Goal: Task Accomplishment & Management: Manage account settings

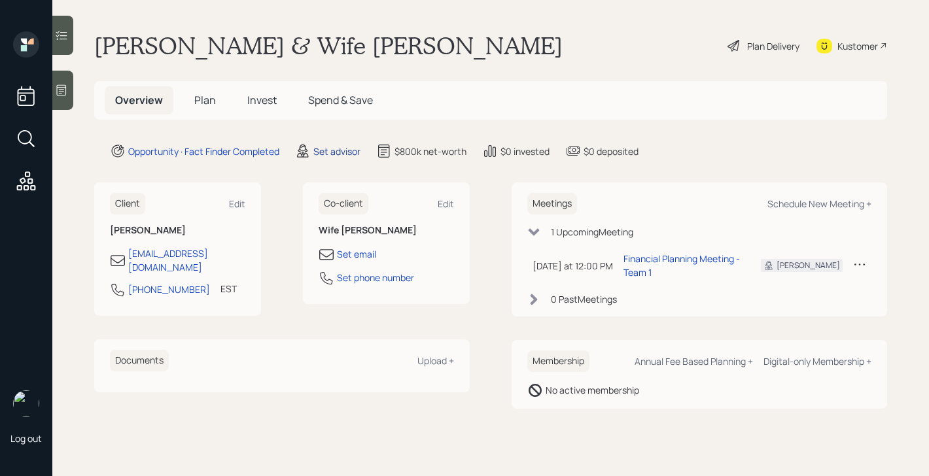
click at [353, 153] on div "Set advisor" at bounding box center [336, 152] width 47 height 14
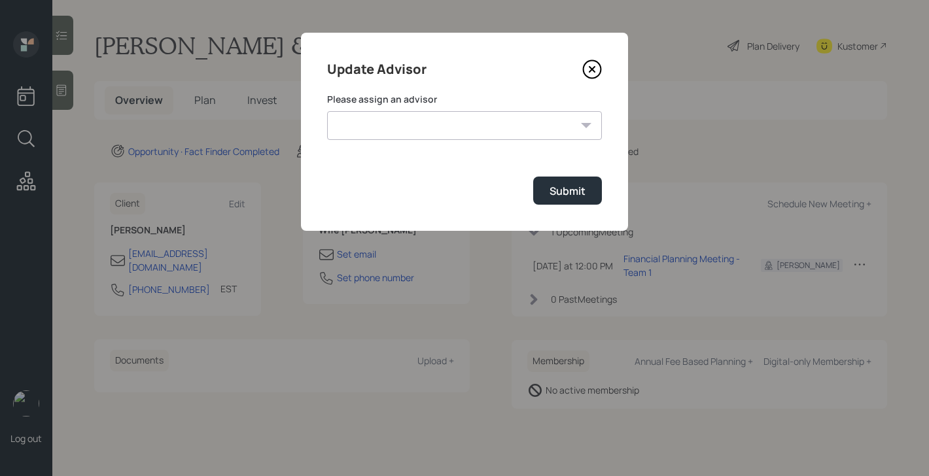
click at [396, 124] on select "Michael Russo Jonah Coleman Tyler End Treva Nostdahl Eric Schwartz Sami Boghos …" at bounding box center [464, 125] width 275 height 29
select select "bffa7908-1b2a-4c79-9bb6-f0ec9aed22d3"
click at [327, 111] on select "Michael Russo Jonah Coleman Tyler End Treva Nostdahl Eric Schwartz Sami Boghos …" at bounding box center [464, 125] width 275 height 29
click at [559, 196] on div "Submit" at bounding box center [568, 191] width 36 height 14
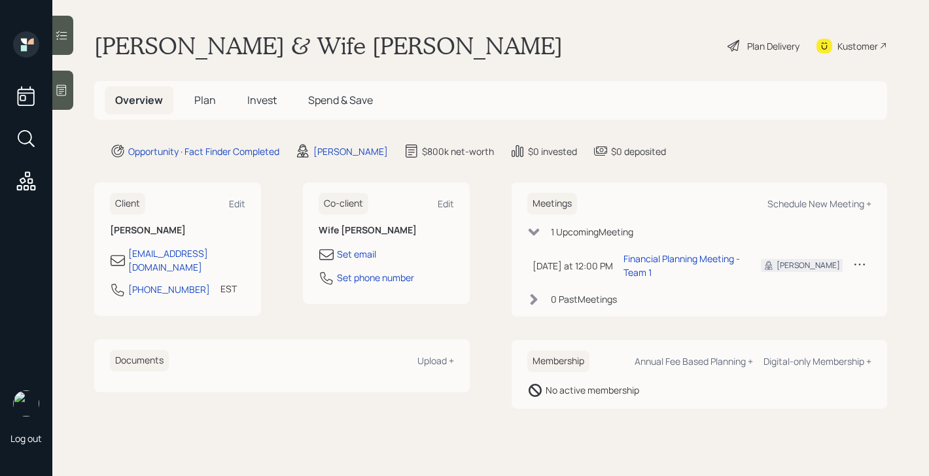
click at [207, 100] on span "Plan" at bounding box center [205, 100] width 22 height 14
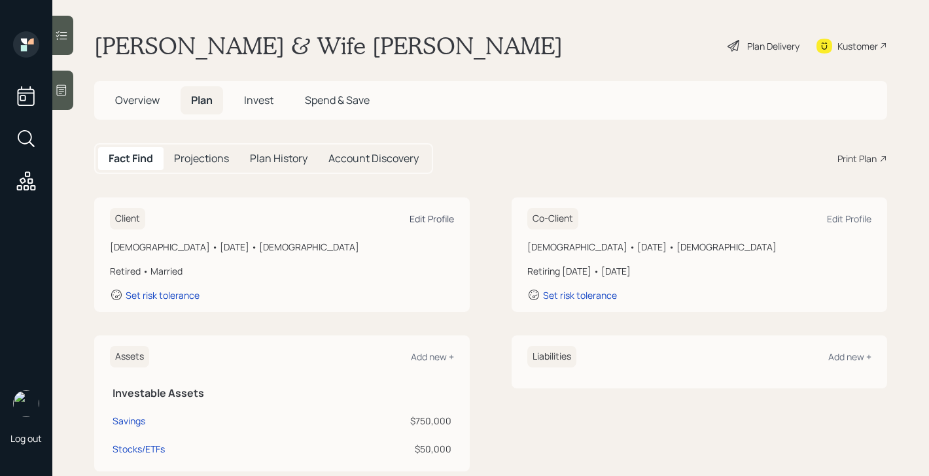
click at [429, 220] on div "Edit Profile" at bounding box center [432, 219] width 44 height 12
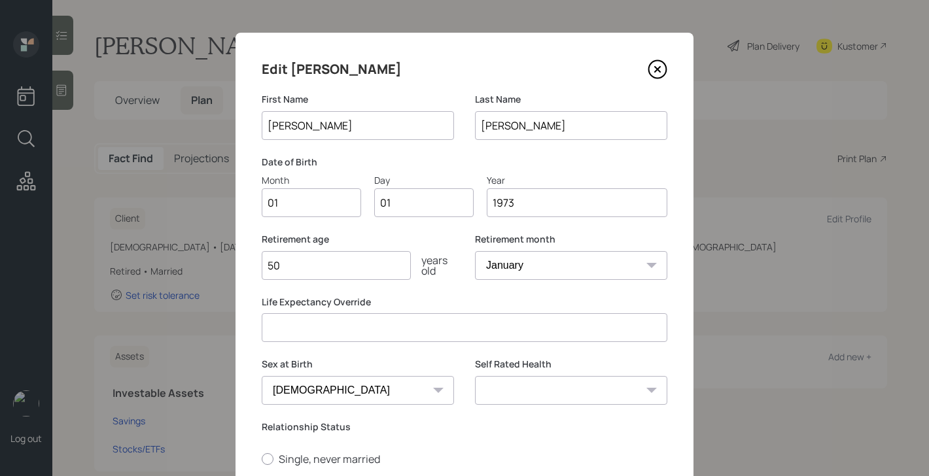
click at [310, 207] on input "01" at bounding box center [311, 202] width 99 height 29
type input "04"
type input "0"
type input "18"
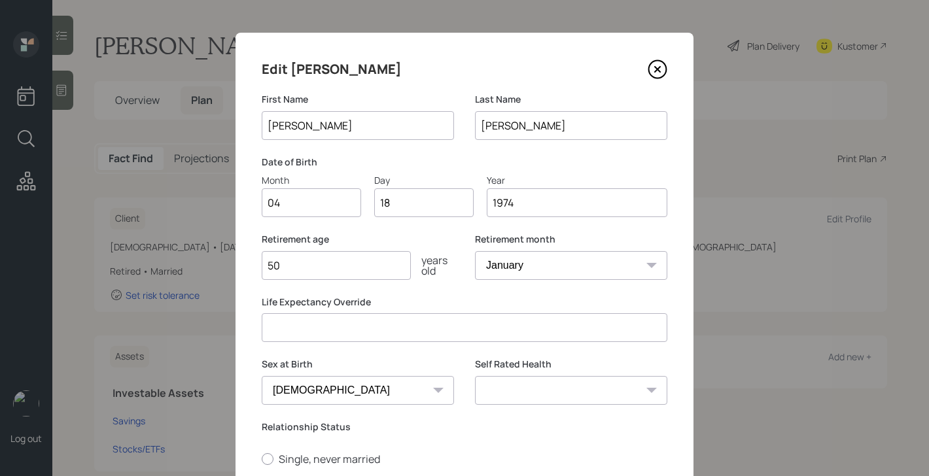
type input "1974"
click at [347, 366] on label "Sex at Birth" at bounding box center [358, 364] width 192 height 13
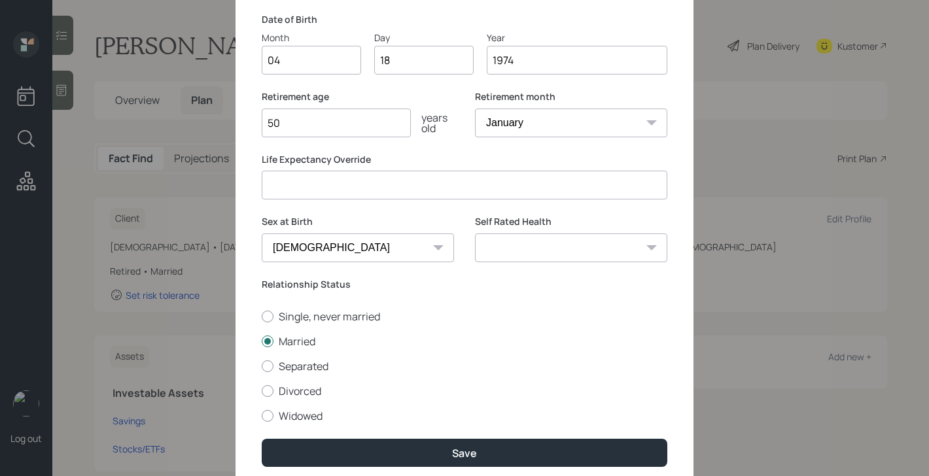
scroll to position [147, 0]
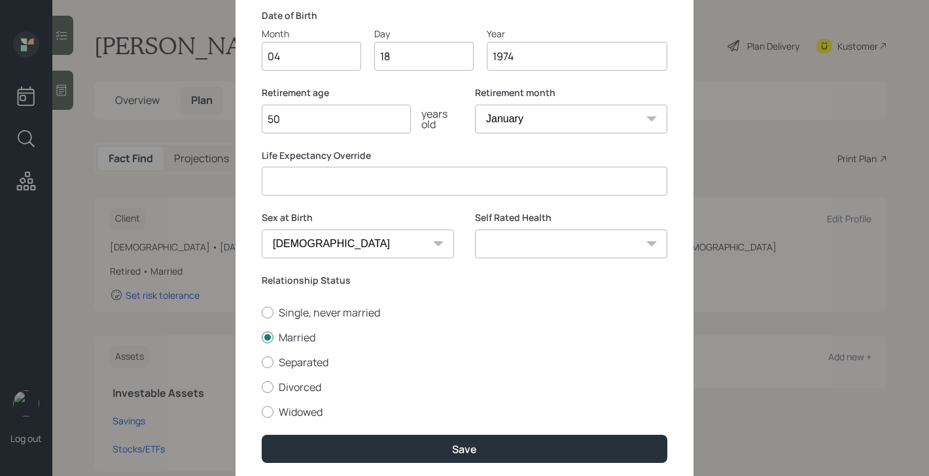
click at [537, 240] on select "Excellent Very Good Good Fair Poor" at bounding box center [571, 244] width 192 height 29
select select "good"
click at [475, 230] on select "Excellent Very Good Good Fair Poor" at bounding box center [571, 244] width 192 height 29
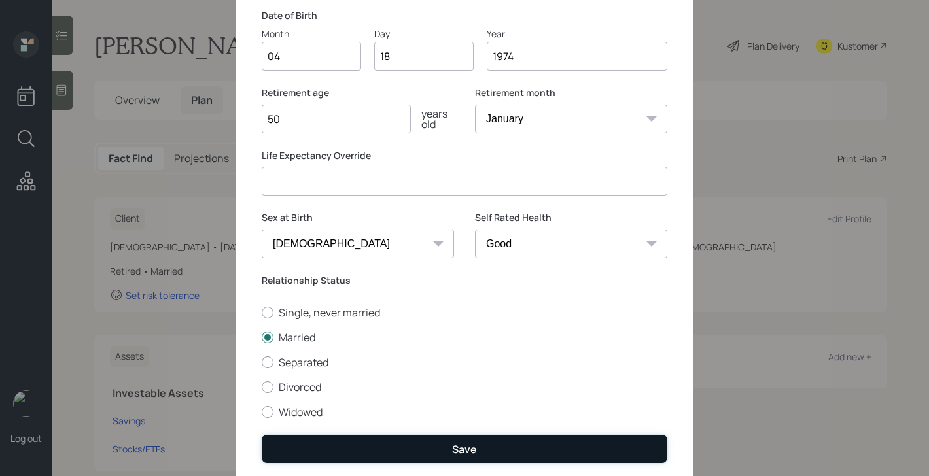
click at [453, 444] on div "Save" at bounding box center [464, 449] width 25 height 14
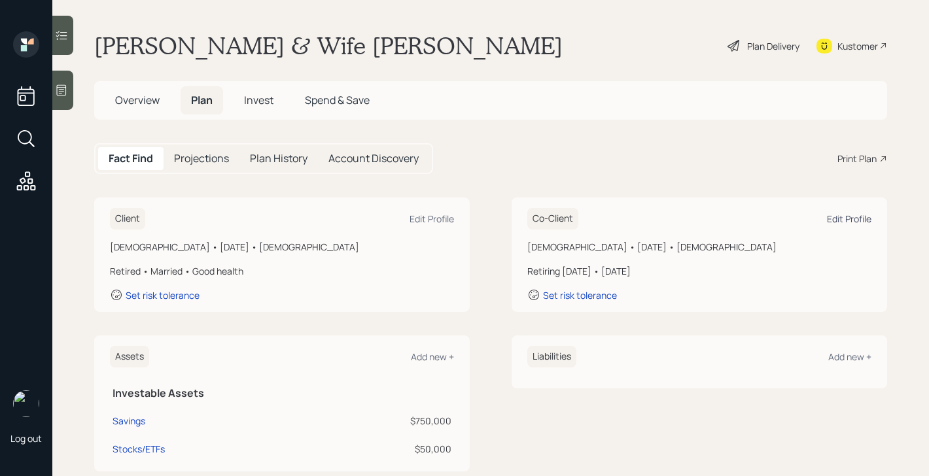
click at [842, 221] on div "Edit Profile" at bounding box center [849, 219] width 44 height 12
select select "female"
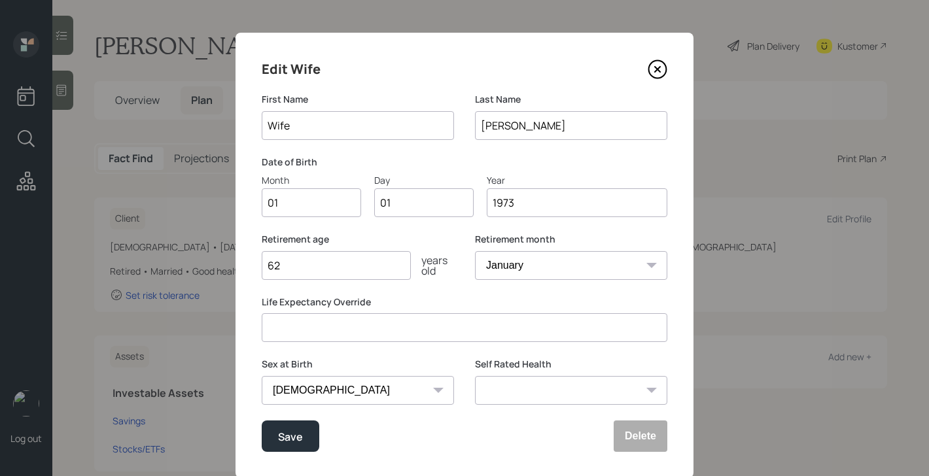
click at [322, 128] on input "Wife" at bounding box center [358, 125] width 192 height 29
type input "[PERSON_NAME]"
click at [322, 204] on input "01" at bounding box center [311, 202] width 99 height 29
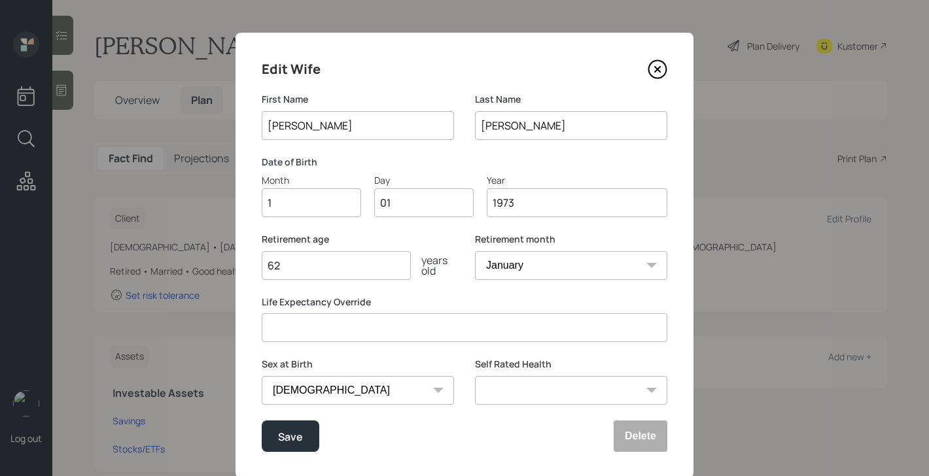
type input "12"
type input "0"
type input "14"
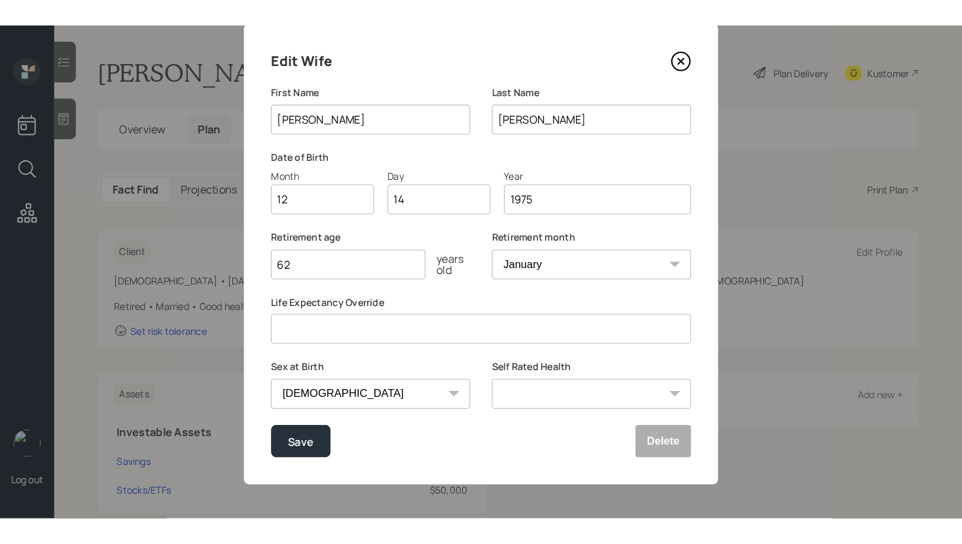
scroll to position [34, 0]
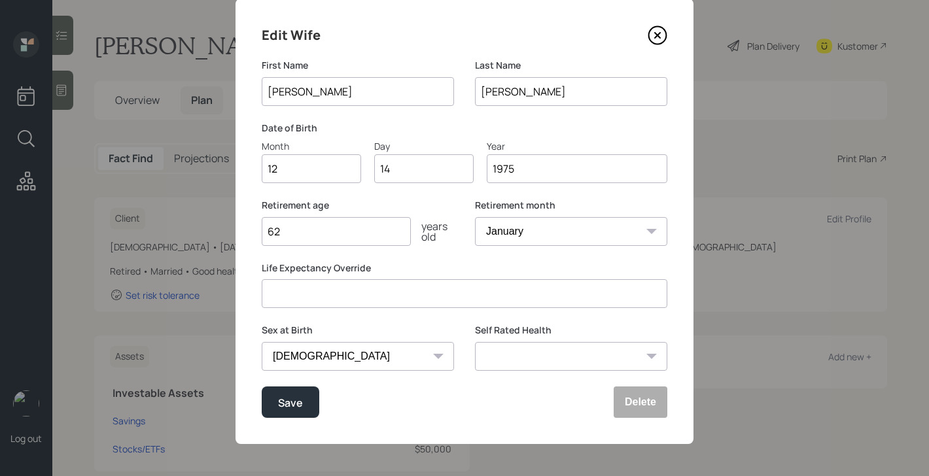
type input "1975"
click at [410, 267] on label "Life Expectancy Override" at bounding box center [465, 268] width 406 height 13
click at [337, 231] on input "62" at bounding box center [336, 231] width 149 height 29
click at [275, 400] on button "Save" at bounding box center [291, 402] width 58 height 31
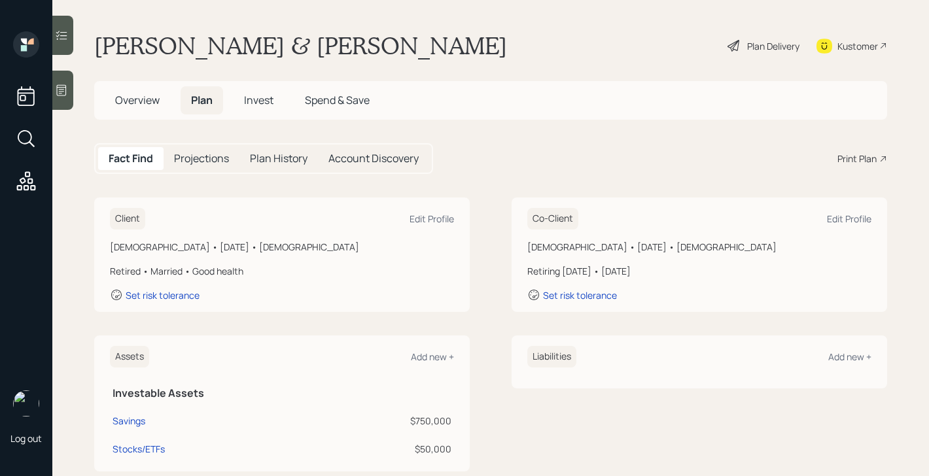
click at [143, 105] on span "Overview" at bounding box center [137, 100] width 44 height 14
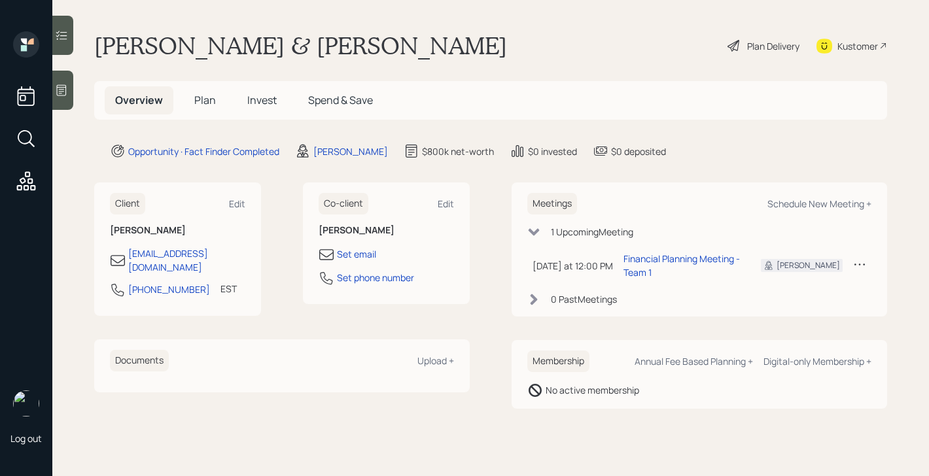
click at [203, 101] on span "Plan" at bounding box center [205, 100] width 22 height 14
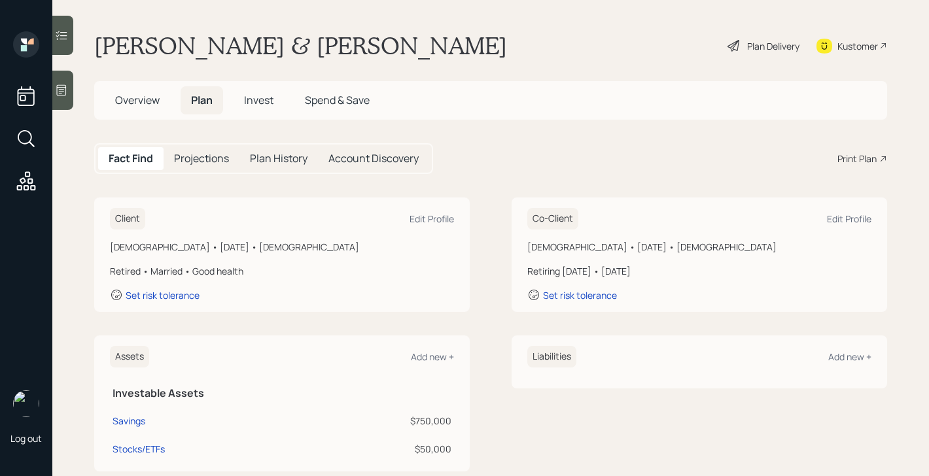
click at [728, 45] on icon at bounding box center [734, 46] width 12 height 12
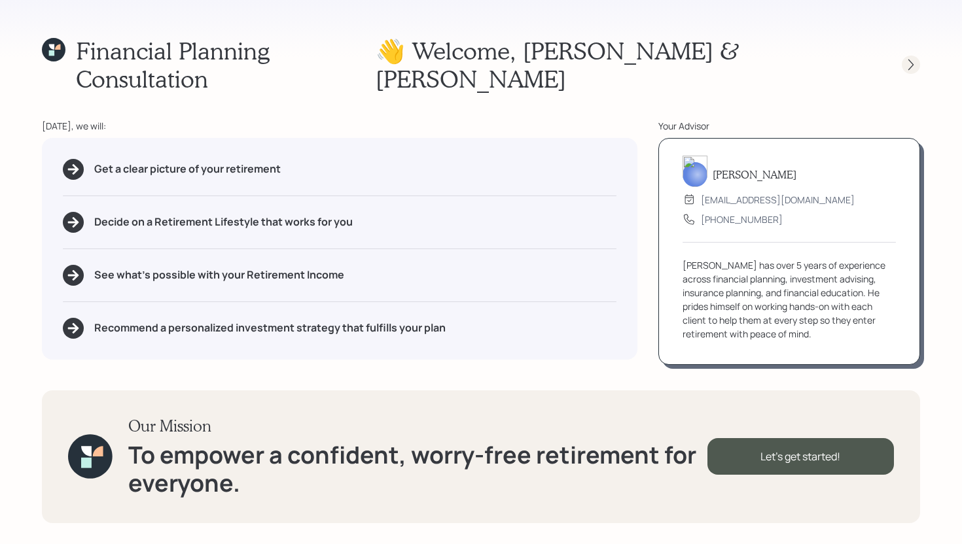
click at [907, 58] on icon at bounding box center [910, 64] width 13 height 13
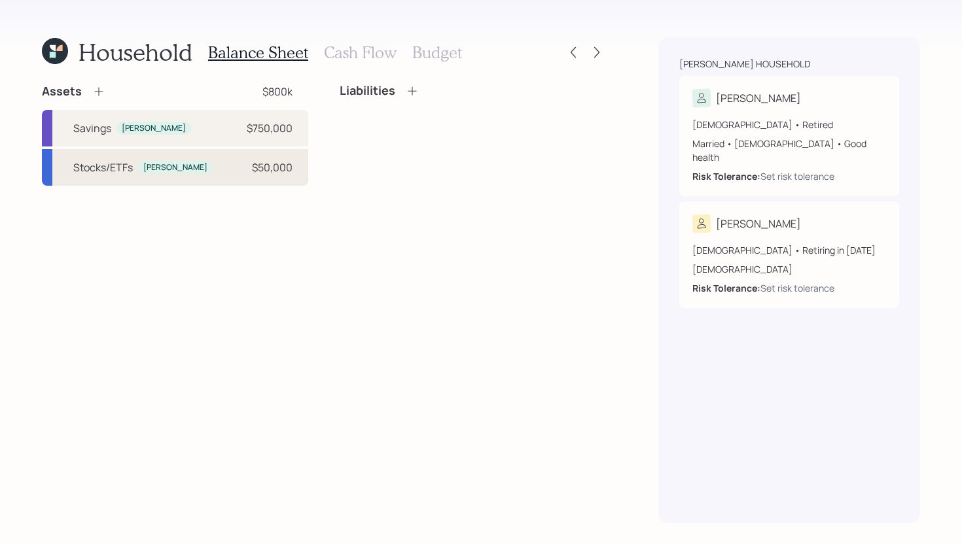
click at [93, 173] on div "Stocks/ETFs" at bounding box center [103, 168] width 60 height 16
select select "taxable"
select select "balanced"
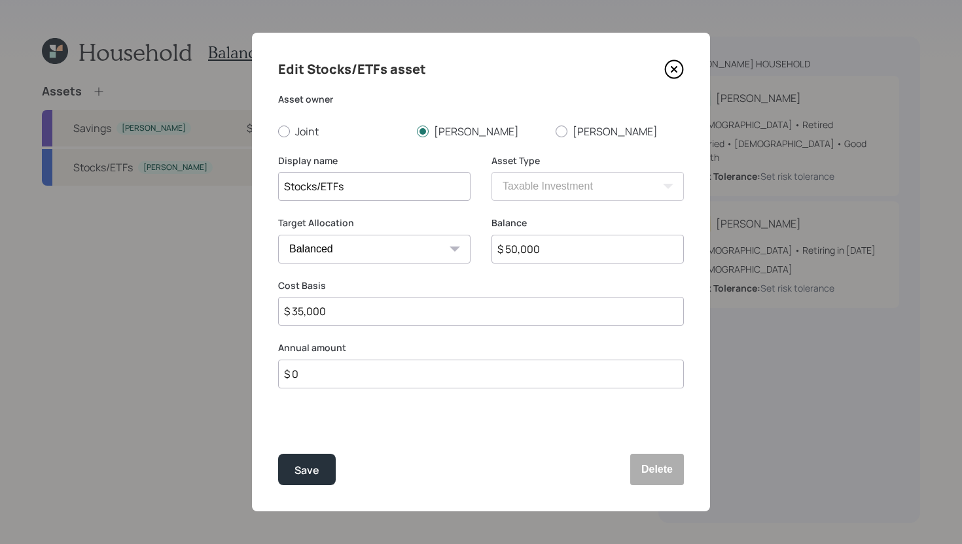
click at [281, 183] on input "Stocks/ETFs" at bounding box center [374, 186] width 192 height 29
type input "Schwab - Stocks/ETFs"
click at [306, 459] on button "Save" at bounding box center [307, 469] width 58 height 31
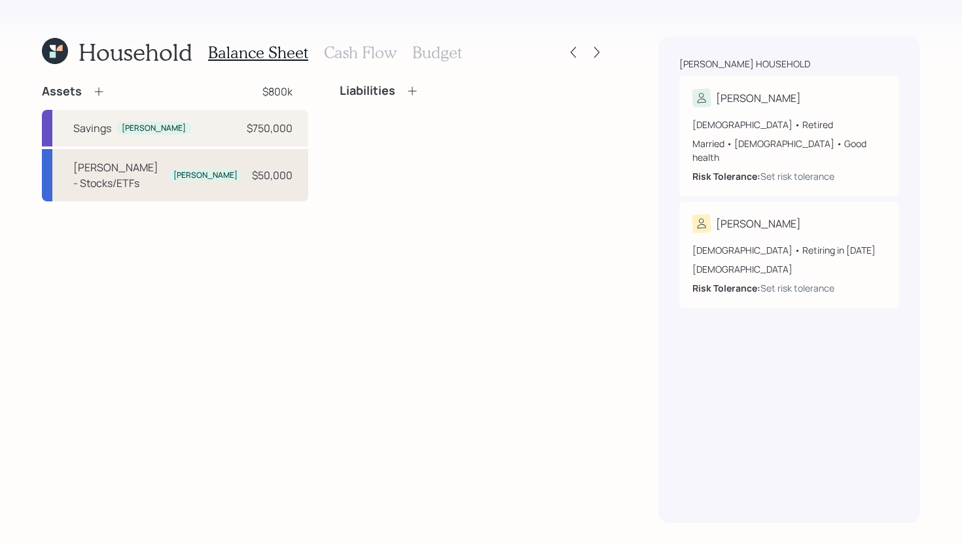
click at [152, 156] on div "Schwab - Stocks/ETFs Frank $50,000" at bounding box center [175, 175] width 266 height 52
select select "taxable"
select select "balanced"
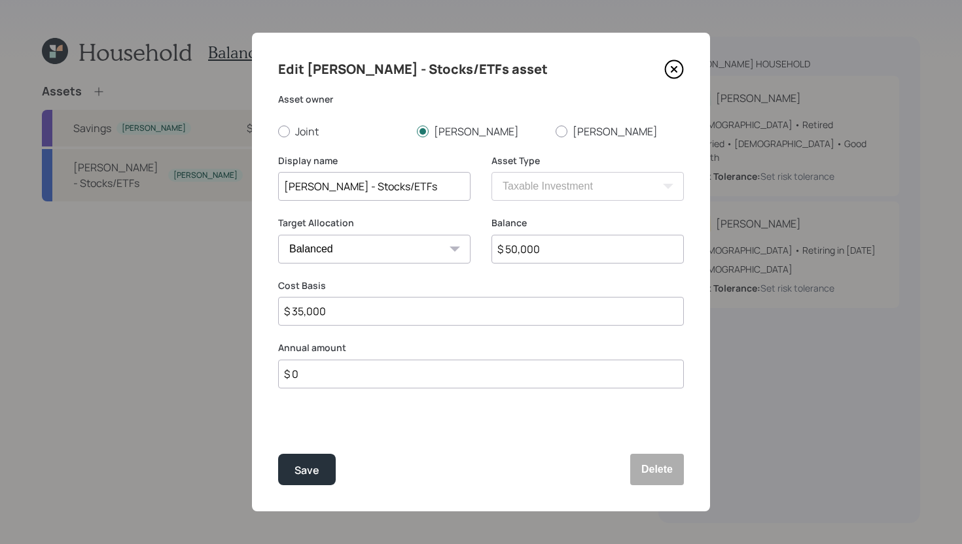
drag, startPoint x: 395, startPoint y: 190, endPoint x: 323, endPoint y: 190, distance: 71.3
click at [323, 190] on input "Schwab - Stocks/ETFs" at bounding box center [374, 186] width 192 height 29
type input "[PERSON_NAME] Brokerage"
click at [316, 468] on div "Save" at bounding box center [306, 471] width 25 height 18
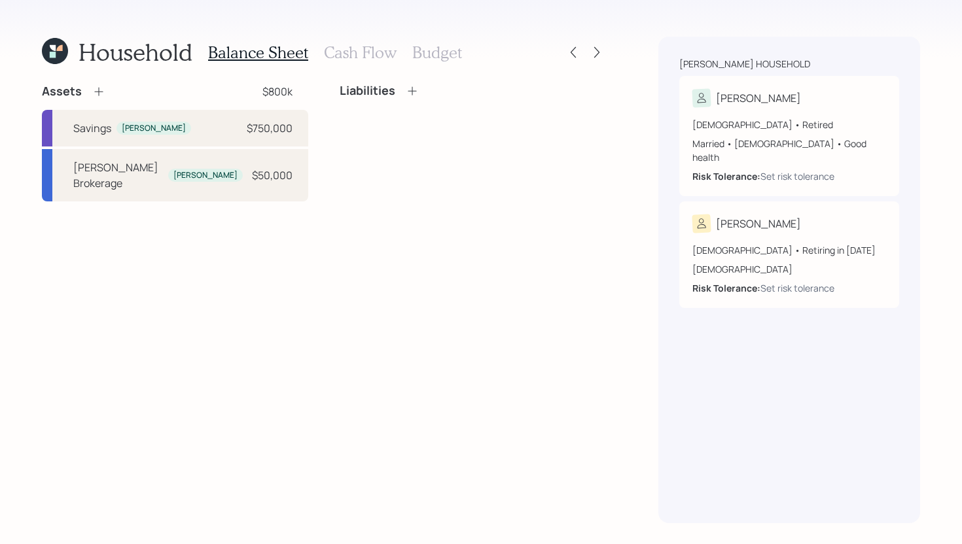
click at [97, 92] on icon at bounding box center [98, 92] width 9 height 9
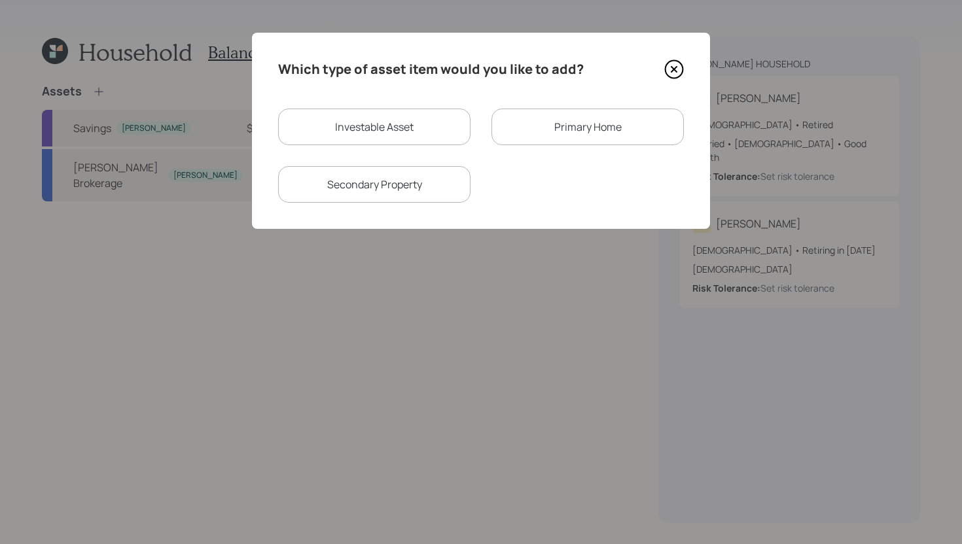
click at [417, 137] on div "Investable Asset" at bounding box center [374, 127] width 192 height 37
select select "taxable"
select select "balanced"
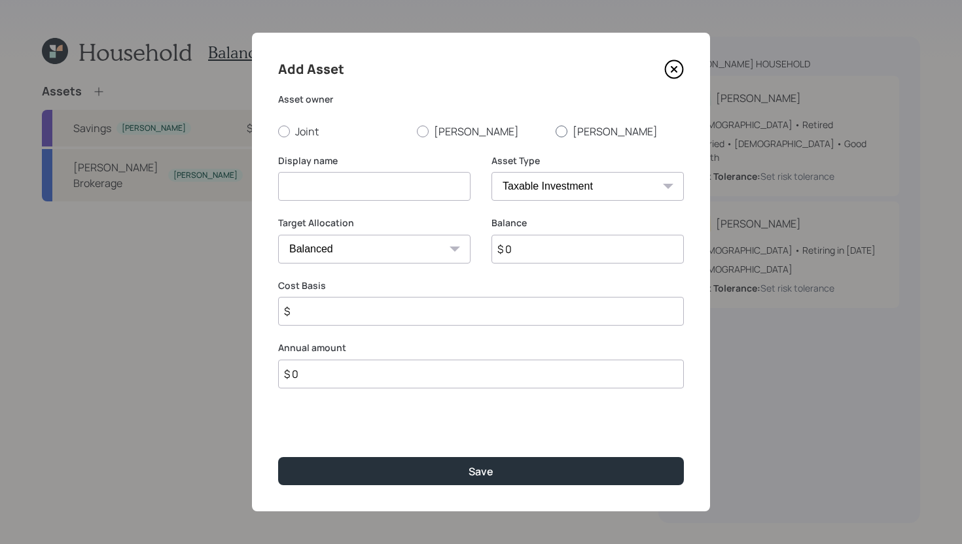
click at [559, 130] on div at bounding box center [561, 132] width 12 height 12
click at [555, 131] on input "[PERSON_NAME]" at bounding box center [555, 131] width 1 height 1
radio input "true"
click at [432, 185] on input at bounding box center [374, 186] width 192 height 29
type input "[PERSON_NAME]'s IRA"
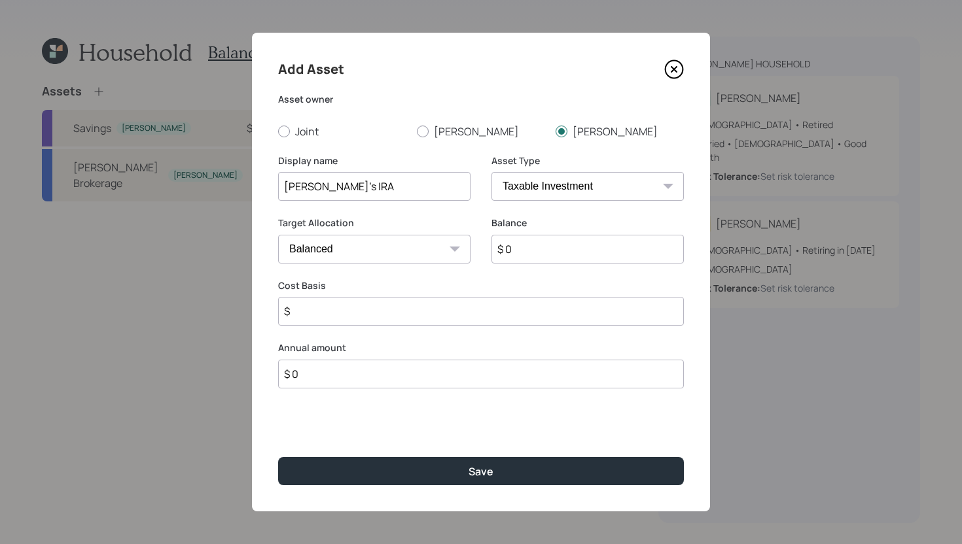
click at [644, 194] on select "SEP IRA IRA Roth IRA 401(k) Roth 401(k) 403(b) Roth 403(b) 457(b) Roth 457(b) H…" at bounding box center [587, 186] width 192 height 29
select select "ira"
click at [491, 172] on select "SEP IRA IRA Roth IRA 401(k) Roth 401(k) 403(b) Roth 403(b) 457(b) Roth 457(b) H…" at bounding box center [587, 186] width 192 height 29
type input "$"
click at [556, 258] on input "$ 0" at bounding box center [587, 249] width 192 height 29
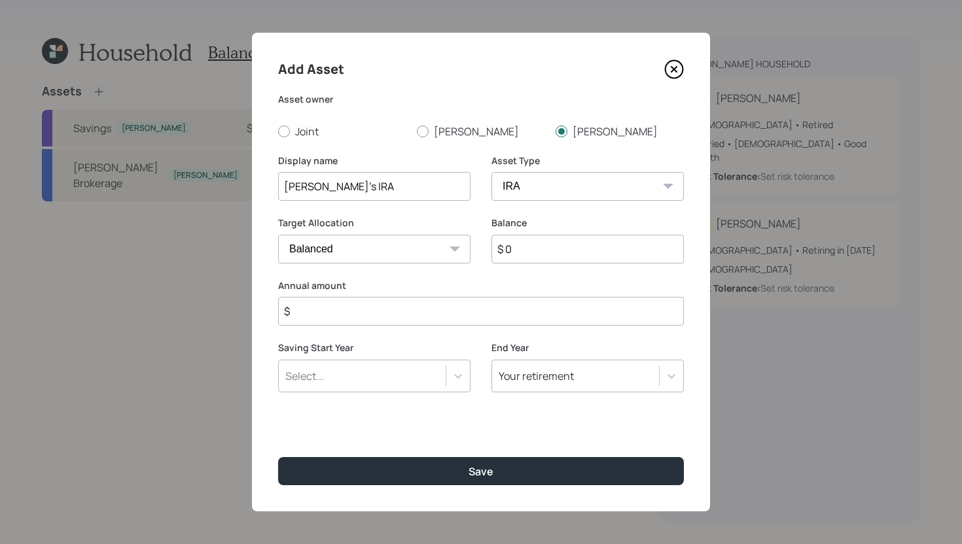
click at [556, 258] on input "$ 0" at bounding box center [587, 249] width 192 height 29
type input "$ 35,000"
click at [517, 313] on input "$" at bounding box center [481, 311] width 406 height 29
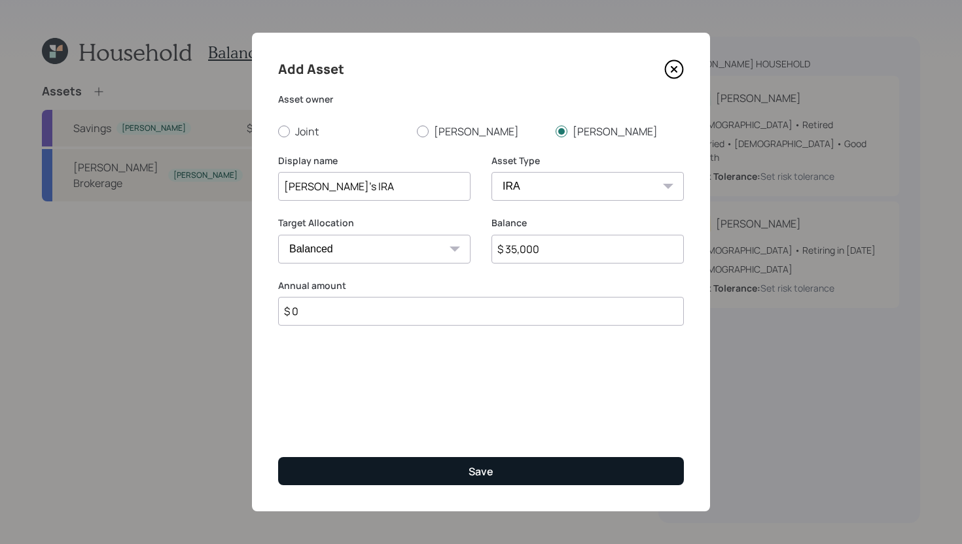
type input "$ 0"
click at [485, 462] on button "Save" at bounding box center [481, 471] width 406 height 28
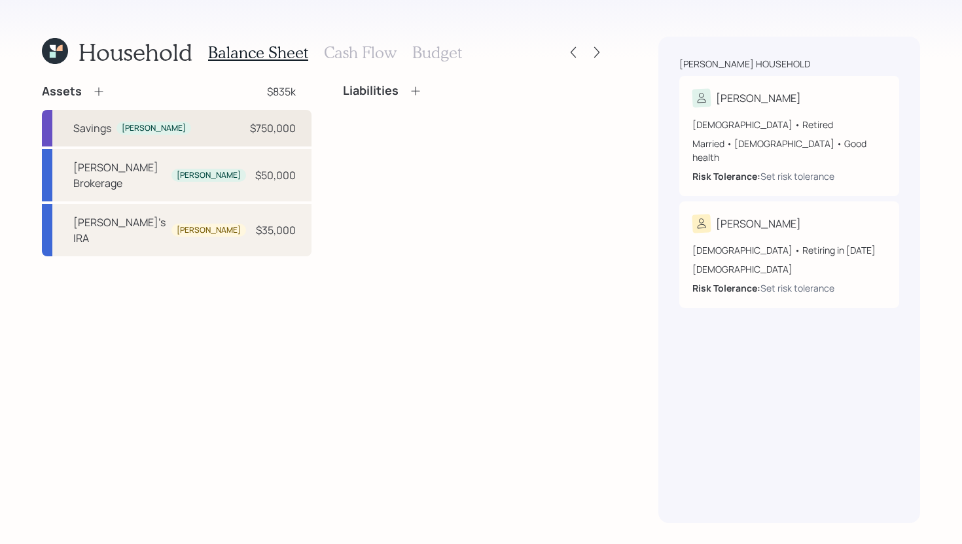
click at [195, 136] on div "Savings Frank $750,000" at bounding box center [177, 128] width 270 height 37
select select "cash"
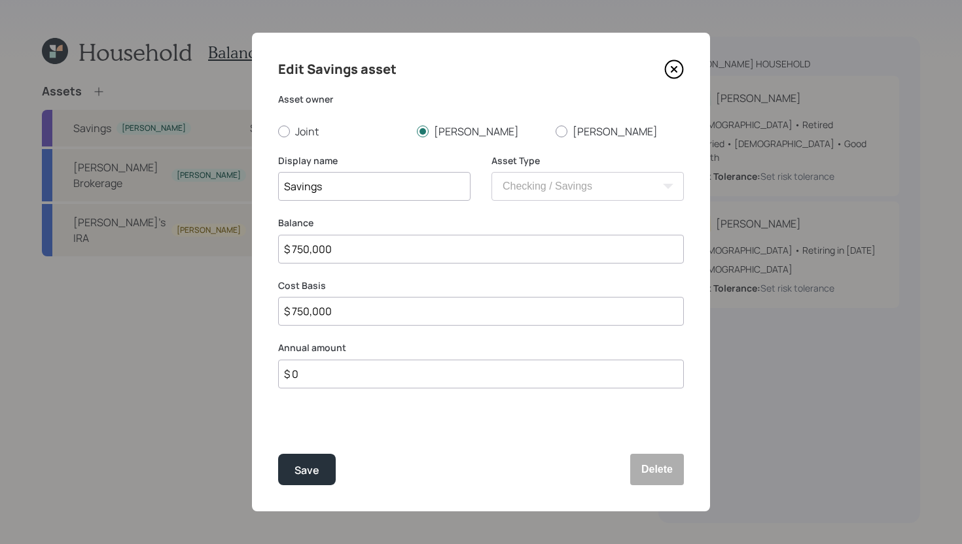
click at [323, 374] on input "$ 0" at bounding box center [481, 374] width 406 height 29
click at [675, 66] on icon at bounding box center [674, 70] width 20 height 20
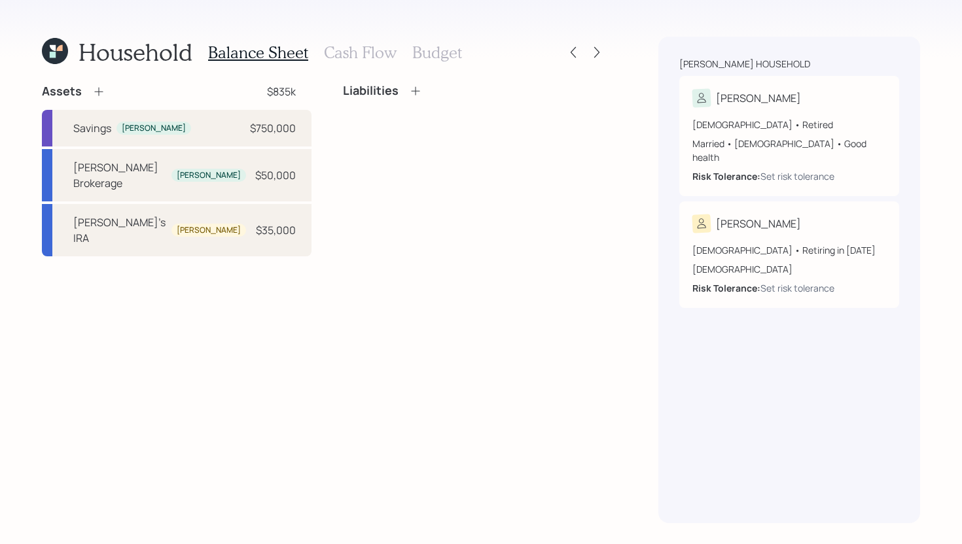
click at [97, 92] on icon at bounding box center [98, 92] width 9 height 9
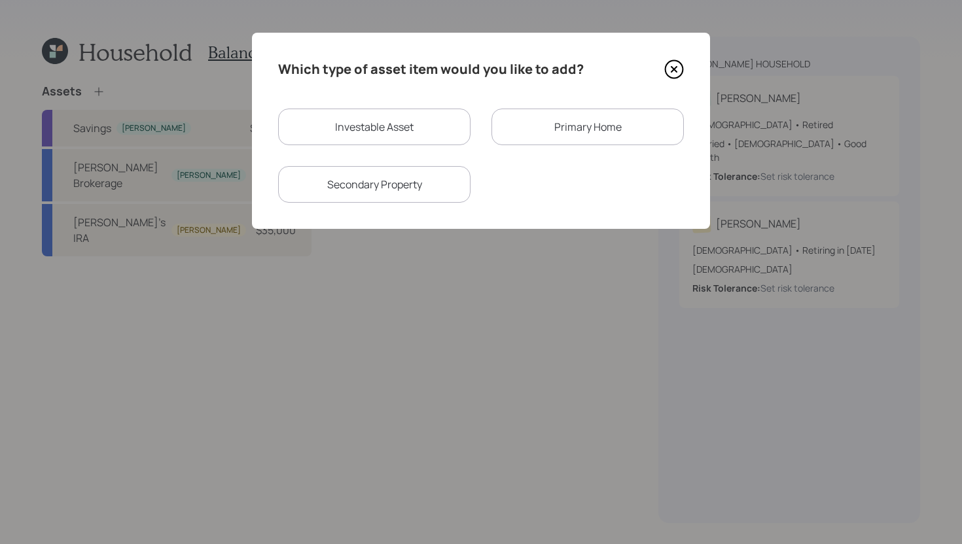
click at [399, 140] on div "Investable Asset" at bounding box center [374, 127] width 192 height 37
select select "taxable"
select select "balanced"
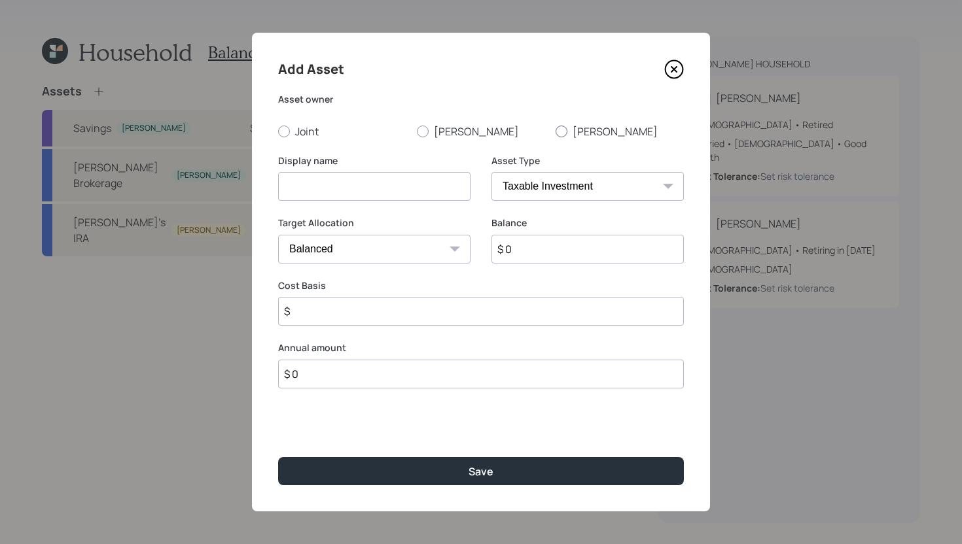
click at [571, 127] on label "[PERSON_NAME]" at bounding box center [619, 131] width 128 height 14
click at [555, 131] on input "[PERSON_NAME]" at bounding box center [555, 131] width 1 height 1
radio input "true"
click at [408, 198] on input at bounding box center [374, 186] width 192 height 29
type input "Current 401k"
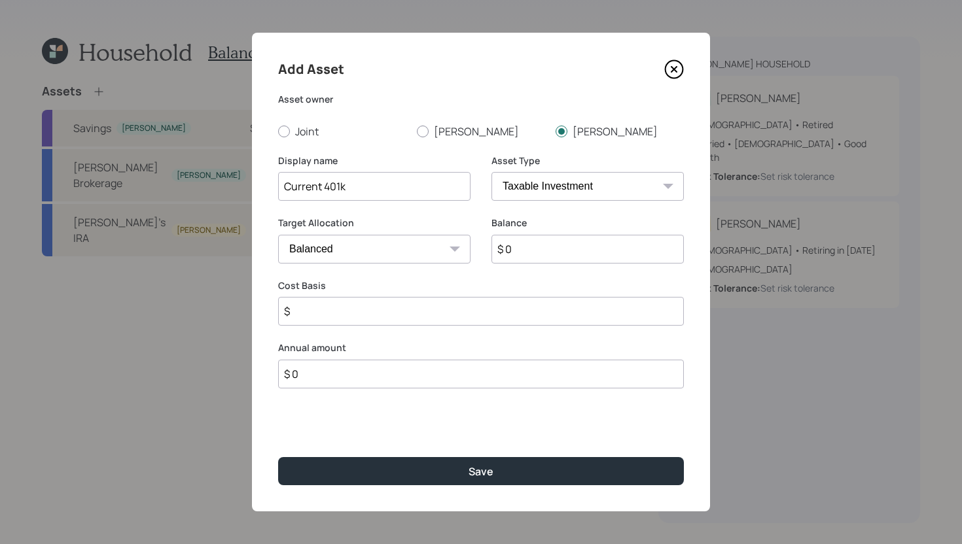
click at [633, 190] on select "SEP IRA IRA Roth IRA 401(k) Roth 401(k) 403(b) Roth 403(b) 457(b) Roth 457(b) H…" at bounding box center [587, 186] width 192 height 29
select select "company_sponsored"
click at [491, 172] on select "SEP IRA IRA Roth IRA 401(k) Roth 401(k) 403(b) Roth 403(b) 457(b) Roth 457(b) H…" at bounding box center [587, 186] width 192 height 29
click at [571, 249] on input "$ 0" at bounding box center [587, 249] width 192 height 29
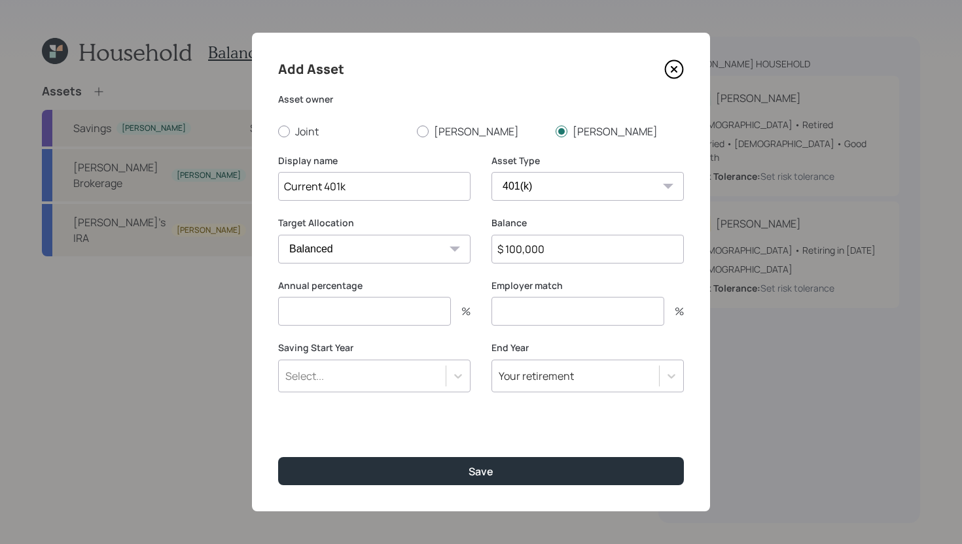
type input "$ 100,000"
click at [395, 396] on div "Saving Start Year Select..." at bounding box center [374, 375] width 192 height 67
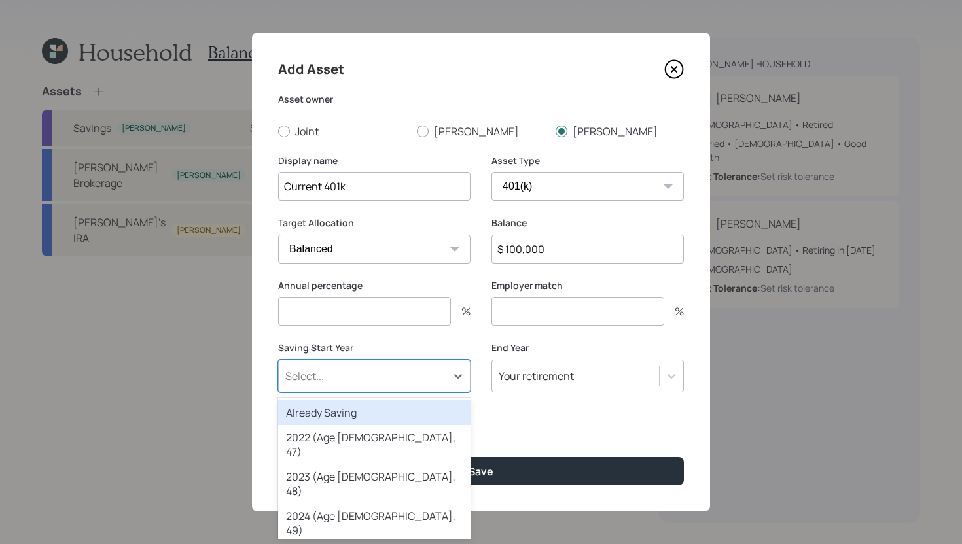
click at [401, 375] on div "Select..." at bounding box center [362, 376] width 167 height 22
click at [398, 415] on div "Already Saving" at bounding box center [374, 412] width 192 height 25
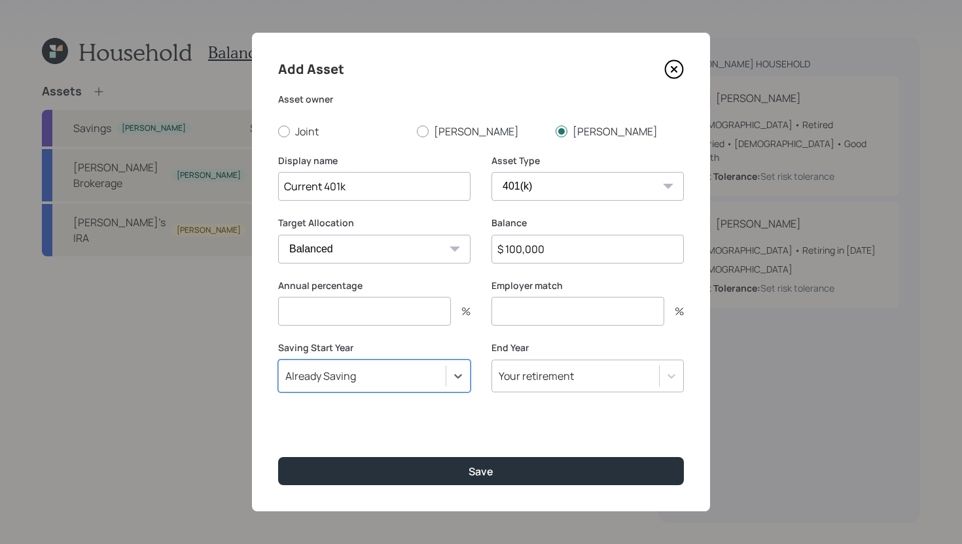
click at [404, 306] on input "number" at bounding box center [364, 311] width 173 height 29
type input "3"
click at [531, 309] on input "number" at bounding box center [577, 311] width 173 height 29
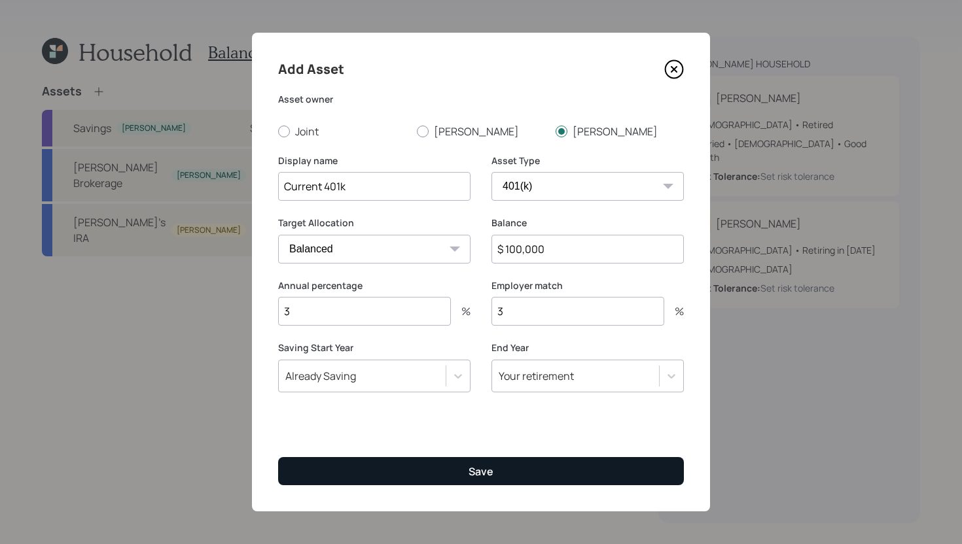
type input "3"
click at [451, 468] on button "Save" at bounding box center [481, 471] width 406 height 28
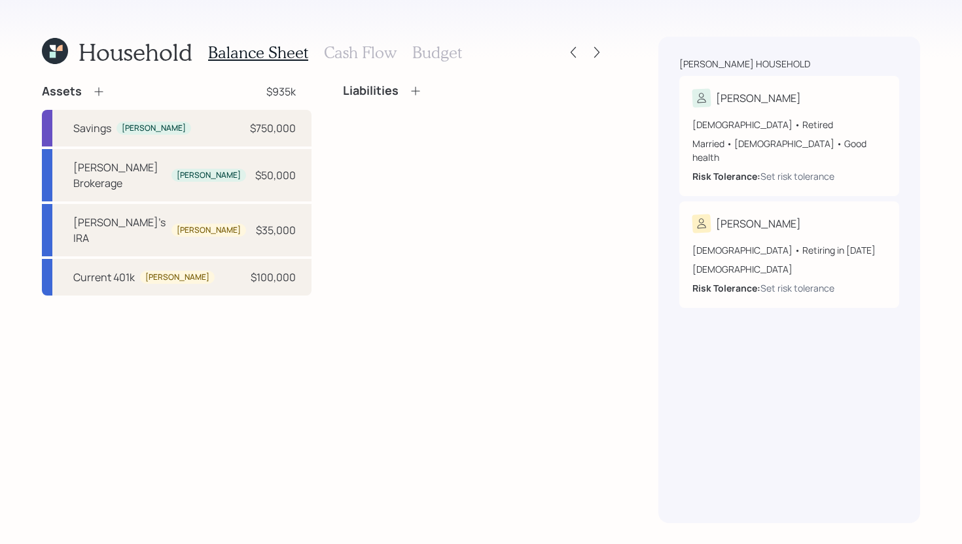
click at [99, 92] on icon at bounding box center [98, 91] width 13 height 13
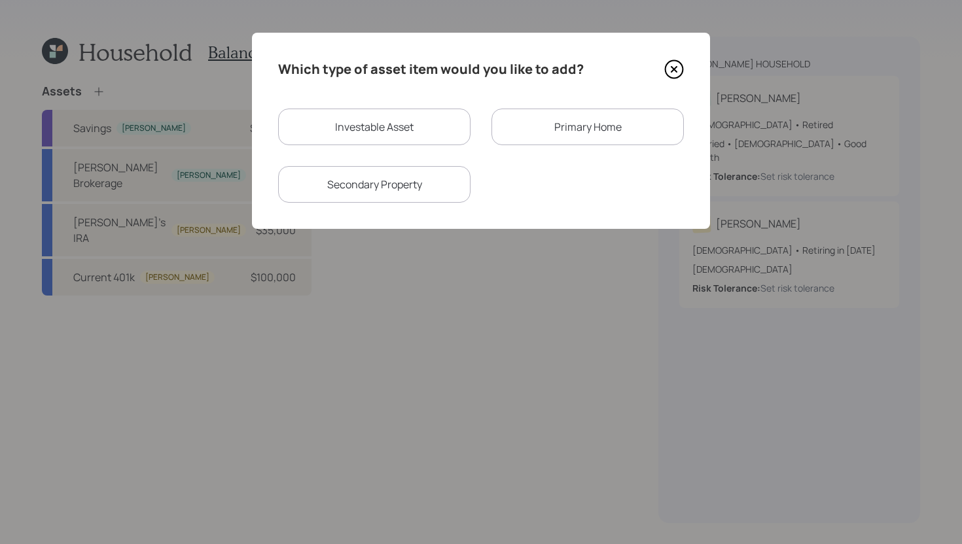
click at [525, 138] on div "Primary Home" at bounding box center [587, 127] width 192 height 37
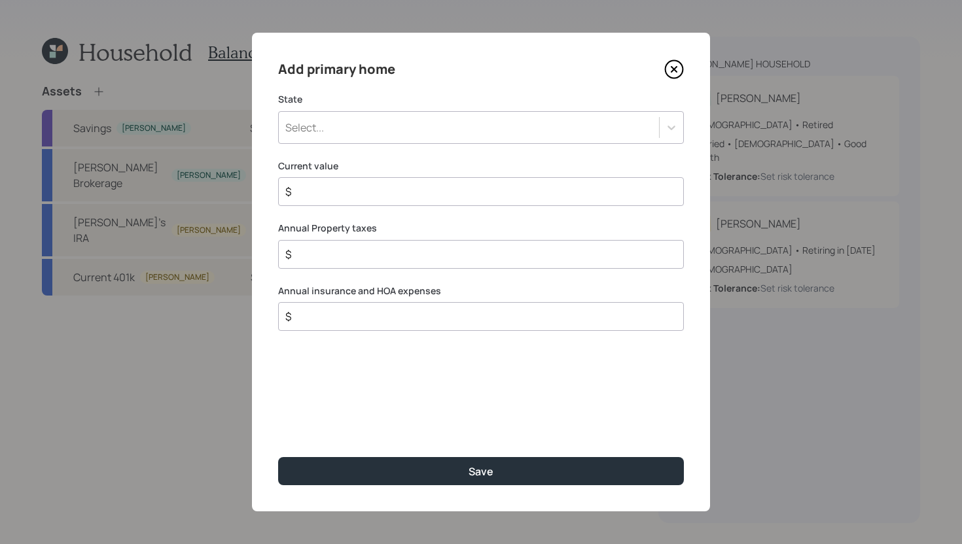
click at [524, 131] on div "Select..." at bounding box center [469, 127] width 380 height 22
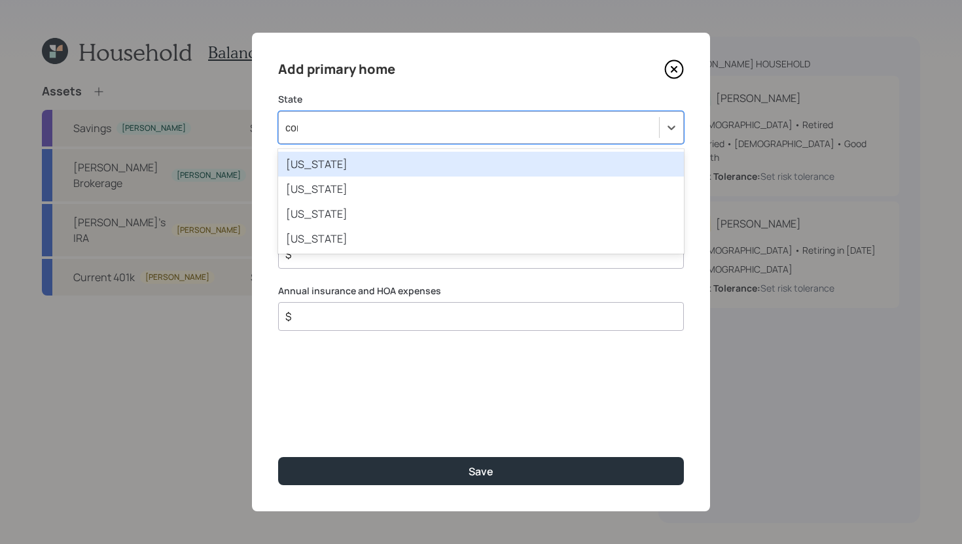
type input "conn"
click at [477, 164] on div "Connecticut" at bounding box center [481, 164] width 406 height 25
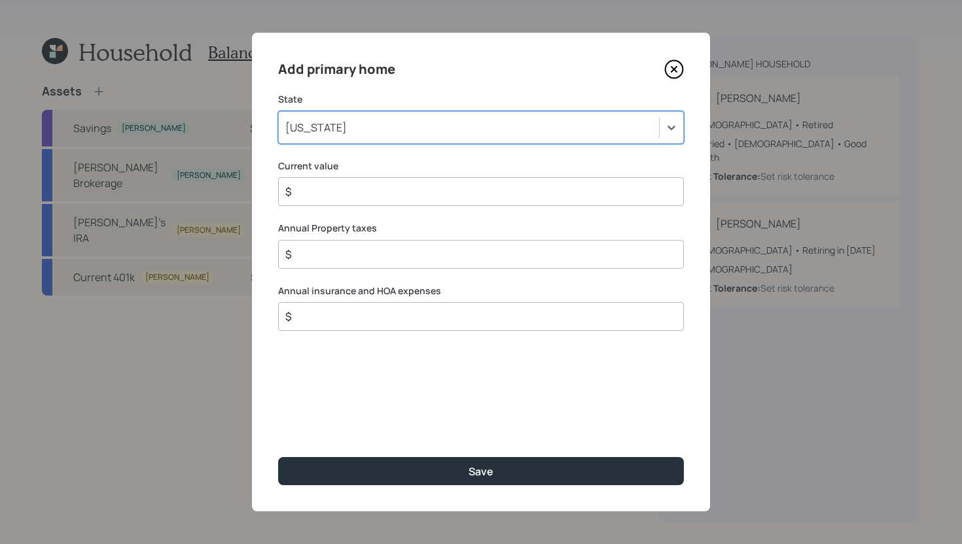
click at [419, 200] on div "$" at bounding box center [481, 191] width 406 height 29
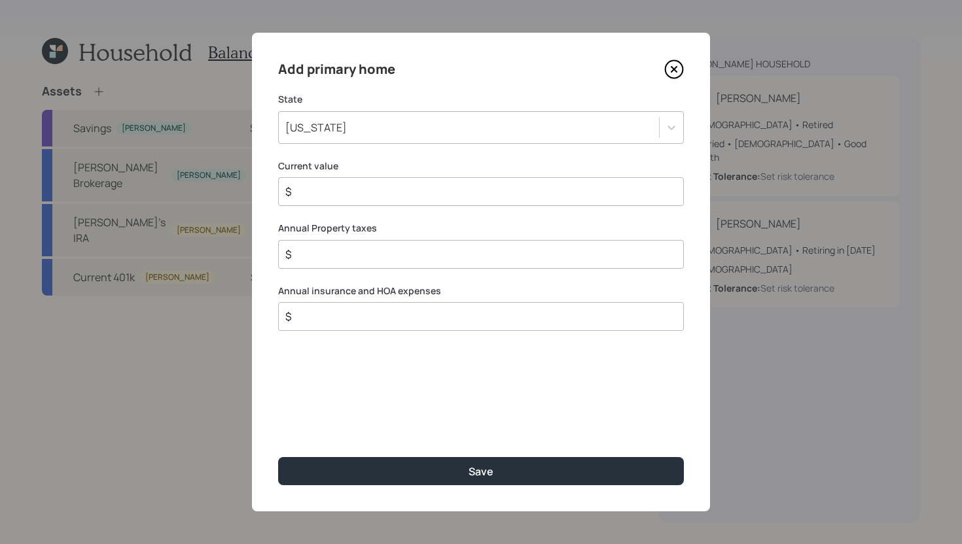
click at [420, 192] on input "$" at bounding box center [475, 192] width 383 height 16
type input "$ 1,500,000"
click at [438, 257] on input "$" at bounding box center [475, 255] width 383 height 16
type input "$ 12,000"
click at [432, 323] on input "$" at bounding box center [475, 317] width 383 height 16
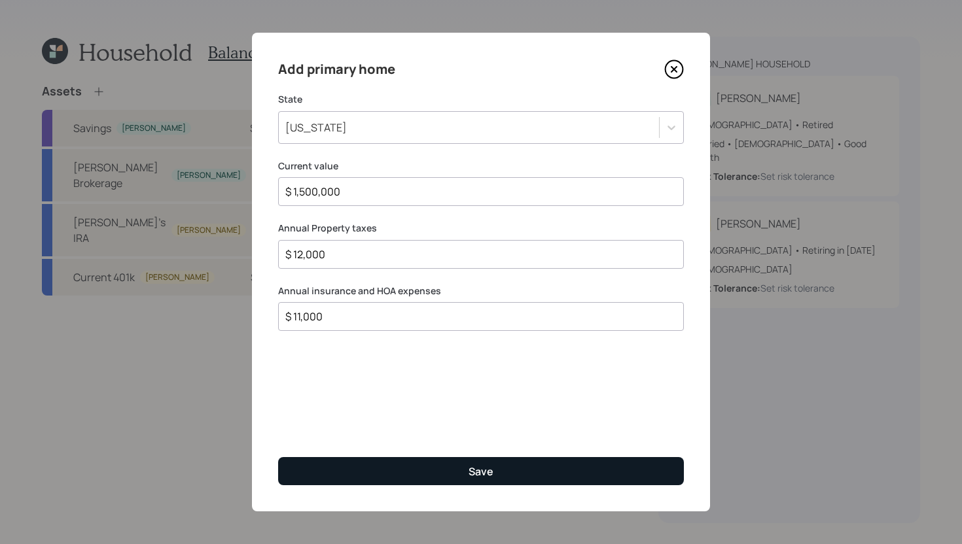
type input "$ 11,000"
click at [483, 474] on div "Save" at bounding box center [480, 472] width 25 height 14
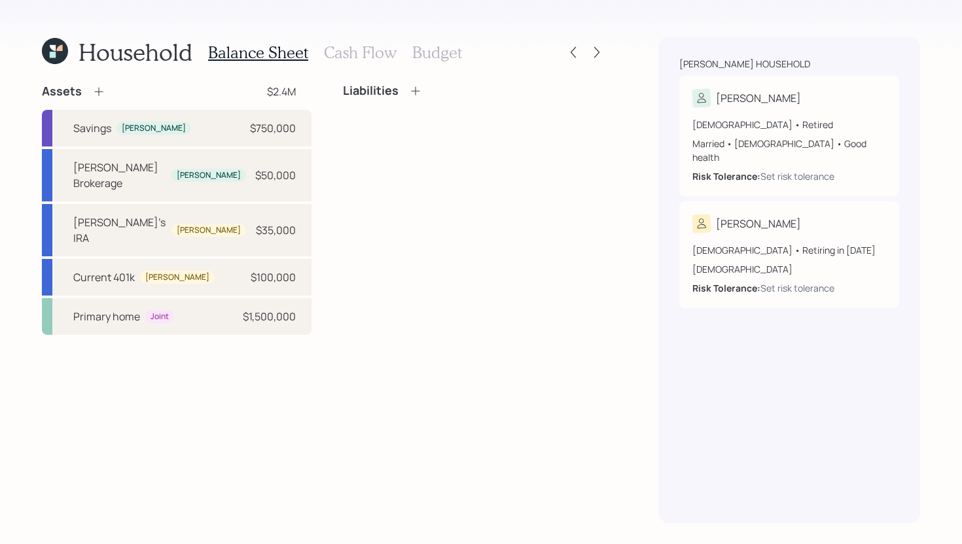
click at [417, 90] on icon at bounding box center [415, 90] width 13 height 13
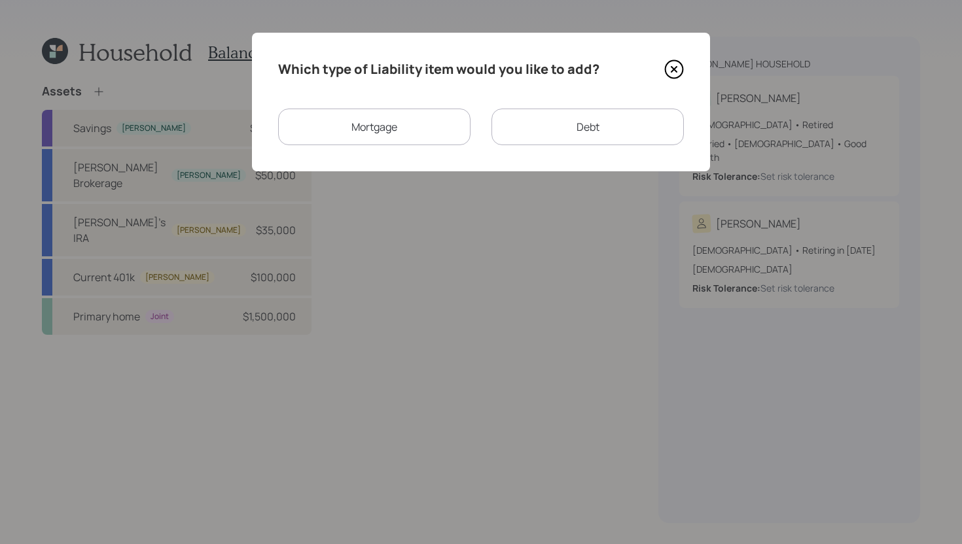
click at [398, 138] on div "Mortgage" at bounding box center [374, 127] width 192 height 37
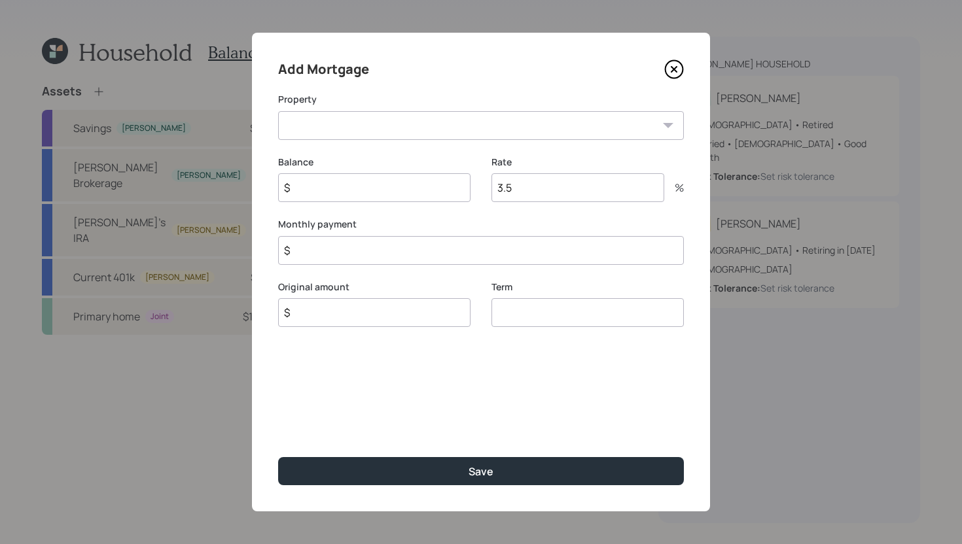
click at [398, 133] on select "CT Primary home" at bounding box center [481, 125] width 406 height 29
select select "f3f2afb1-dd60-4c6b-a728-fb10fda702af"
click at [278, 111] on select "CT Primary home" at bounding box center [481, 125] width 406 height 29
click at [397, 185] on input "$" at bounding box center [374, 187] width 192 height 29
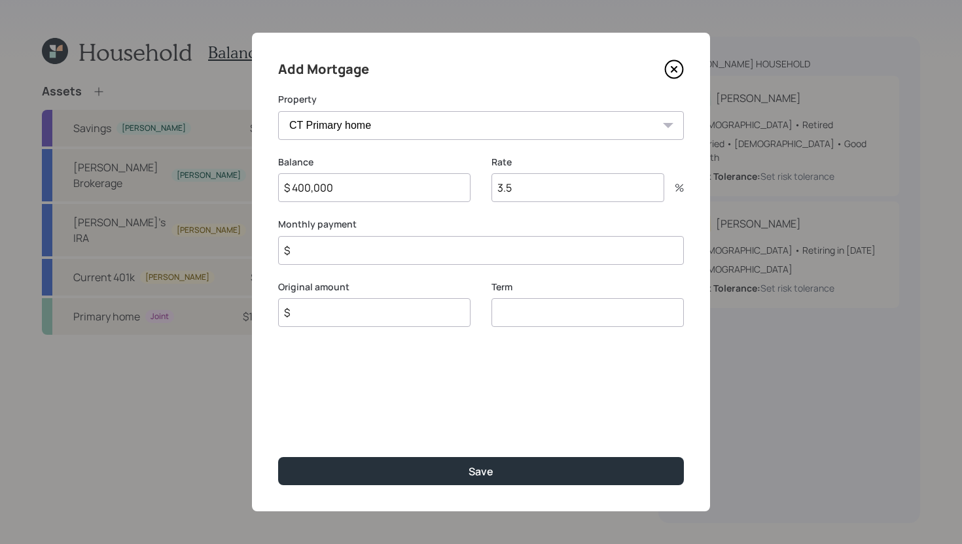
type input "$ 400,000"
click at [400, 314] on input "$" at bounding box center [374, 312] width 192 height 29
type input "$ 400,000"
click at [558, 311] on input "number" at bounding box center [587, 312] width 192 height 29
type input "30"
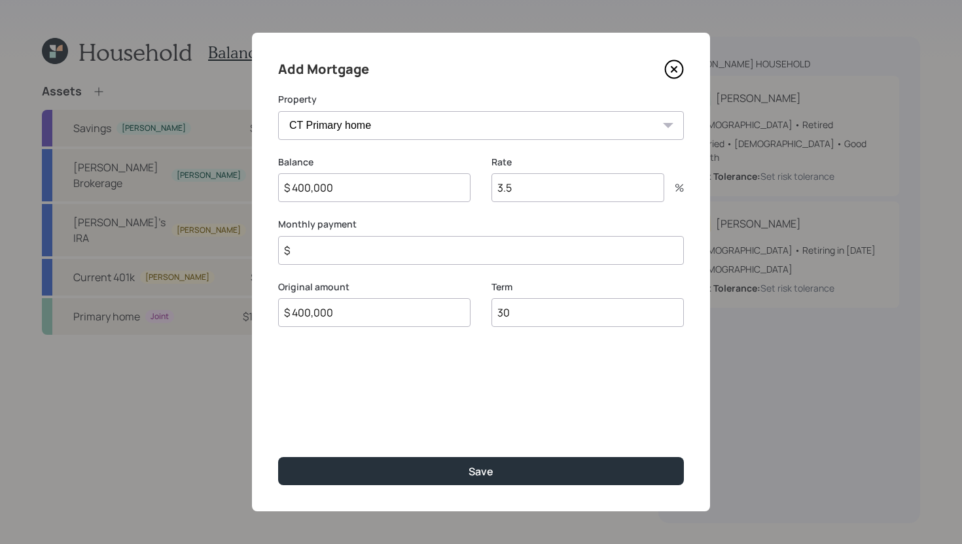
click at [552, 184] on input "3.5" at bounding box center [577, 187] width 173 height 29
type input "4"
click at [436, 247] on input "$" at bounding box center [481, 250] width 406 height 29
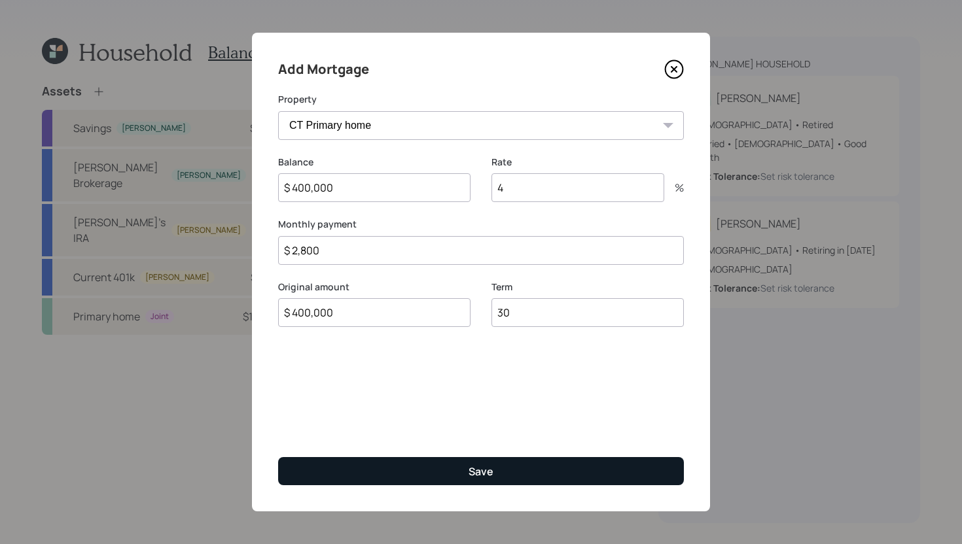
type input "$ 2,800"
click at [433, 473] on button "Save" at bounding box center [481, 471] width 406 height 28
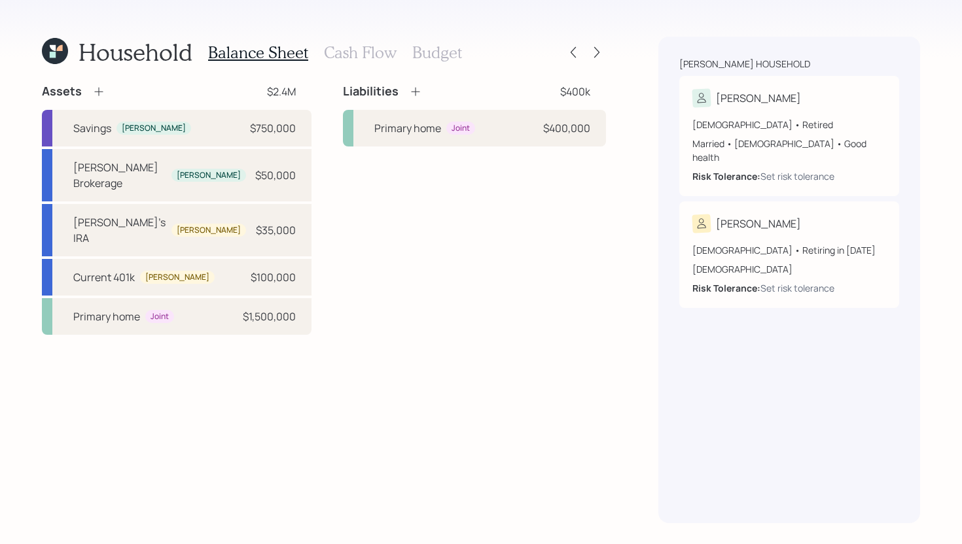
click at [419, 92] on div "Liabilities $400k" at bounding box center [474, 92] width 263 height 16
click at [413, 92] on icon at bounding box center [415, 91] width 13 height 13
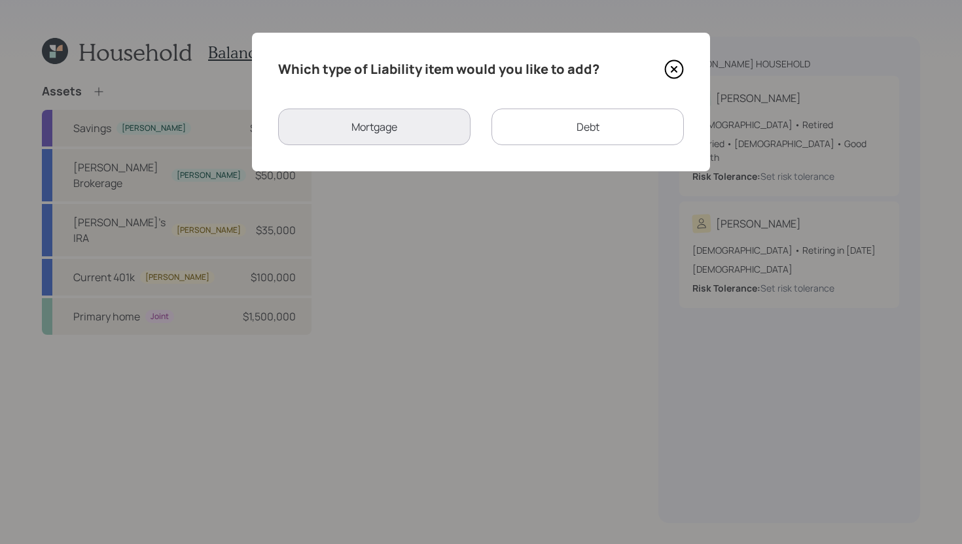
click at [559, 138] on div "Debt" at bounding box center [587, 127] width 192 height 37
select select "credit_card"
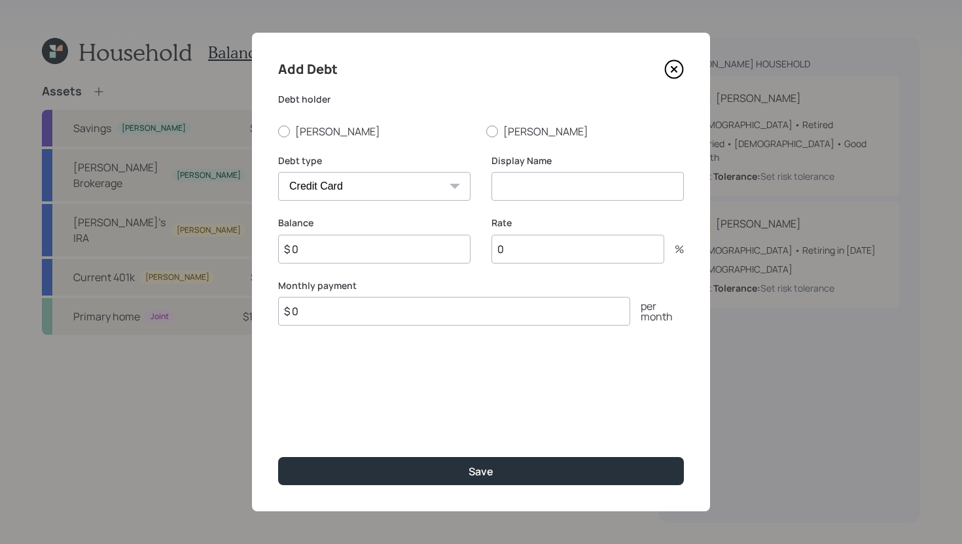
click at [668, 71] on icon at bounding box center [674, 70] width 20 height 20
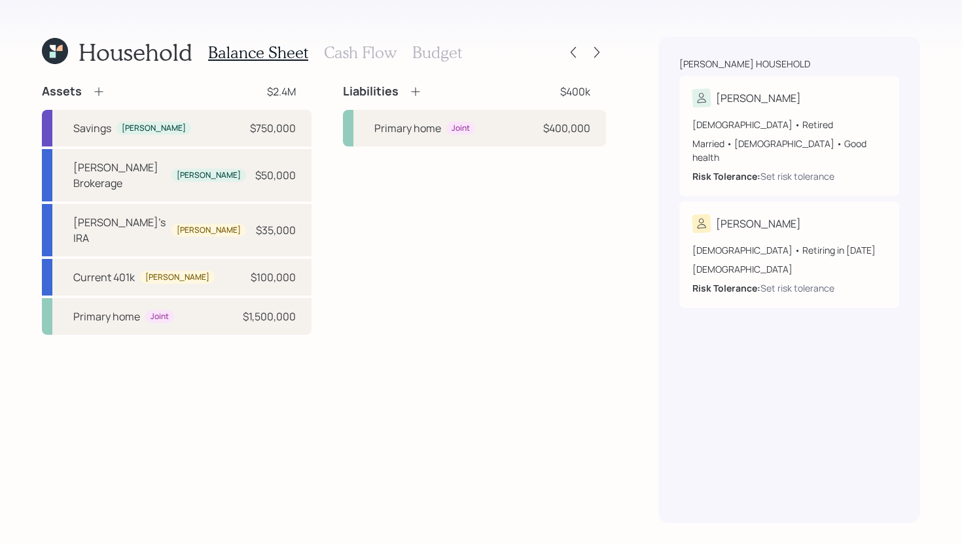
click at [410, 90] on icon at bounding box center [415, 91] width 13 height 13
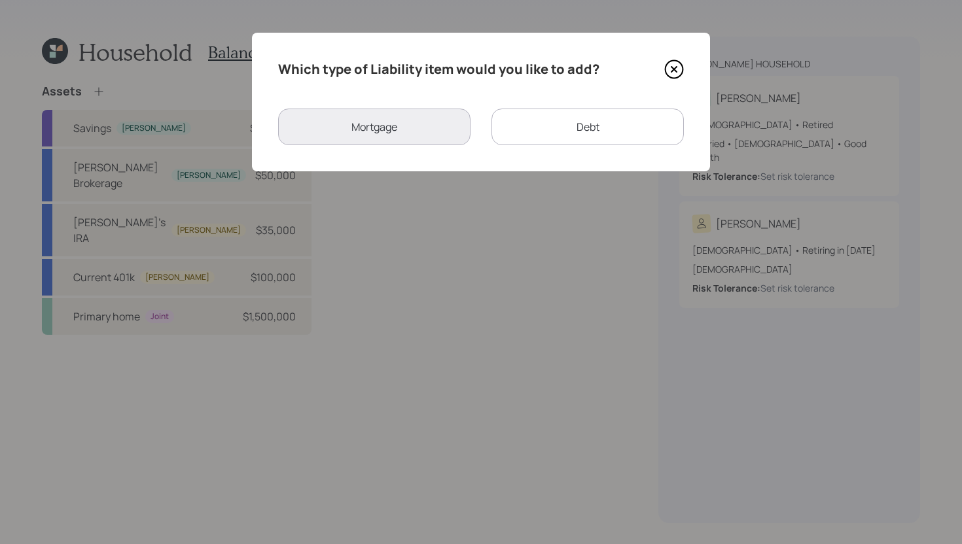
click at [538, 133] on div "Debt" at bounding box center [587, 127] width 192 height 37
select select "credit_card"
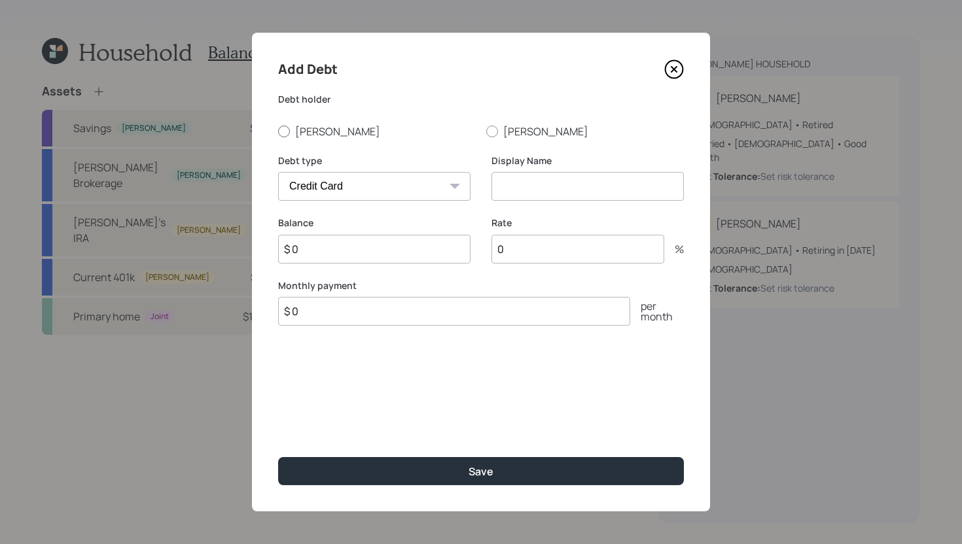
click at [290, 132] on label "Frank" at bounding box center [377, 131] width 198 height 14
click at [278, 132] on input "Frank" at bounding box center [277, 131] width 1 height 1
radio input "true"
click at [344, 182] on select "Car Credit Card Medical Student Other" at bounding box center [374, 186] width 192 height 29
select select "car"
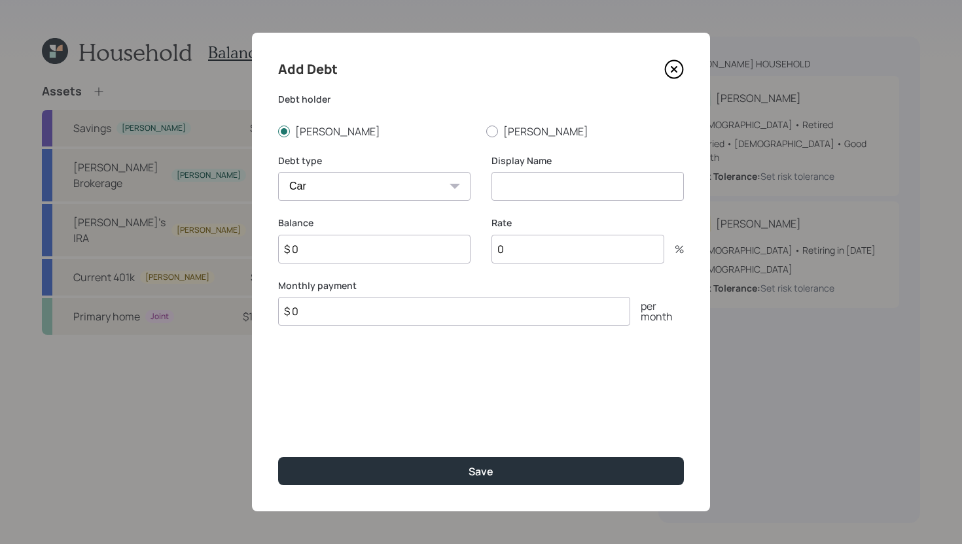
click at [278, 172] on select "Car Credit Card Medical Student Other" at bounding box center [374, 186] width 192 height 29
click at [569, 203] on div "Display Name" at bounding box center [587, 185] width 192 height 63
click at [576, 190] on input at bounding box center [587, 186] width 192 height 29
click at [388, 247] on input "$ 0" at bounding box center [374, 249] width 192 height 29
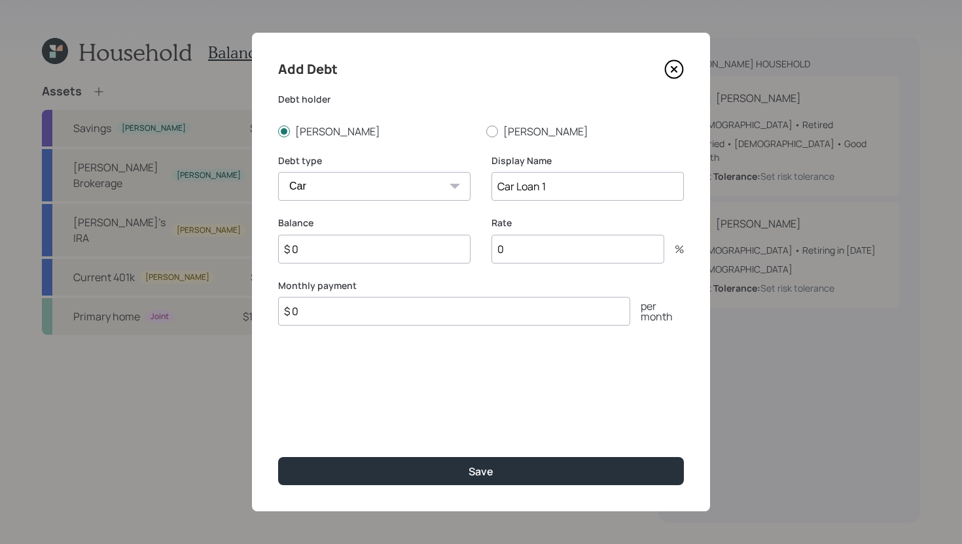
drag, startPoint x: 567, startPoint y: 192, endPoint x: 489, endPoint y: 186, distance: 78.7
click at [489, 186] on div "Debt type Car Credit Card Medical Student Other Display Name Car Loan 1" at bounding box center [481, 185] width 406 height 63
type input "Jeep Wrangler"
click at [337, 252] on input "$ 0" at bounding box center [374, 249] width 192 height 29
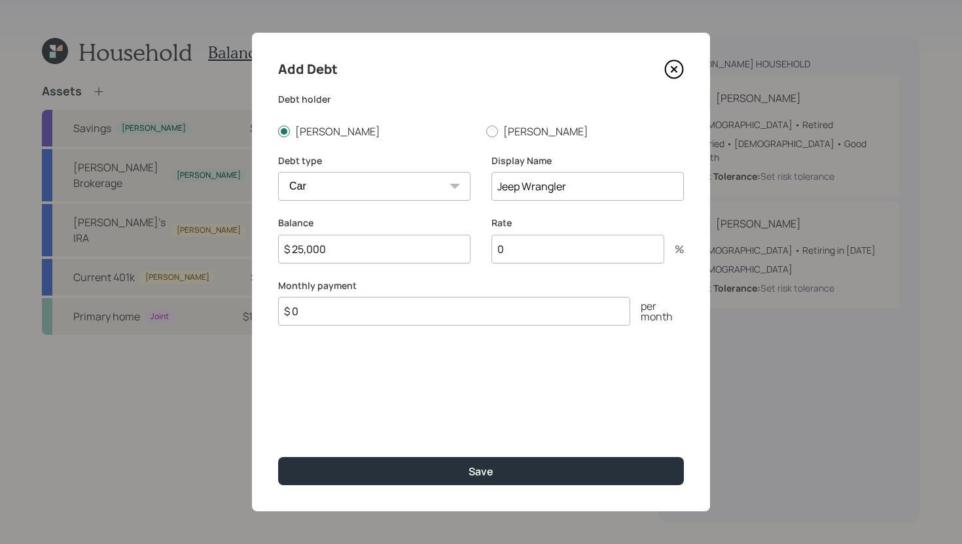
type input "$ 25,000"
click at [340, 306] on input "$ 0" at bounding box center [454, 311] width 352 height 29
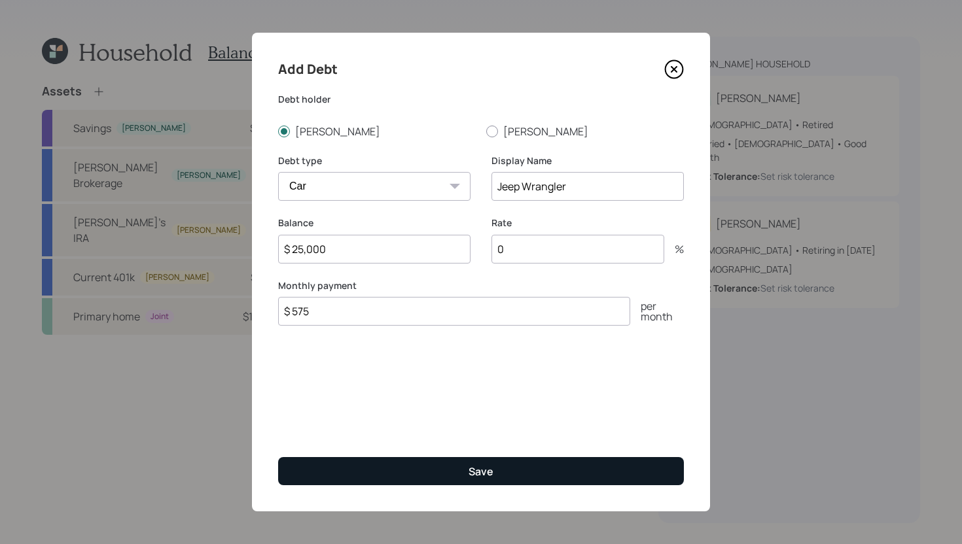
type input "$ 575"
click at [497, 468] on button "Save" at bounding box center [481, 471] width 406 height 28
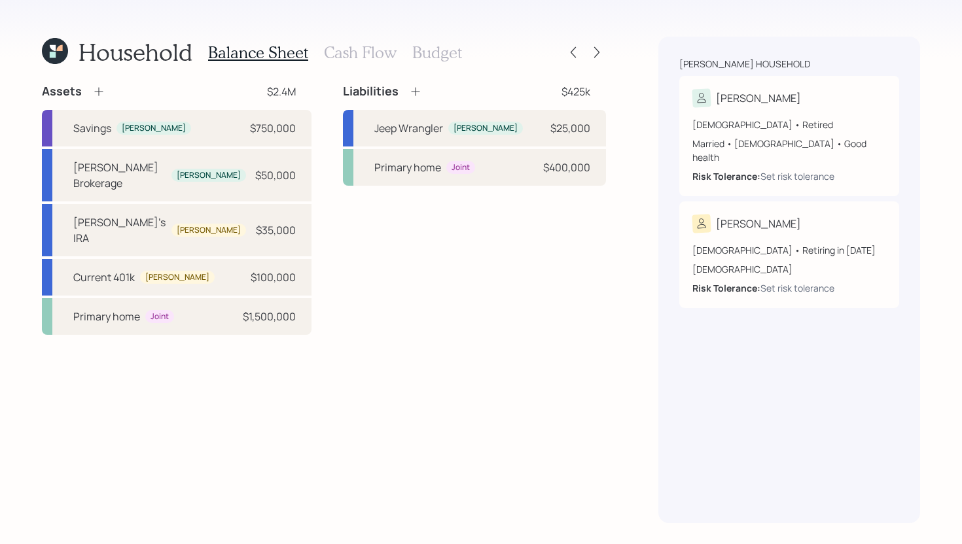
click at [418, 96] on icon at bounding box center [415, 91] width 13 height 13
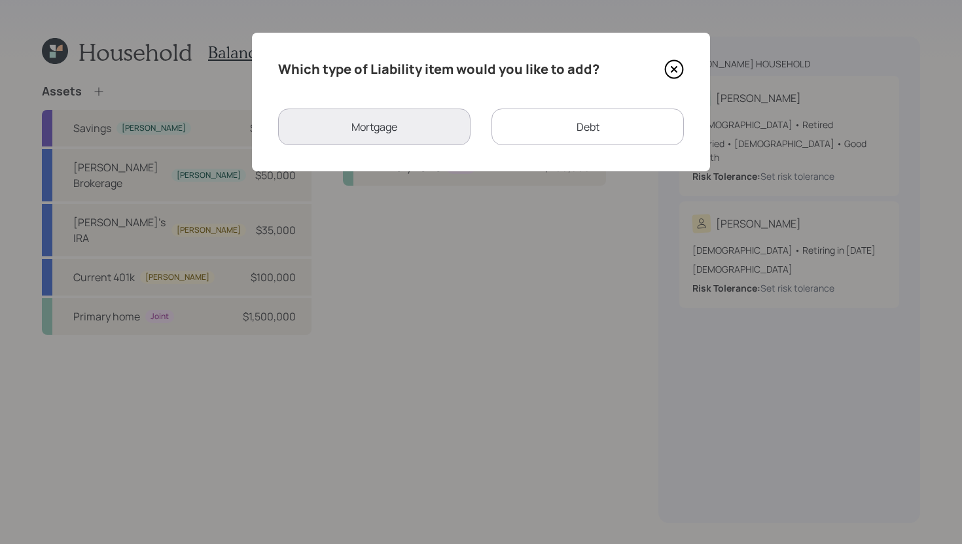
click at [610, 133] on div "Debt" at bounding box center [587, 127] width 192 height 37
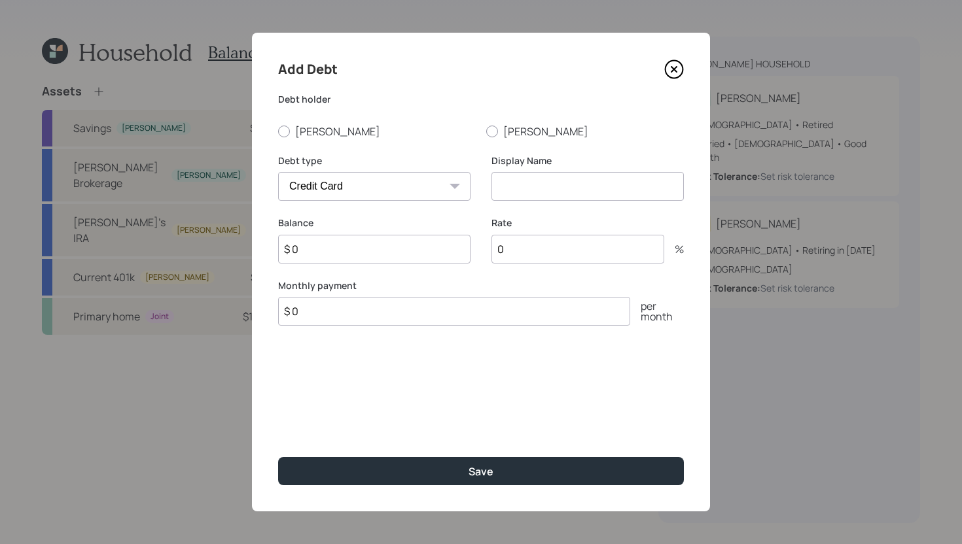
click at [433, 188] on select "Car Credit Card Medical Student Other" at bounding box center [374, 186] width 192 height 29
select select "car"
click at [278, 172] on select "Car Credit Card Medical Student Other" at bounding box center [374, 186] width 192 height 29
click at [568, 194] on input at bounding box center [587, 186] width 192 height 29
click at [437, 321] on input "$ 0" at bounding box center [454, 311] width 352 height 29
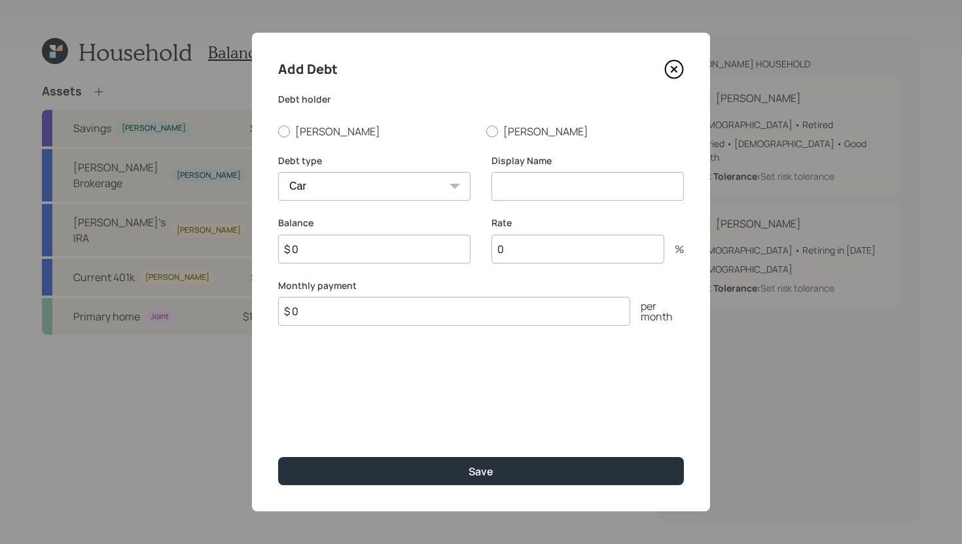
click at [416, 252] on input "$ 0" at bounding box center [374, 249] width 192 height 29
type input "$ 22,000"
click at [396, 312] on input "$ 0" at bounding box center [454, 311] width 352 height 29
click at [396, 313] on input "$ 0" at bounding box center [454, 311] width 352 height 29
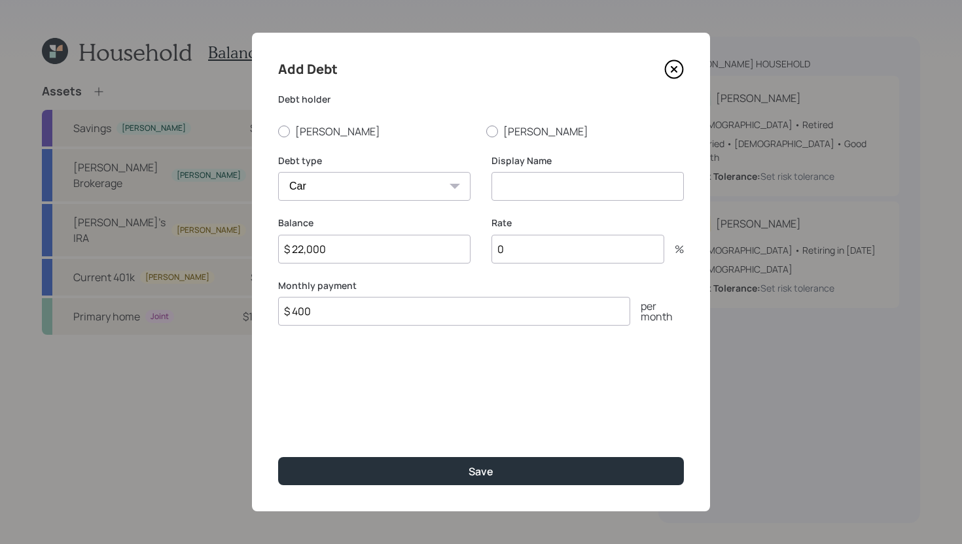
type input "$ 400"
click at [579, 185] on input at bounding box center [587, 186] width 192 height 29
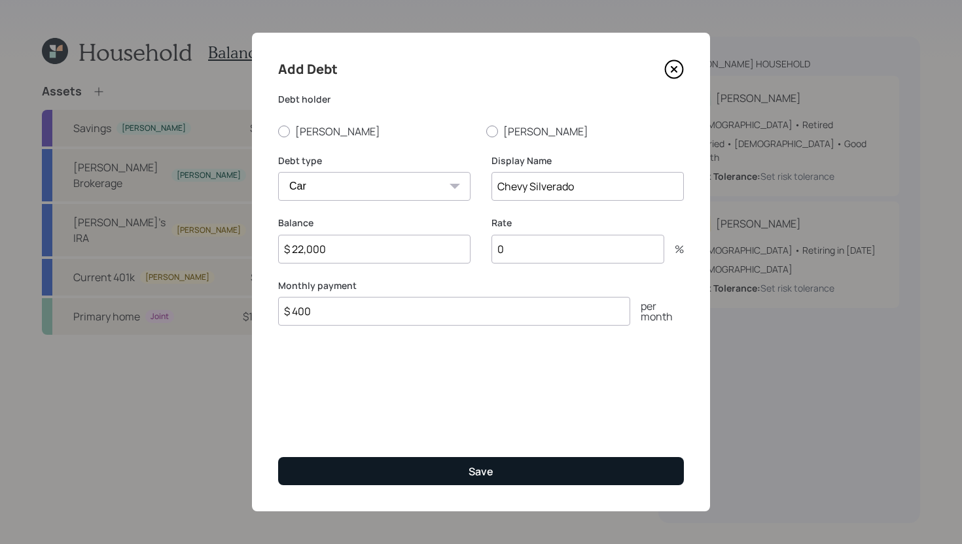
type input "Chevy Silverado"
click at [497, 465] on button "Save" at bounding box center [481, 471] width 406 height 28
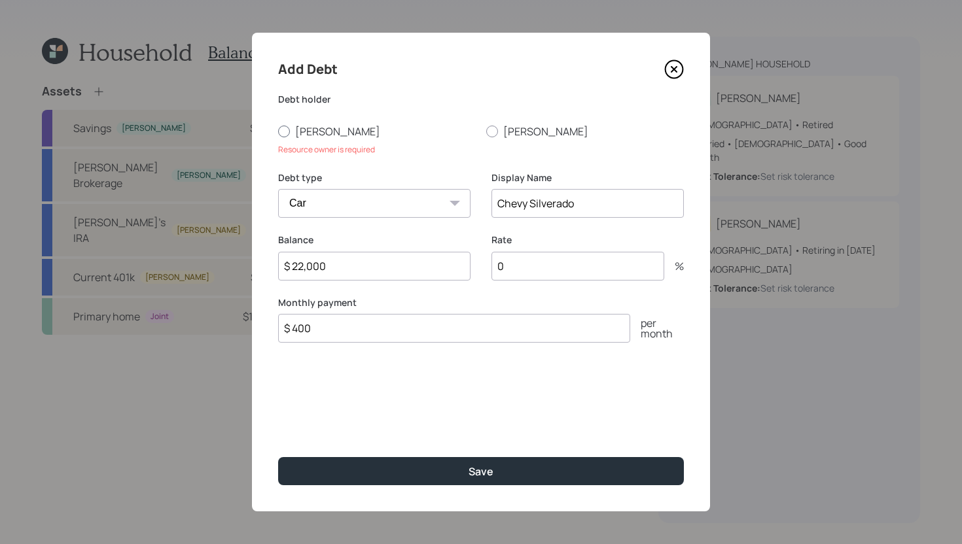
click at [313, 129] on label "Frank" at bounding box center [377, 131] width 198 height 14
click at [278, 131] on input "Frank" at bounding box center [277, 131] width 1 height 1
radio input "true"
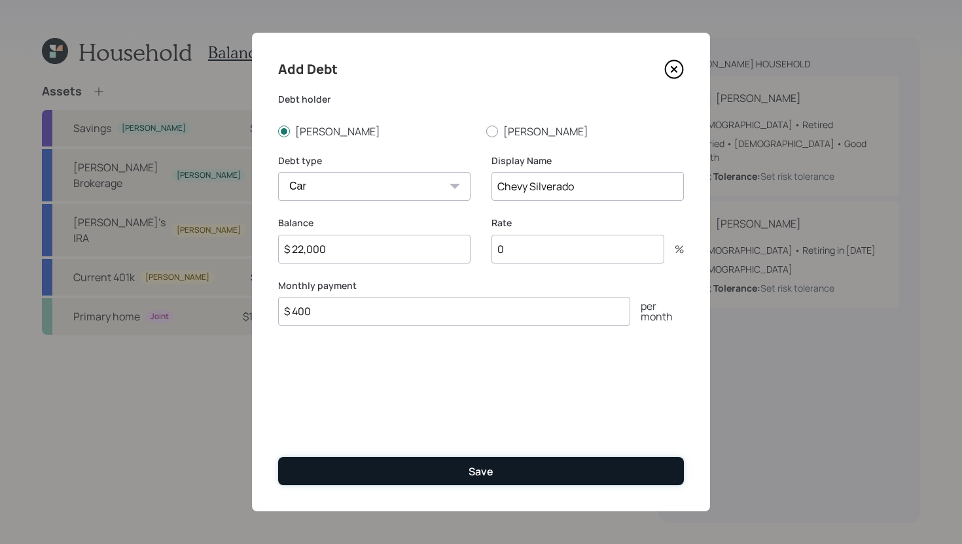
click at [414, 470] on button "Save" at bounding box center [481, 471] width 406 height 28
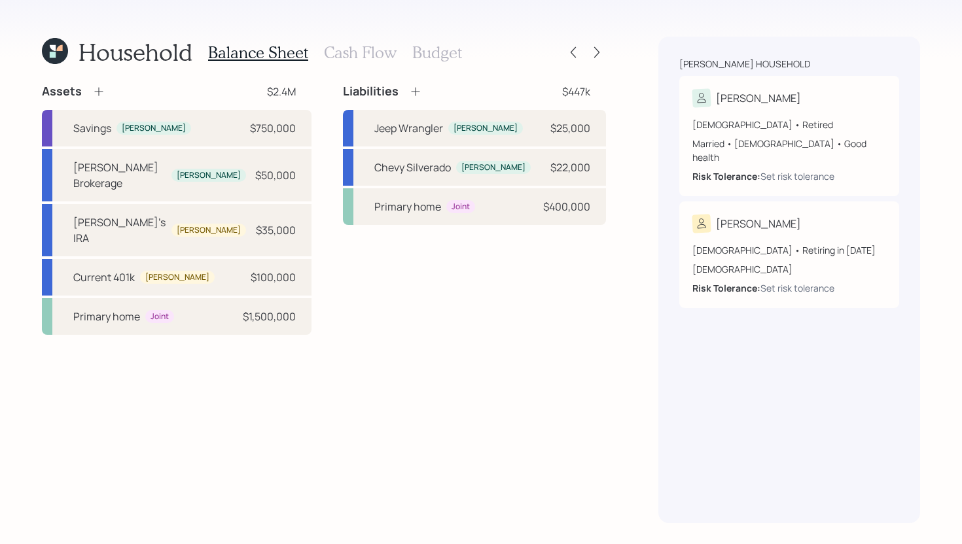
click at [370, 50] on h3 "Cash Flow" at bounding box center [360, 52] width 73 height 19
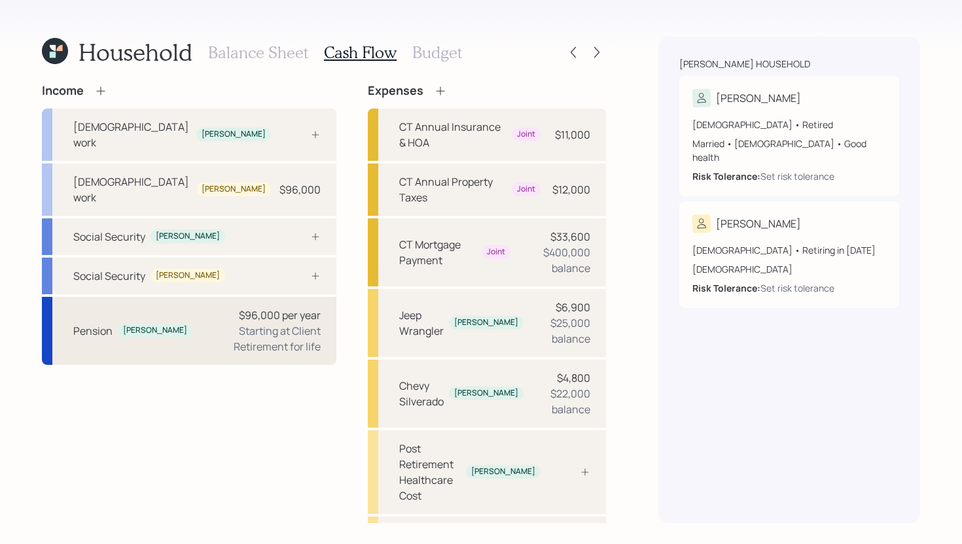
click at [203, 323] on div "Starting at Client Retirement for life" at bounding box center [262, 338] width 118 height 31
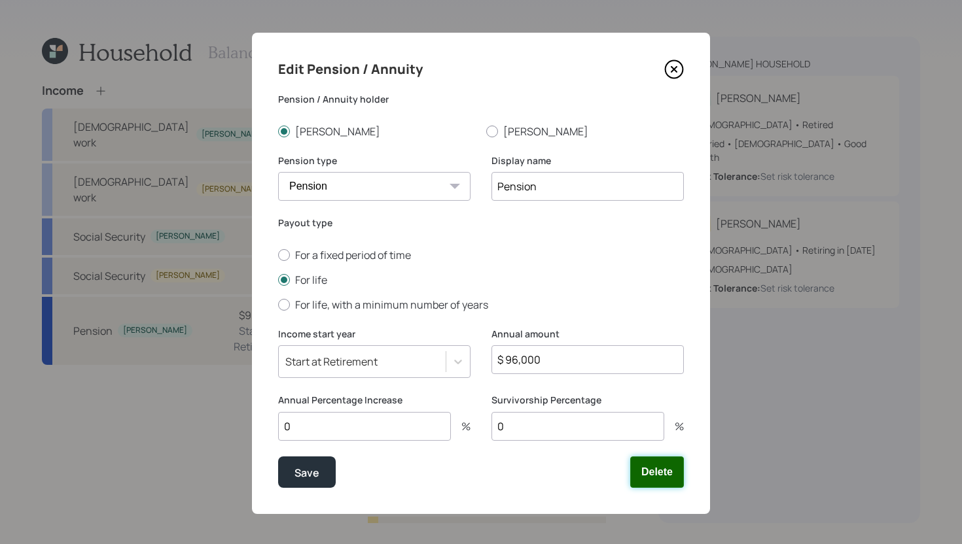
click at [667, 473] on button "Delete" at bounding box center [657, 472] width 54 height 31
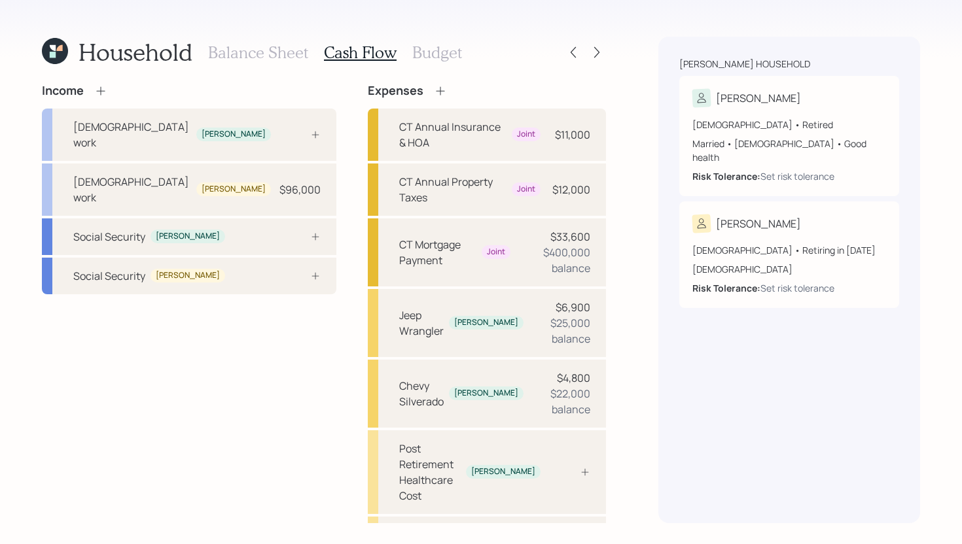
click at [99, 90] on icon at bounding box center [100, 90] width 13 height 13
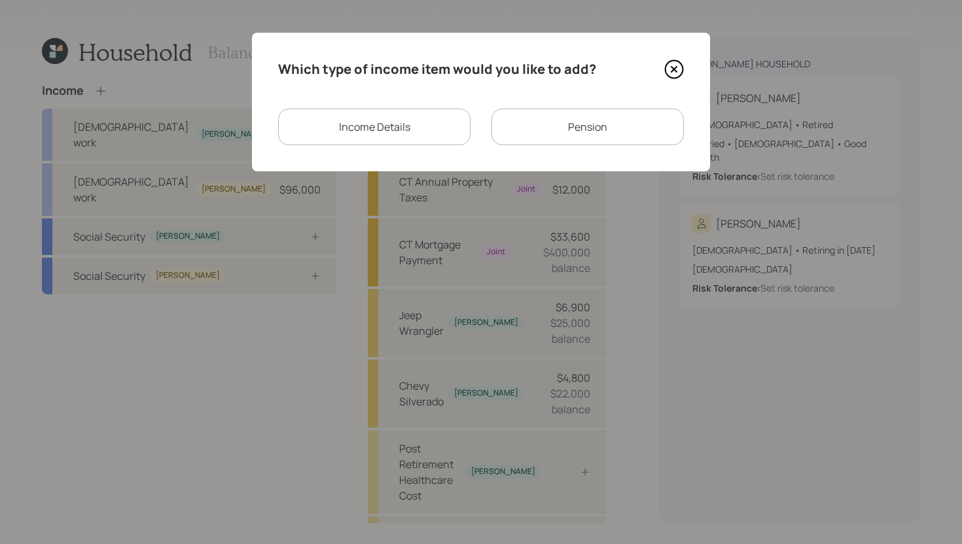
click at [362, 124] on div "Income Details" at bounding box center [374, 127] width 192 height 37
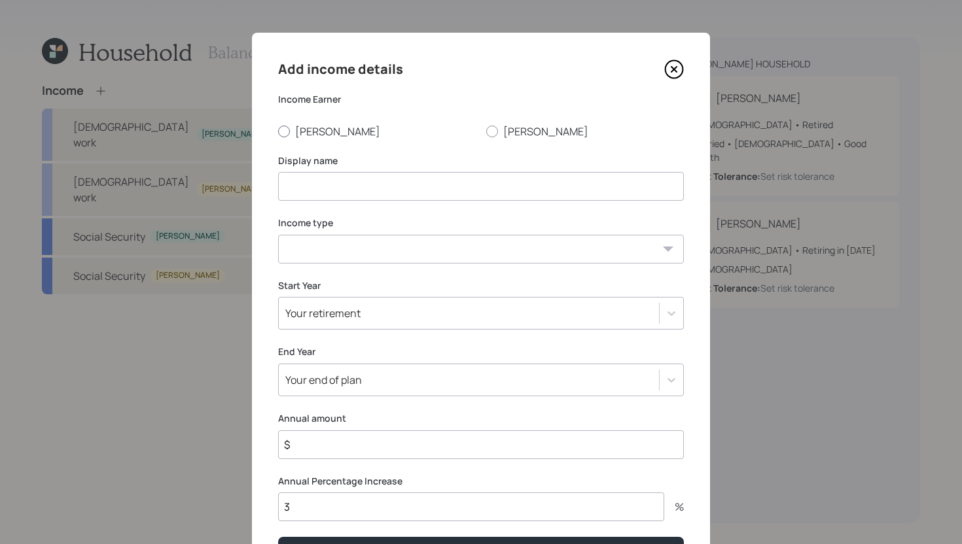
click at [308, 131] on label "Frank" at bounding box center [377, 131] width 198 height 14
click at [278, 131] on input "Frank" at bounding box center [277, 131] width 1 height 1
radio input "true"
click at [309, 185] on input at bounding box center [481, 186] width 406 height 29
type input "[PERSON_NAME]'s Pension"
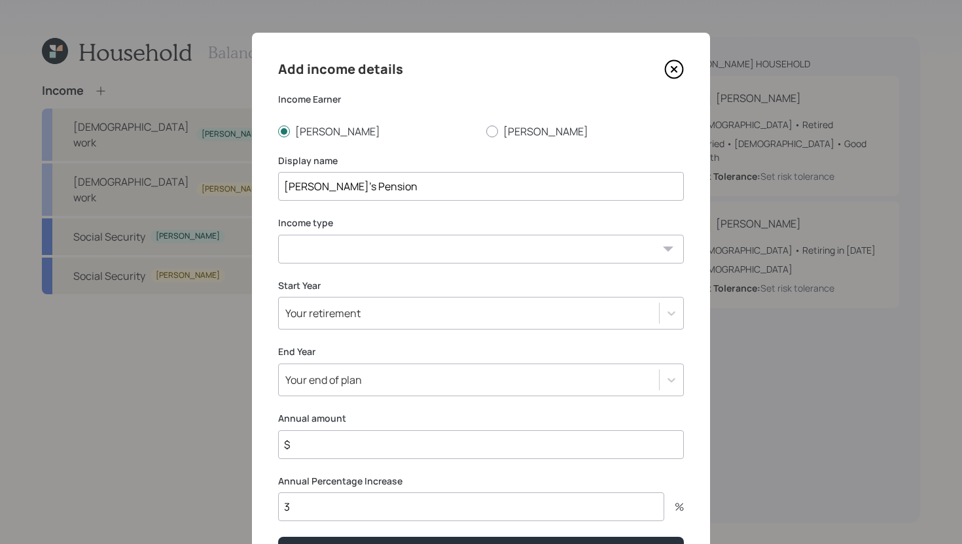
click at [306, 255] on select "Full-time work Part-time work Self employment Other" at bounding box center [481, 249] width 406 height 29
select select "other"
click at [278, 235] on select "Full-time work Part-time work Self employment Other" at bounding box center [481, 249] width 406 height 29
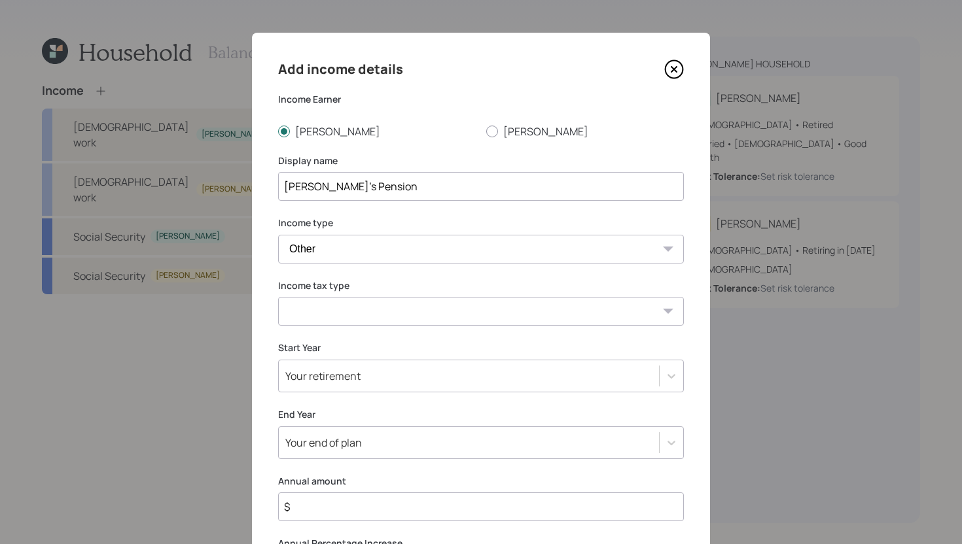
click at [328, 303] on select "Tax-free Earned Self Employment Alimony Royalties Pension / Annuity Interest Di…" at bounding box center [481, 311] width 406 height 29
select select "tax_free"
click at [278, 297] on select "Tax-free Earned Self Employment Alimony Royalties Pension / Annuity Interest Di…" at bounding box center [481, 311] width 406 height 29
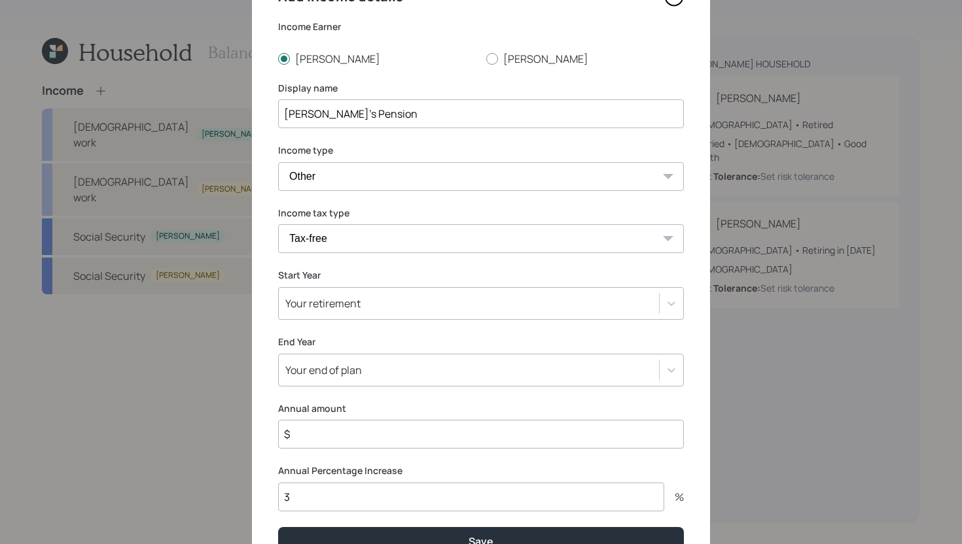
scroll to position [143, 0]
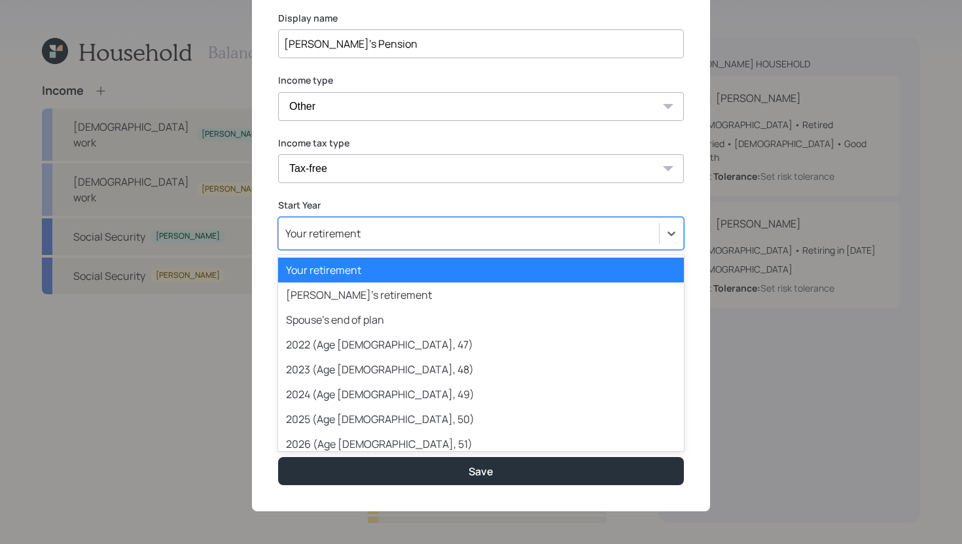
click at [370, 238] on div "Your retirement" at bounding box center [469, 233] width 380 height 22
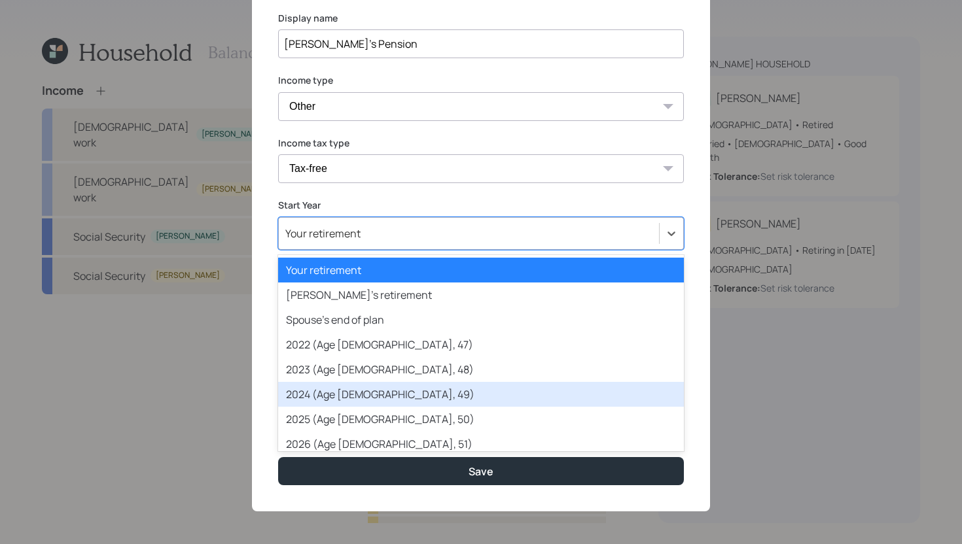
click at [340, 396] on div "2024 (Age 50, 49)" at bounding box center [481, 394] width 406 height 25
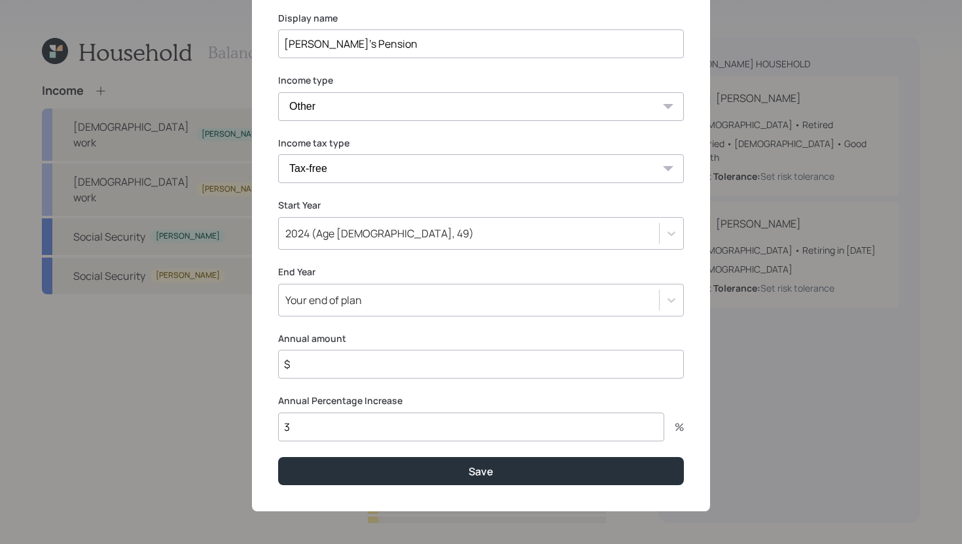
click at [341, 366] on input "$" at bounding box center [481, 364] width 406 height 29
type input "$ 108,000"
click at [330, 425] on input "3" at bounding box center [471, 427] width 386 height 29
type input "0"
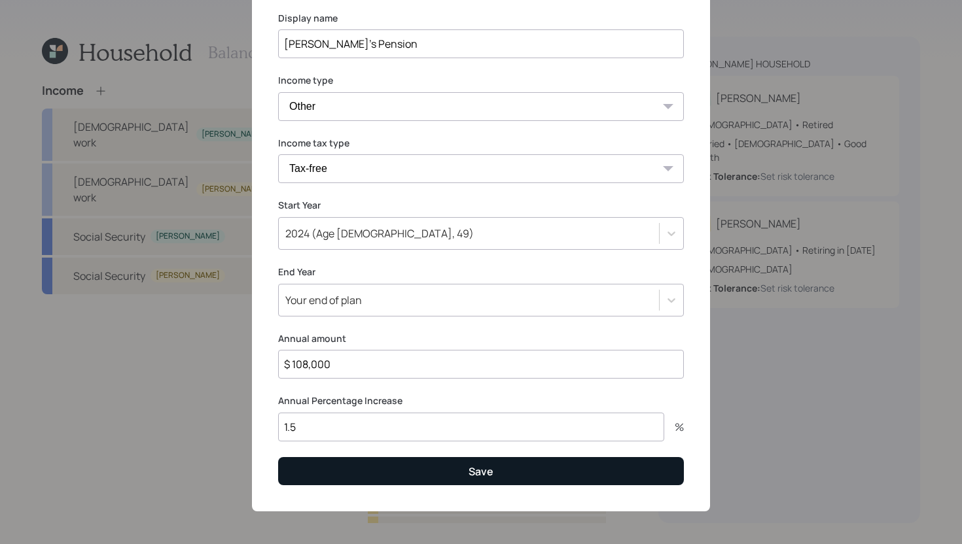
type input "1.5"
click at [349, 484] on button "Save" at bounding box center [481, 471] width 406 height 28
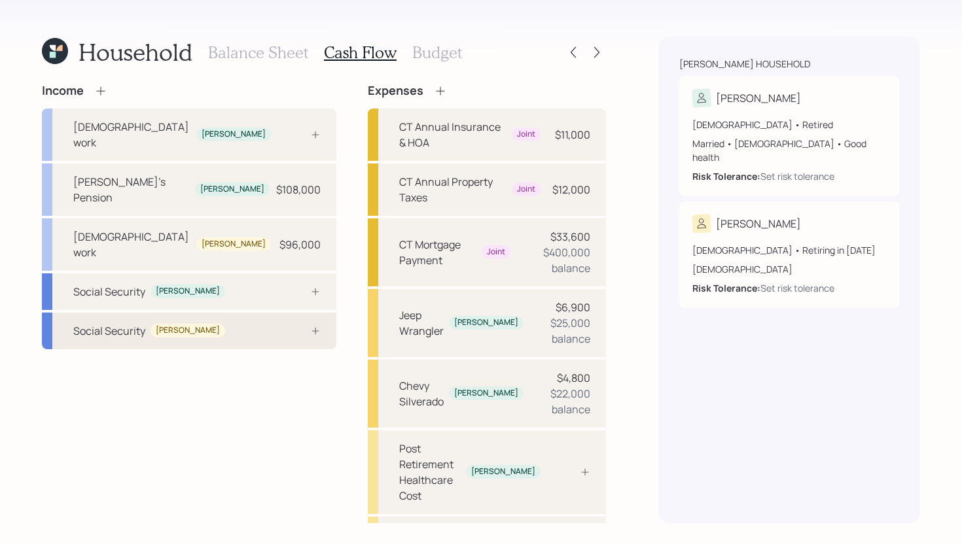
click at [216, 313] on div "Social Security Tara" at bounding box center [189, 331] width 294 height 37
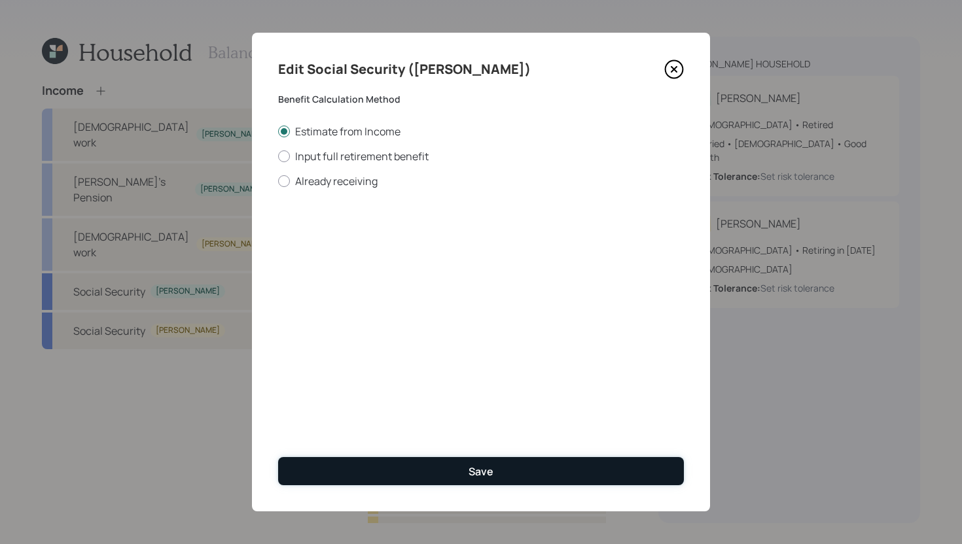
click at [406, 476] on button "Save" at bounding box center [481, 471] width 406 height 28
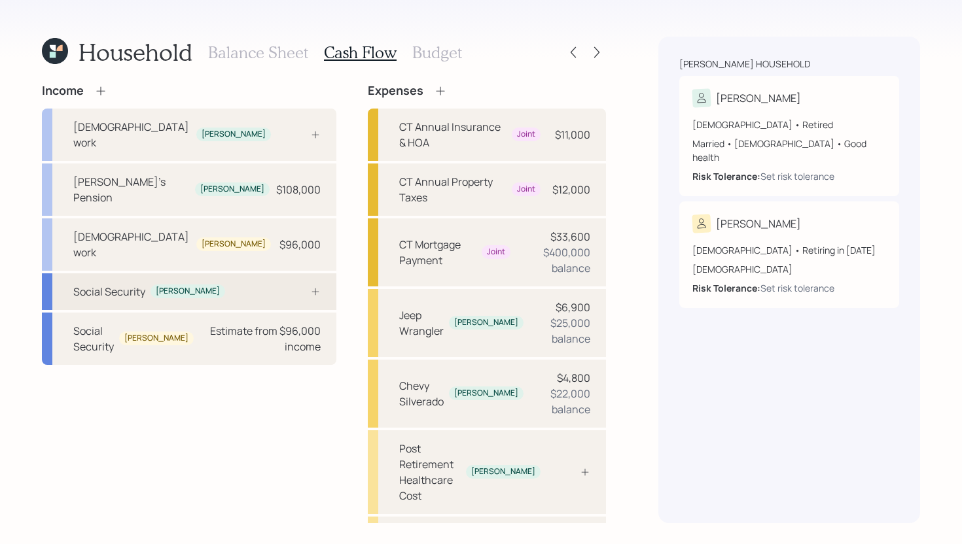
click at [281, 287] on div at bounding box center [300, 292] width 39 height 10
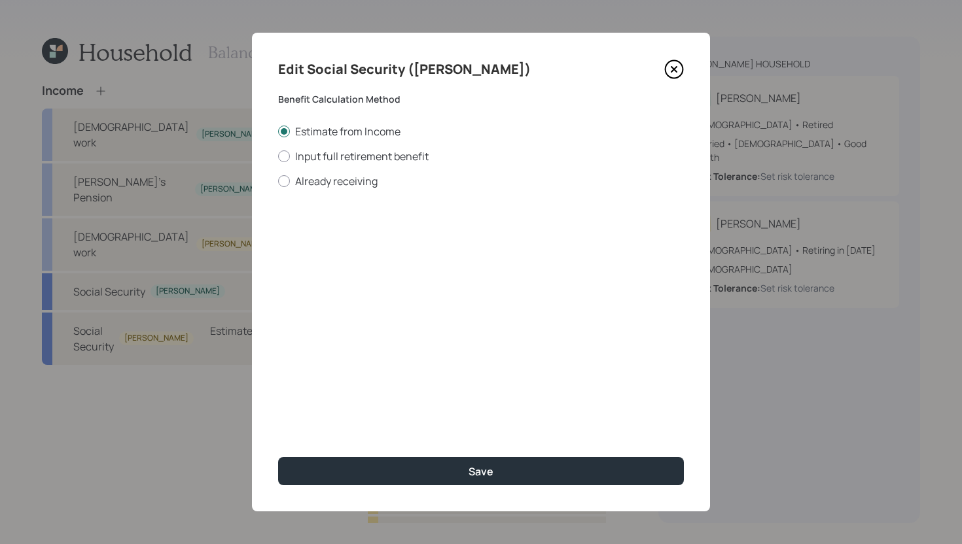
drag, startPoint x: 675, startPoint y: 70, endPoint x: 653, endPoint y: 75, distance: 22.9
click at [675, 70] on icon at bounding box center [673, 69] width 5 height 5
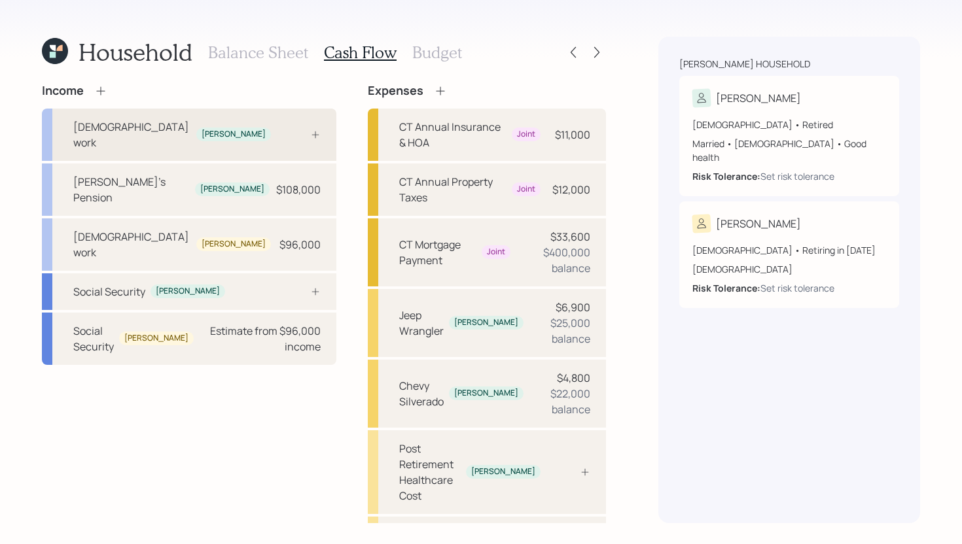
click at [281, 131] on div at bounding box center [300, 135] width 39 height 10
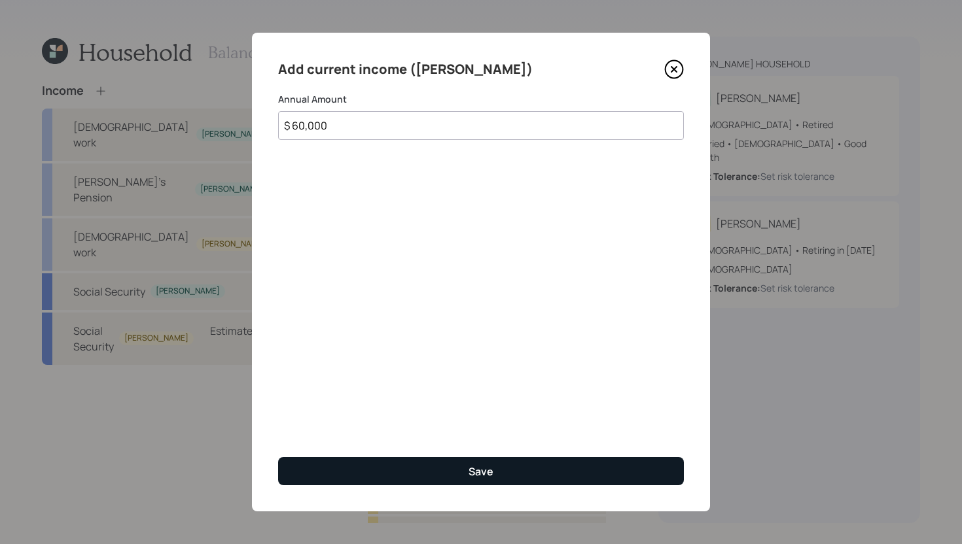
type input "$ 60,000"
click at [435, 464] on button "Save" at bounding box center [481, 471] width 406 height 28
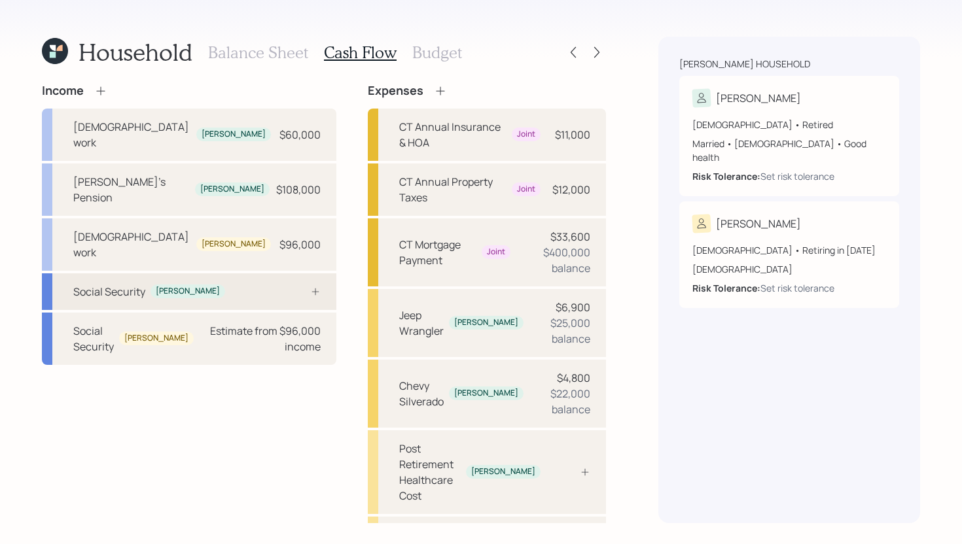
click at [242, 273] on div "Social Security Frank" at bounding box center [189, 291] width 294 height 37
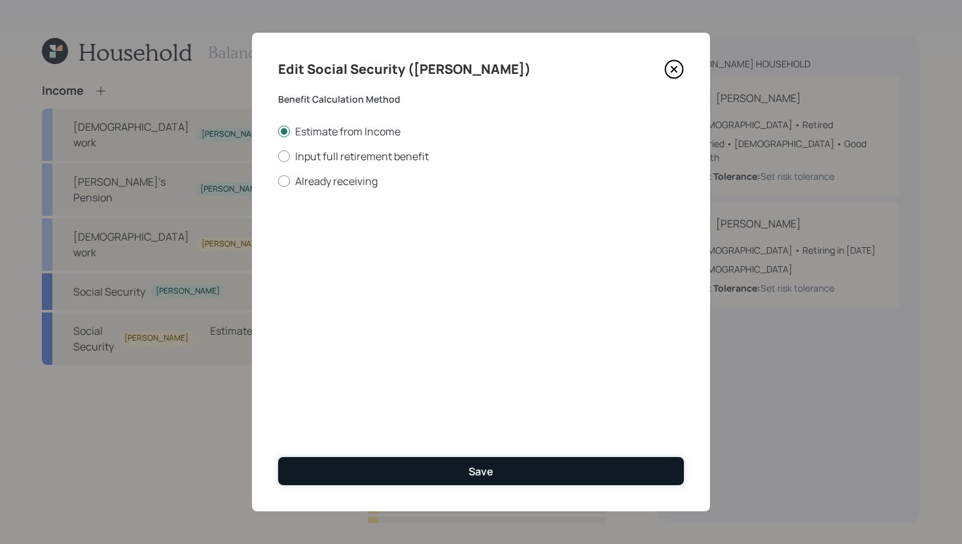
click at [417, 474] on button "Save" at bounding box center [481, 471] width 406 height 28
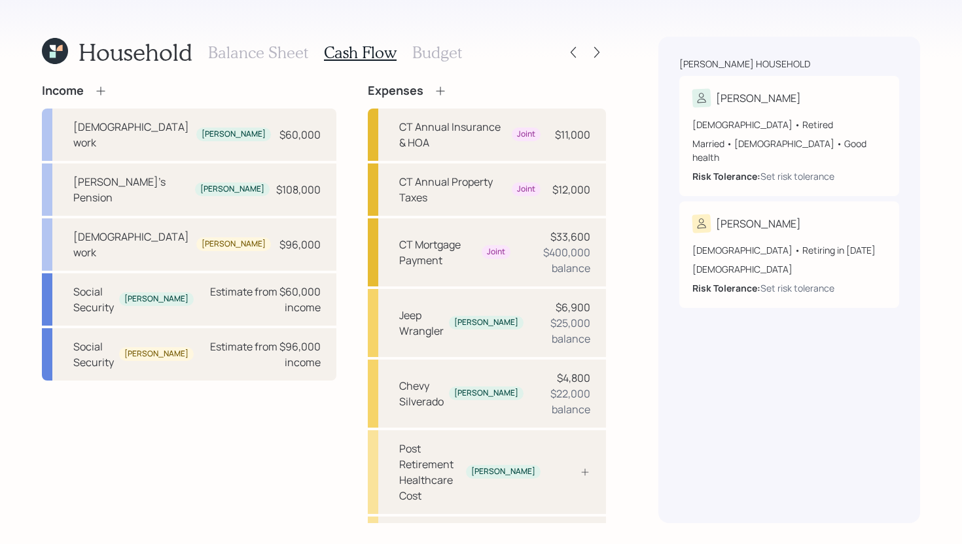
click at [105, 90] on icon at bounding box center [100, 90] width 9 height 9
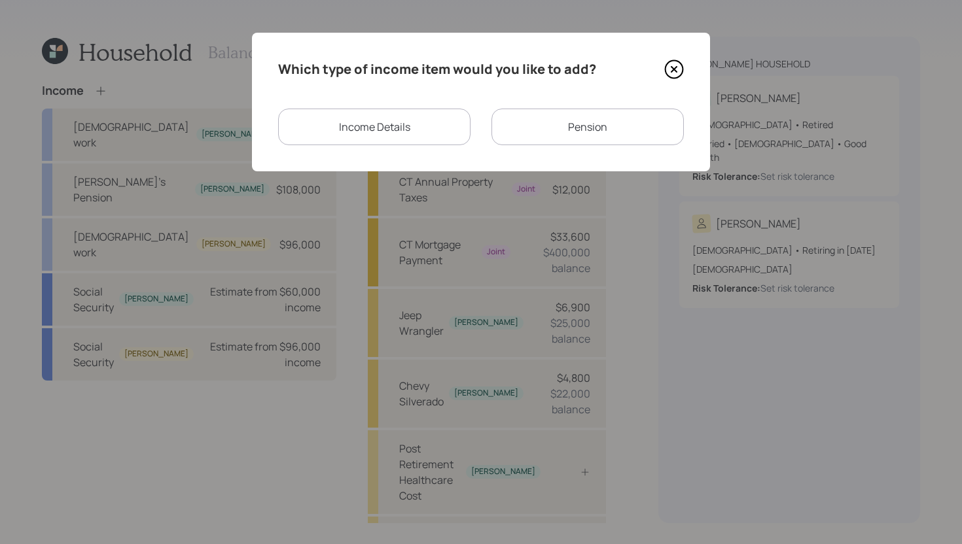
click at [377, 132] on div "Income Details" at bounding box center [374, 127] width 192 height 37
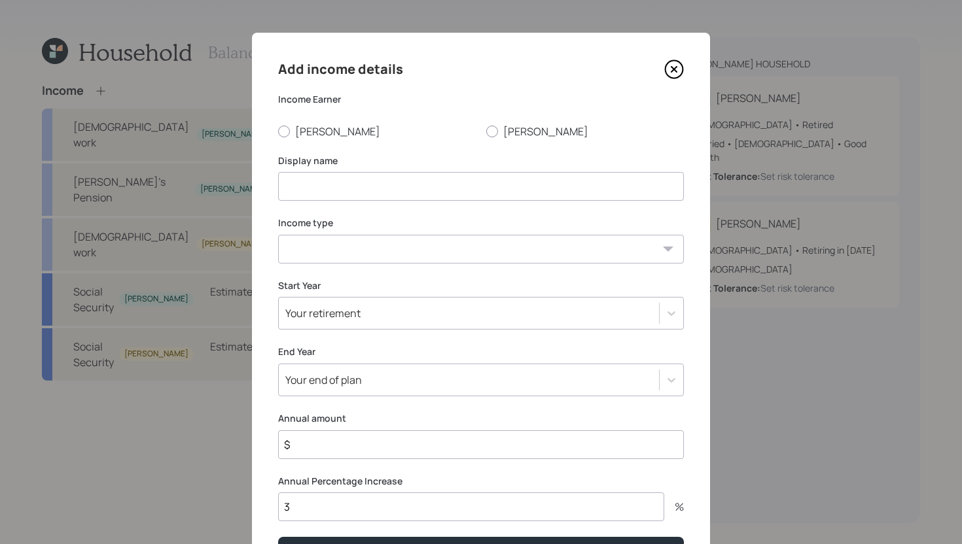
click at [517, 139] on div "Add income details Income Earner Frank Tara Display name Income type Full-time …" at bounding box center [481, 312] width 458 height 559
click at [517, 137] on label "[PERSON_NAME]" at bounding box center [585, 131] width 198 height 14
click at [486, 132] on input "[PERSON_NAME]" at bounding box center [485, 131] width 1 height 1
radio input "true"
click at [458, 198] on input at bounding box center [481, 186] width 406 height 29
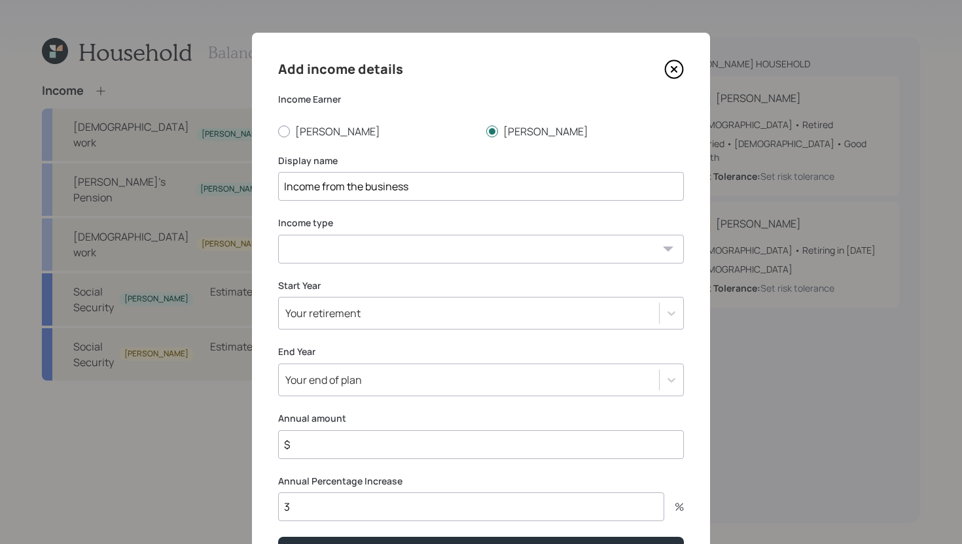
type input "Income from the business"
click at [428, 253] on select "Full-time work Part-time work Self employment Other" at bounding box center [481, 249] width 406 height 29
select select "other"
click at [278, 235] on select "Full-time work Part-time work Self employment Other" at bounding box center [481, 249] width 406 height 29
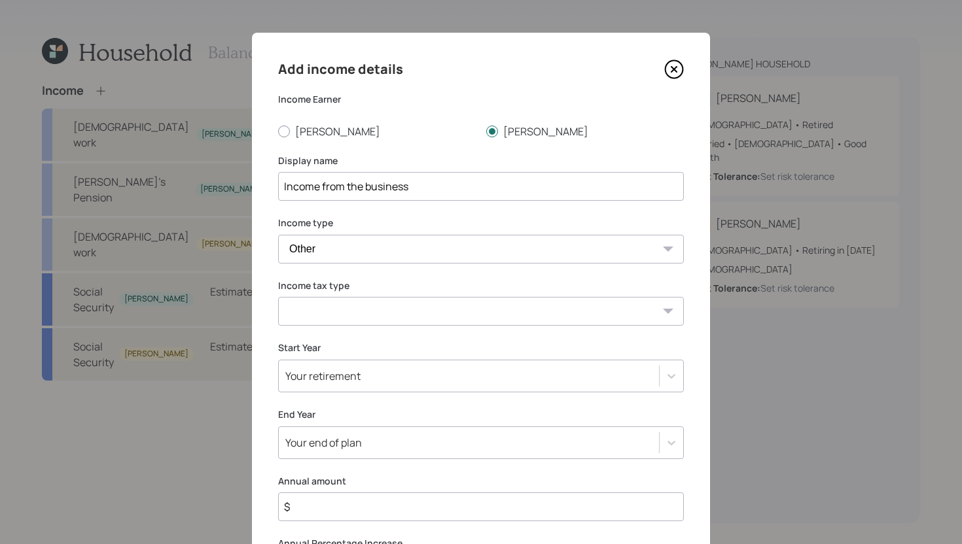
click at [368, 302] on select "Tax-free Earned Self Employment Alimony Royalties Pension / Annuity Interest Di…" at bounding box center [481, 311] width 406 height 29
select select "earned"
click at [278, 297] on select "Tax-free Earned Self Employment Alimony Royalties Pension / Annuity Interest Di…" at bounding box center [481, 311] width 406 height 29
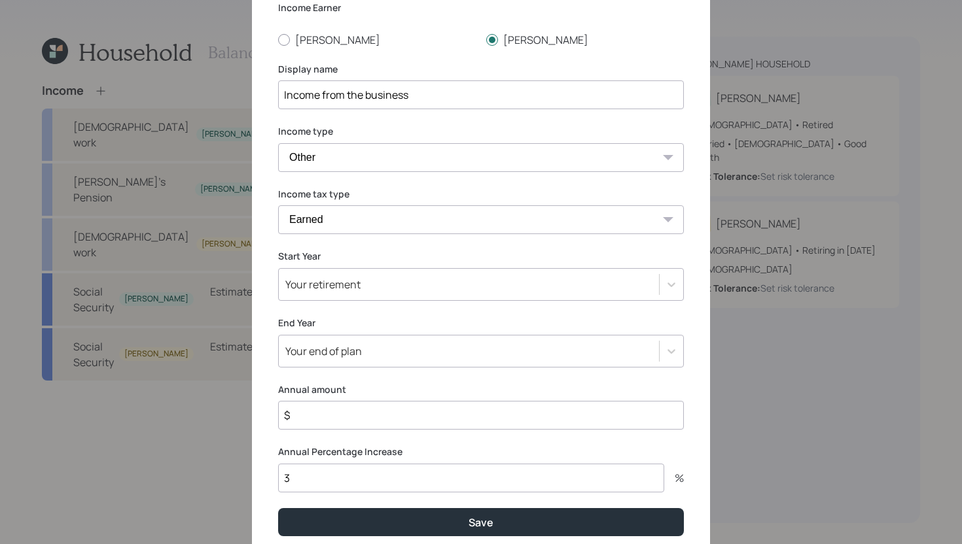
scroll to position [129, 0]
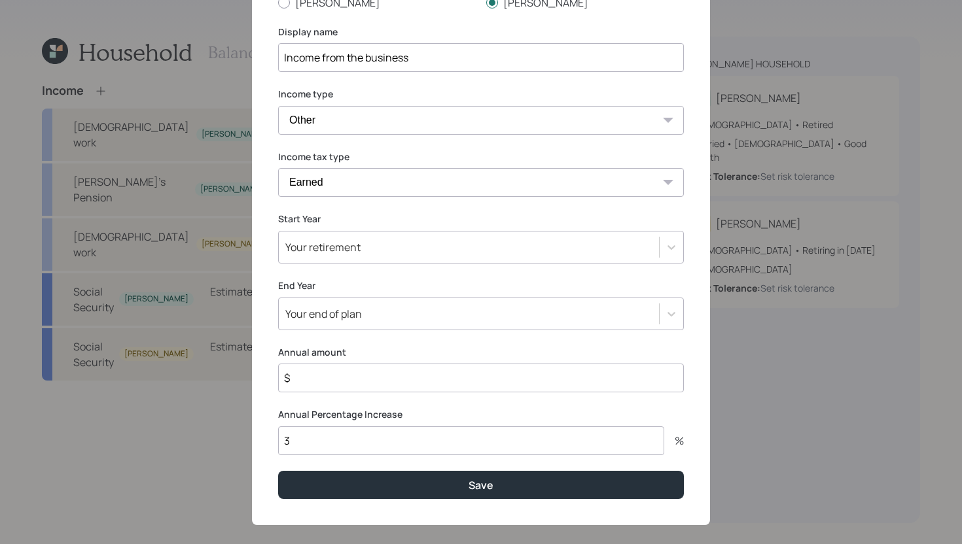
click at [370, 243] on div "Your retirement" at bounding box center [469, 247] width 380 height 22
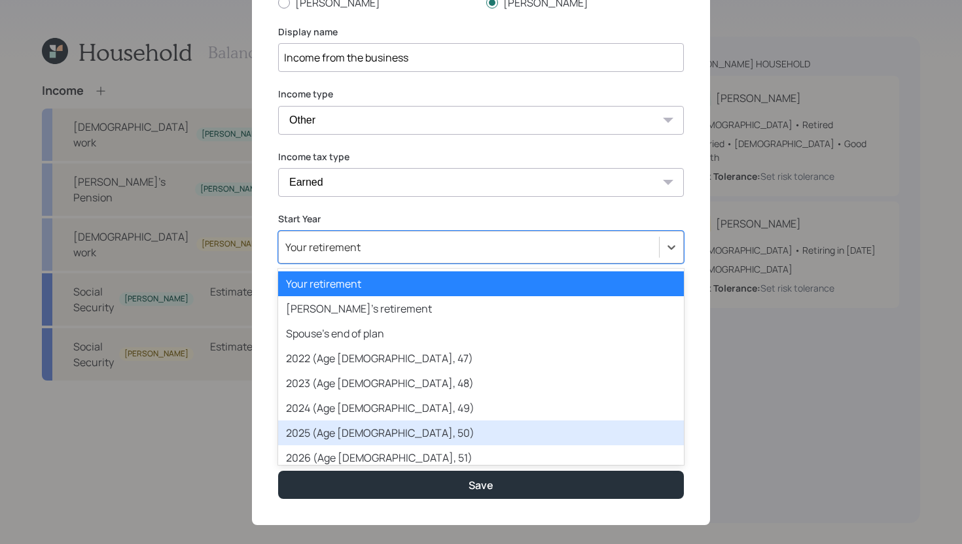
click at [336, 421] on div "2025 (Age 51, 50)" at bounding box center [481, 433] width 406 height 25
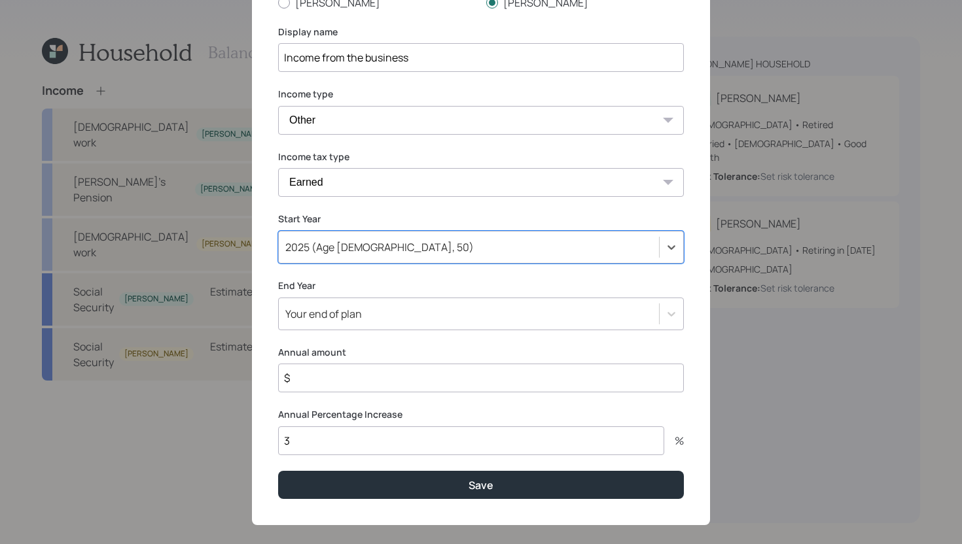
click at [368, 310] on div "Your end of plan" at bounding box center [469, 314] width 380 height 22
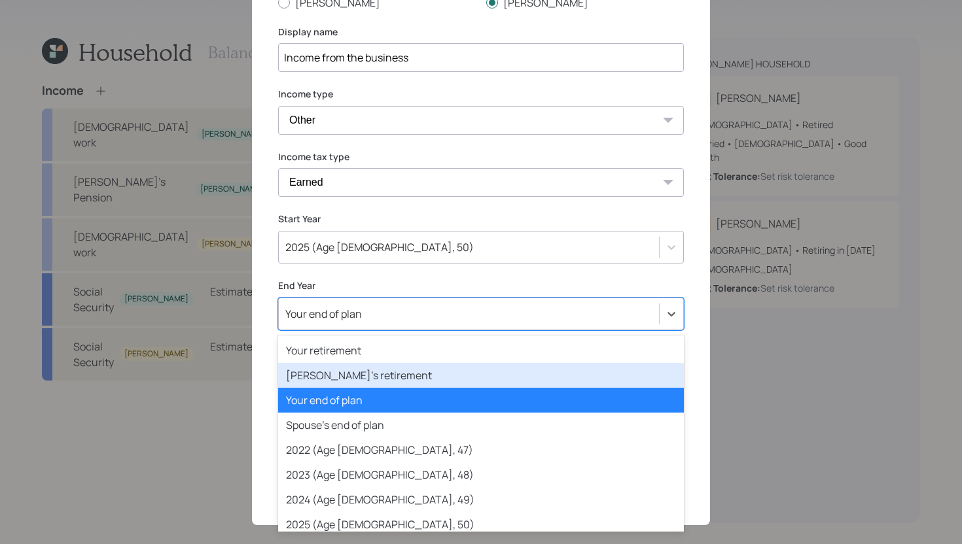
click at [364, 381] on div "Spouse's retirement" at bounding box center [481, 375] width 406 height 25
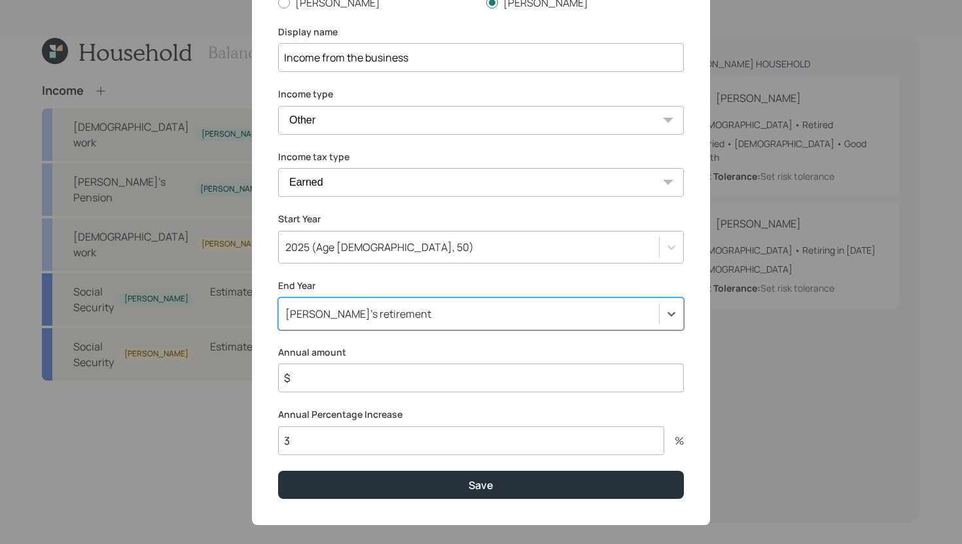
click at [334, 438] on input "3" at bounding box center [471, 441] width 386 height 29
type input "1.5"
click at [330, 368] on input "$" at bounding box center [481, 378] width 406 height 29
click at [329, 374] on input "$" at bounding box center [481, 378] width 406 height 29
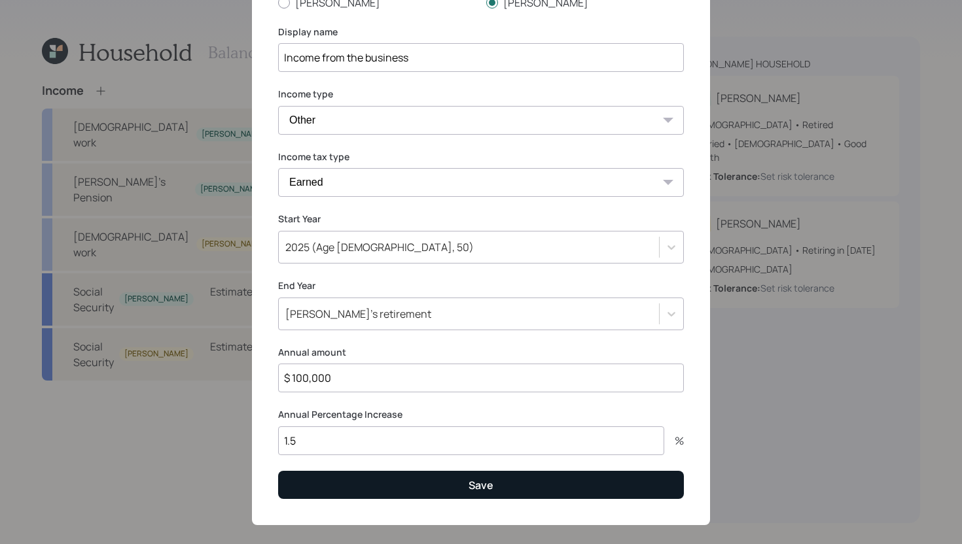
type input "$ 100,000"
click at [394, 483] on button "Save" at bounding box center [481, 485] width 406 height 28
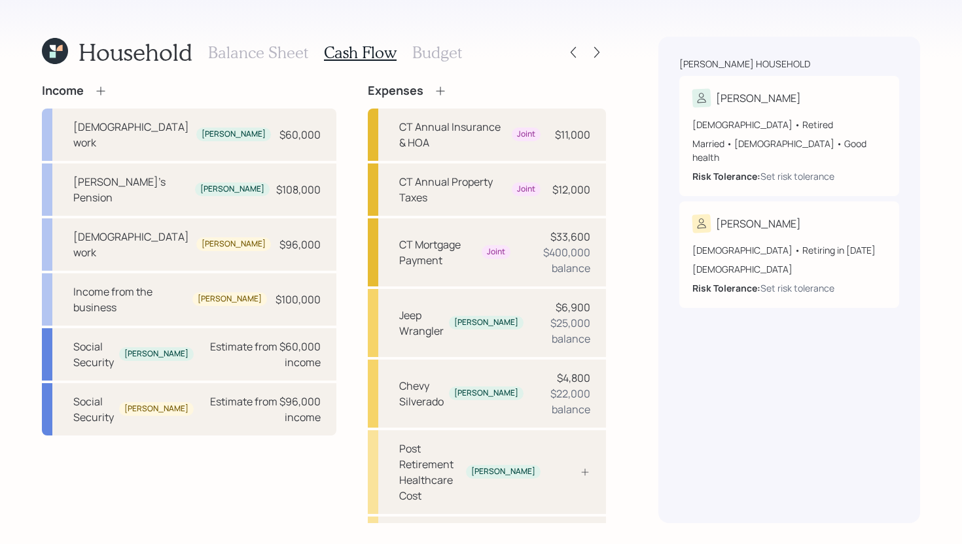
click at [434, 95] on icon at bounding box center [440, 90] width 13 height 13
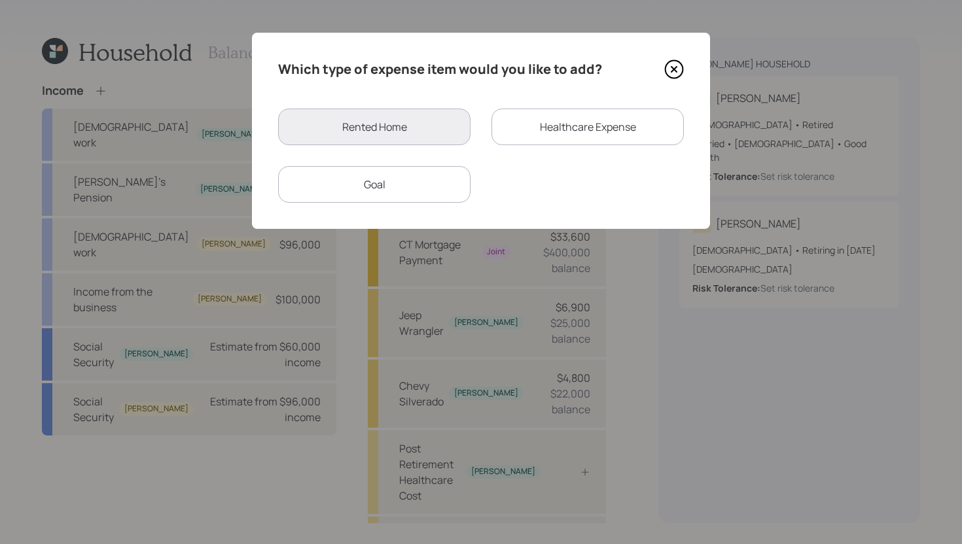
click at [532, 122] on div "Healthcare Expense" at bounding box center [587, 127] width 192 height 37
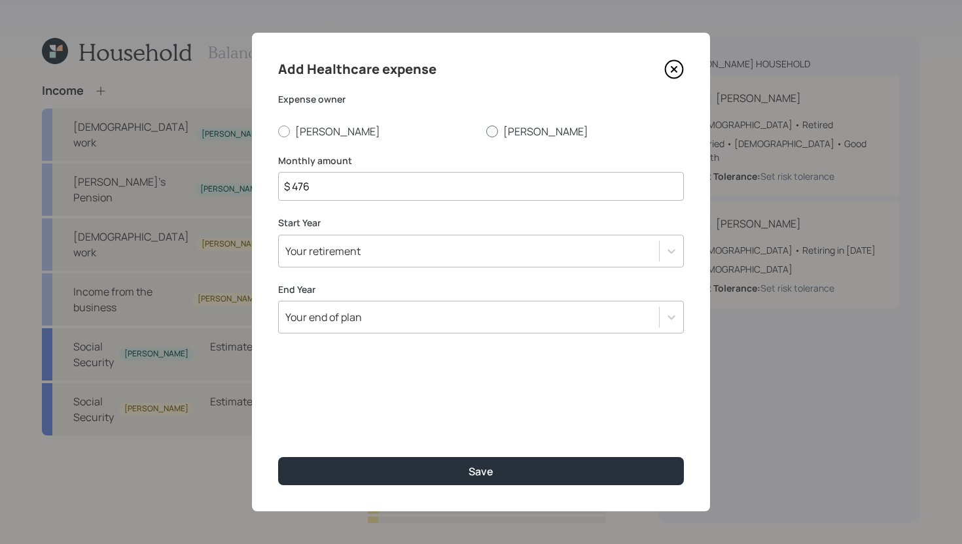
click at [508, 133] on label "[PERSON_NAME]" at bounding box center [585, 131] width 198 height 14
click at [486, 132] on input "[PERSON_NAME]" at bounding box center [485, 131] width 1 height 1
radio input "true"
click at [387, 256] on div "Your retirement" at bounding box center [469, 251] width 380 height 22
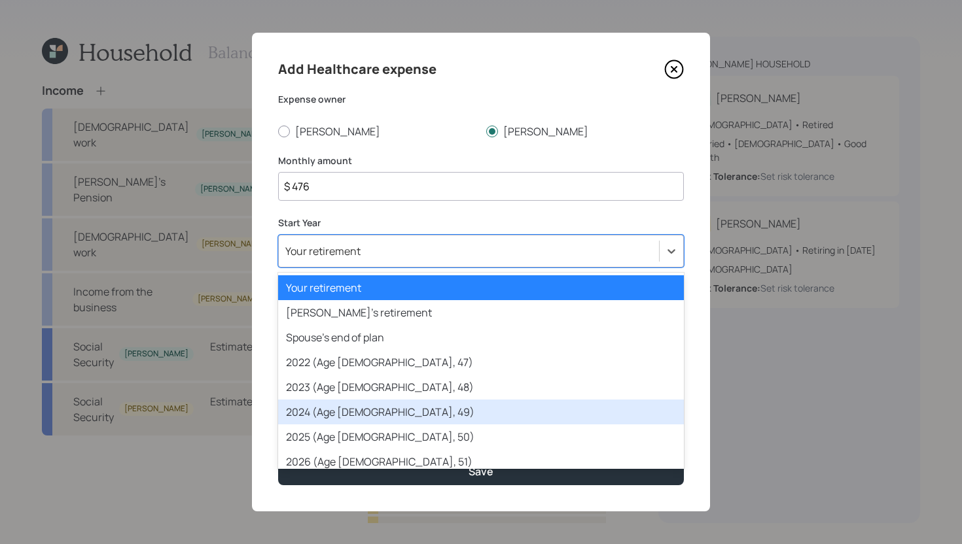
click at [349, 417] on div "2024 (Age 50, 49)" at bounding box center [481, 412] width 406 height 25
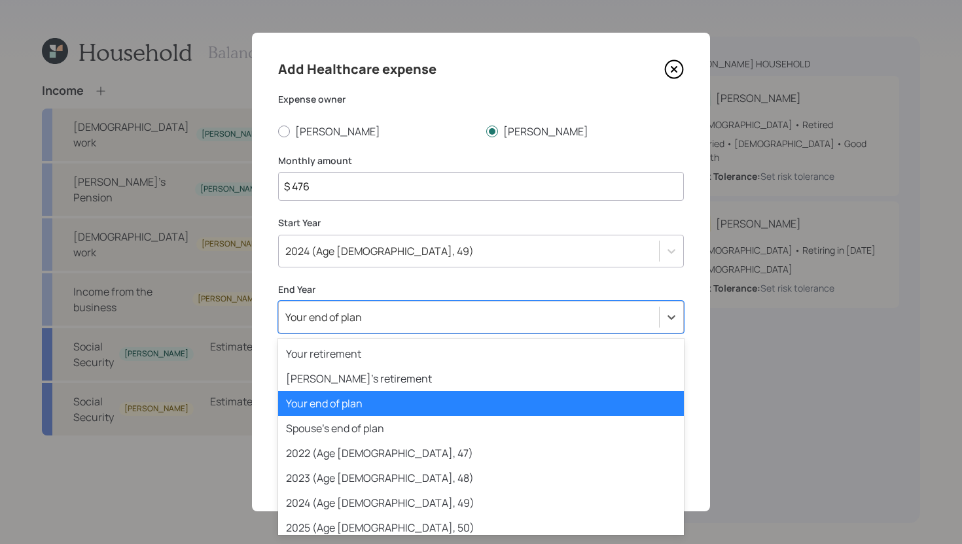
click at [381, 322] on div "Your end of plan" at bounding box center [469, 317] width 380 height 22
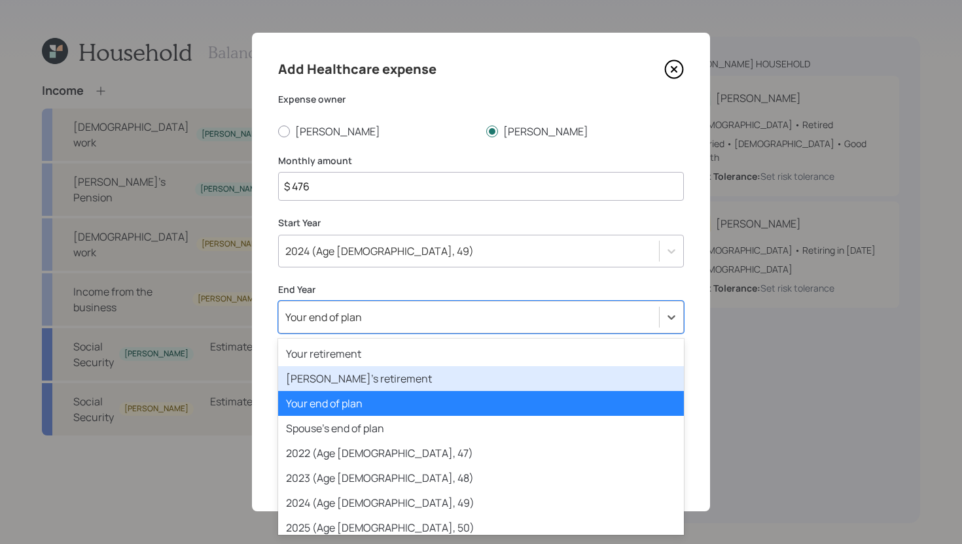
click at [368, 372] on div "Spouse's retirement" at bounding box center [481, 378] width 406 height 25
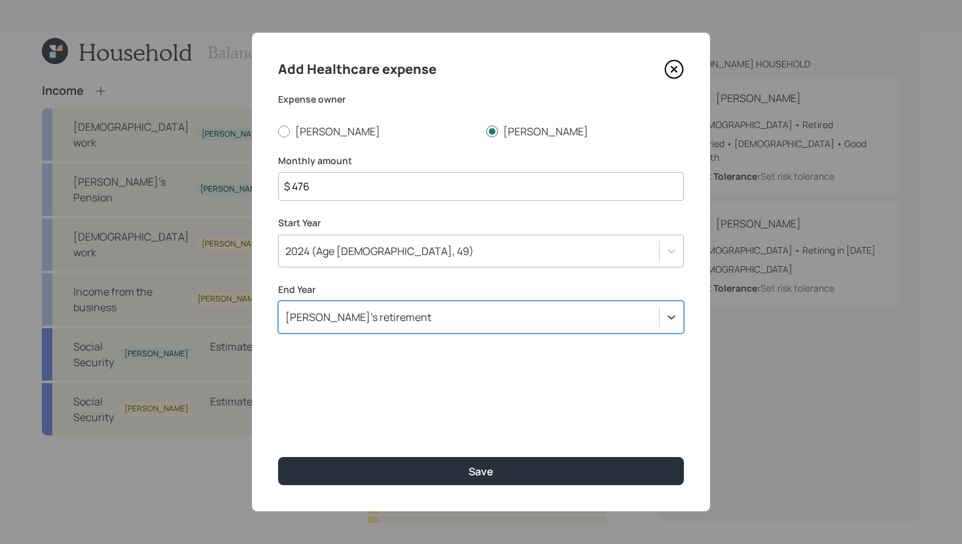
click at [392, 190] on input "$ 476" at bounding box center [481, 186] width 406 height 29
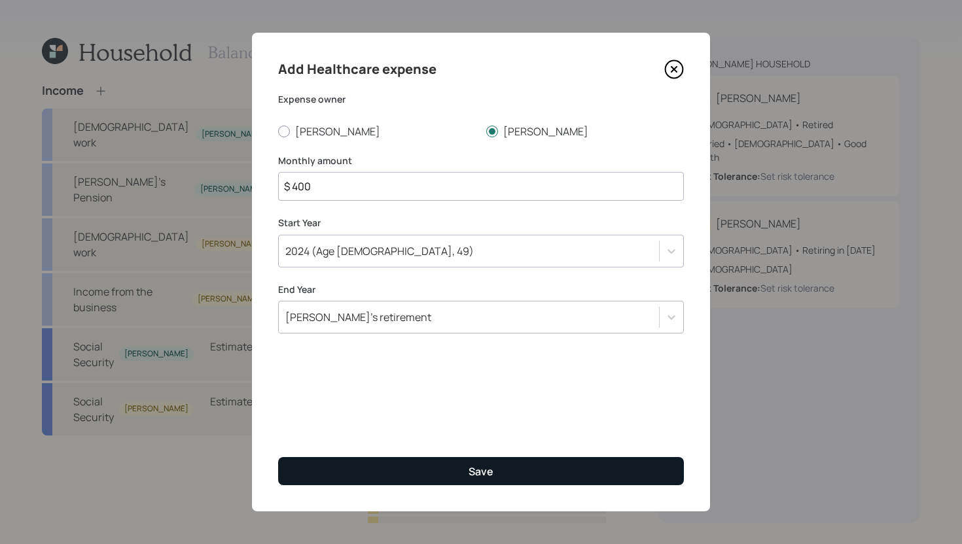
type input "$ 400"
click at [485, 467] on div "Save" at bounding box center [480, 472] width 25 height 14
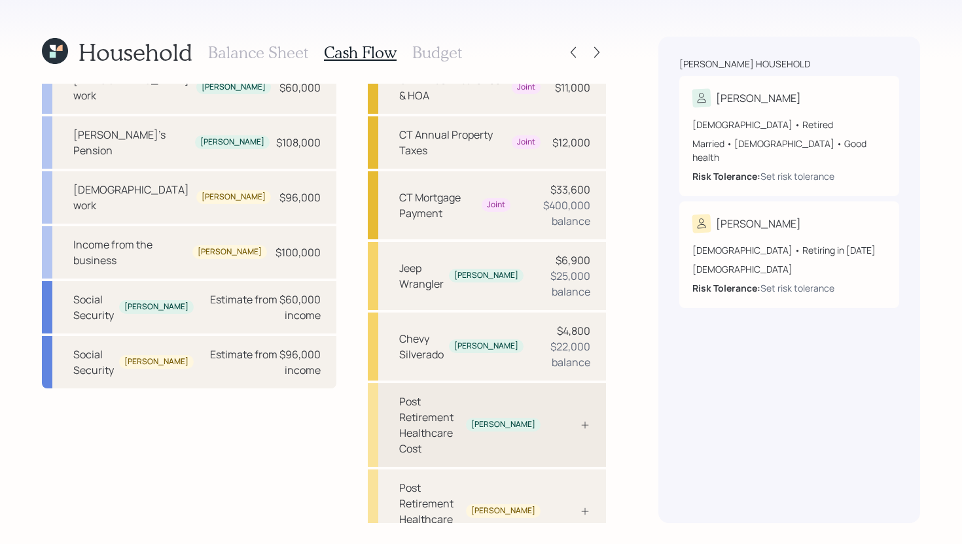
scroll to position [53, 0]
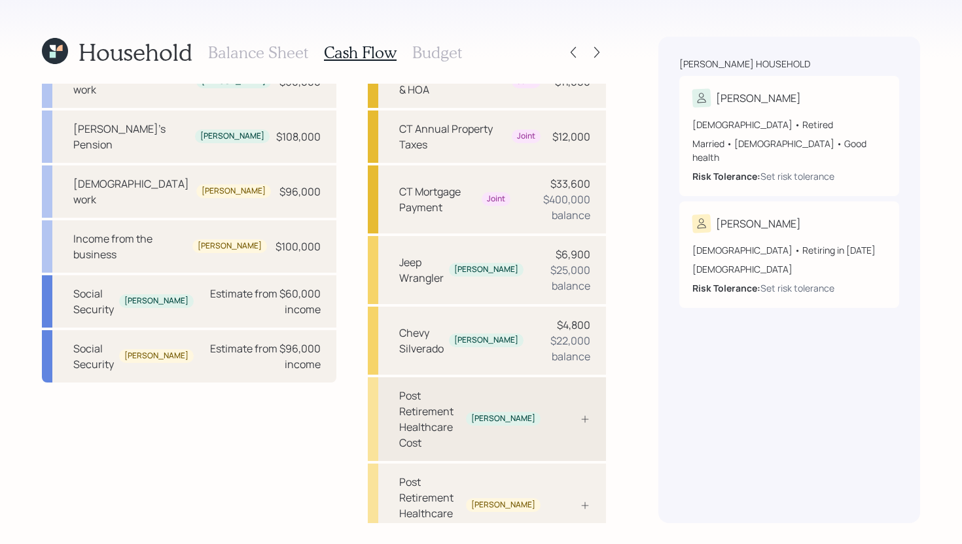
click at [461, 388] on div "Post Retirement Healthcare Cost" at bounding box center [430, 419] width 62 height 63
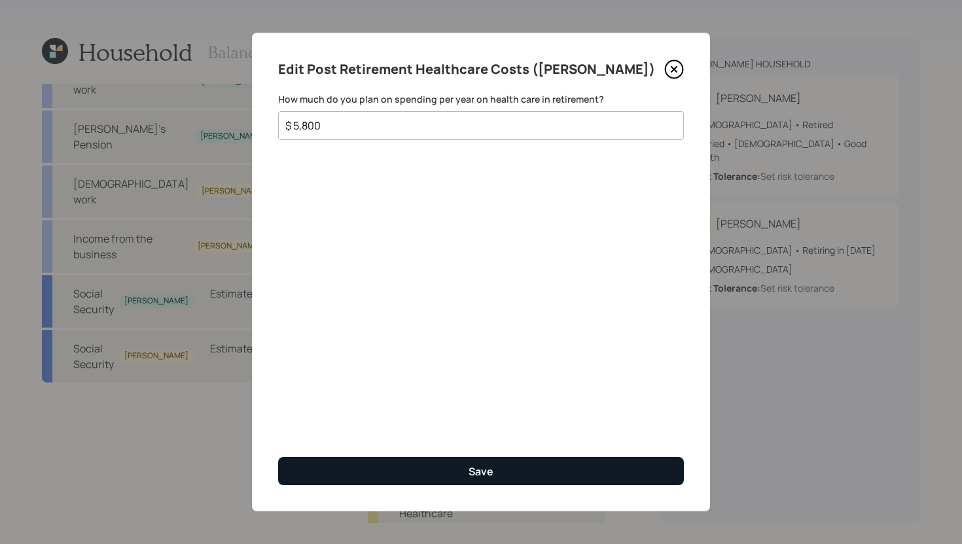
type input "$ 5,800"
click at [565, 465] on button "Save" at bounding box center [481, 471] width 406 height 28
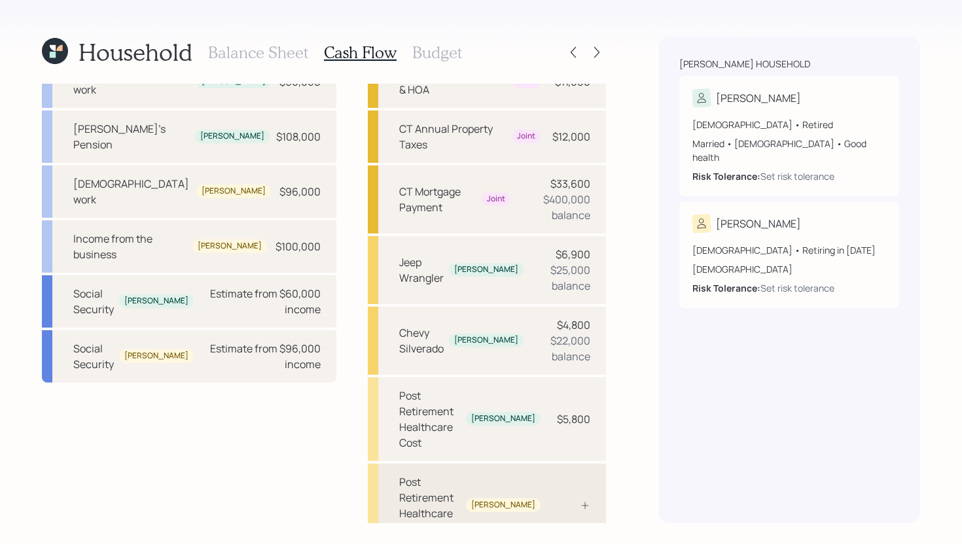
click at [550, 464] on div "Post Retirement Healthcare Cost Tara" at bounding box center [487, 506] width 238 height 84
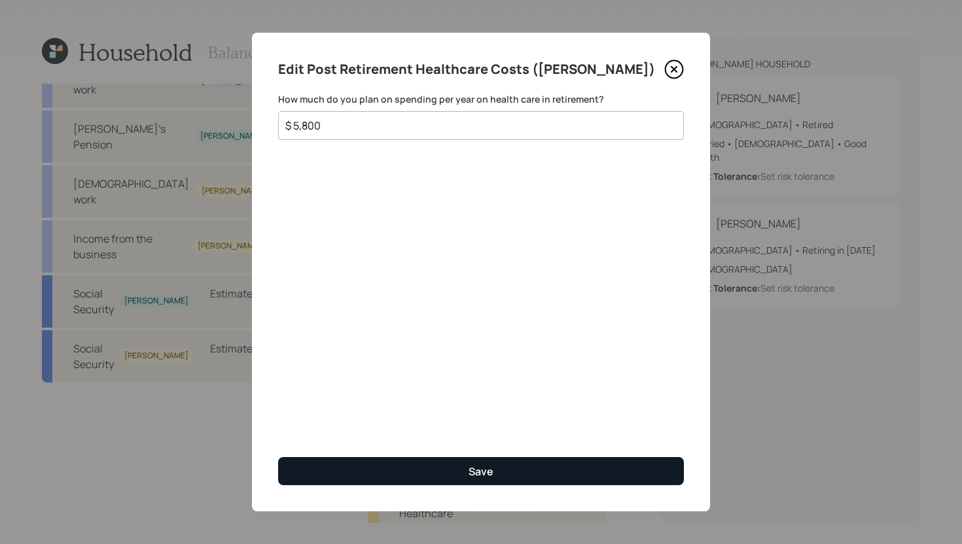
type input "$ 5,800"
click at [511, 468] on button "Save" at bounding box center [481, 471] width 406 height 28
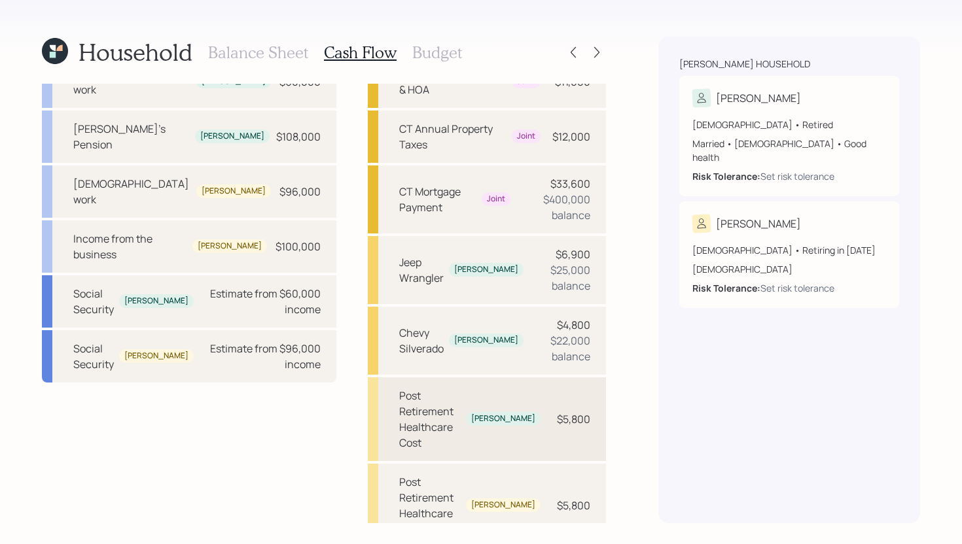
click at [551, 412] on div "$5,800" at bounding box center [570, 420] width 39 height 16
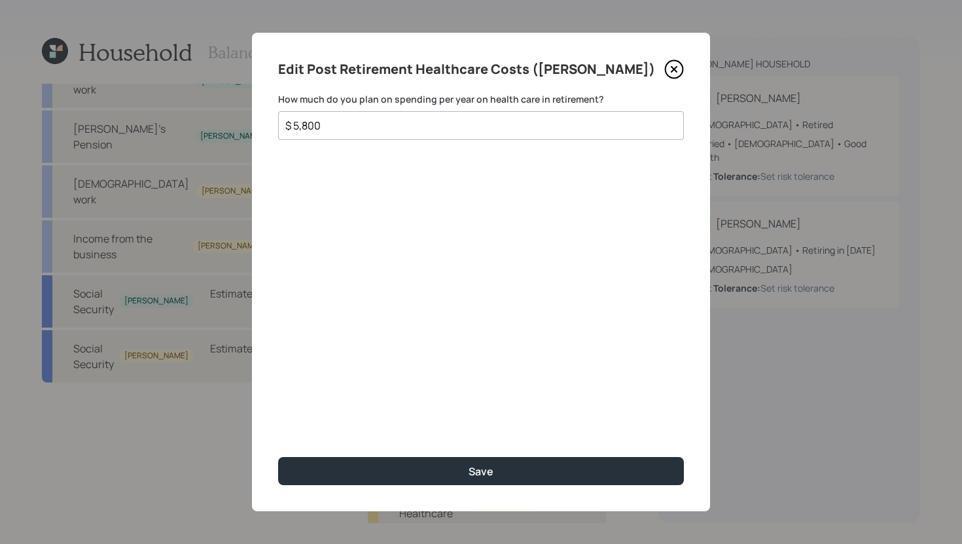
click at [449, 132] on input "$ 5,800" at bounding box center [475, 126] width 383 height 16
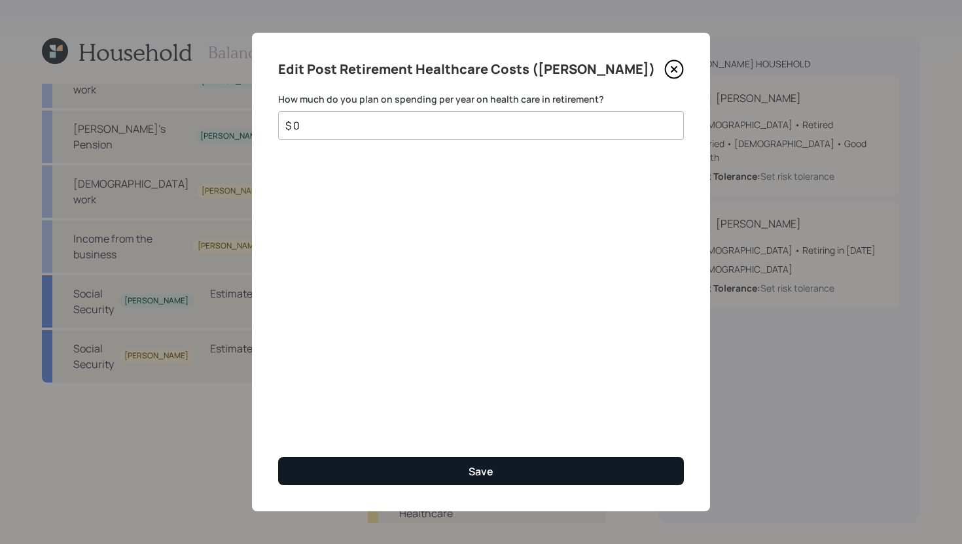
type input "$ 0"
click at [526, 470] on button "Save" at bounding box center [481, 471] width 406 height 28
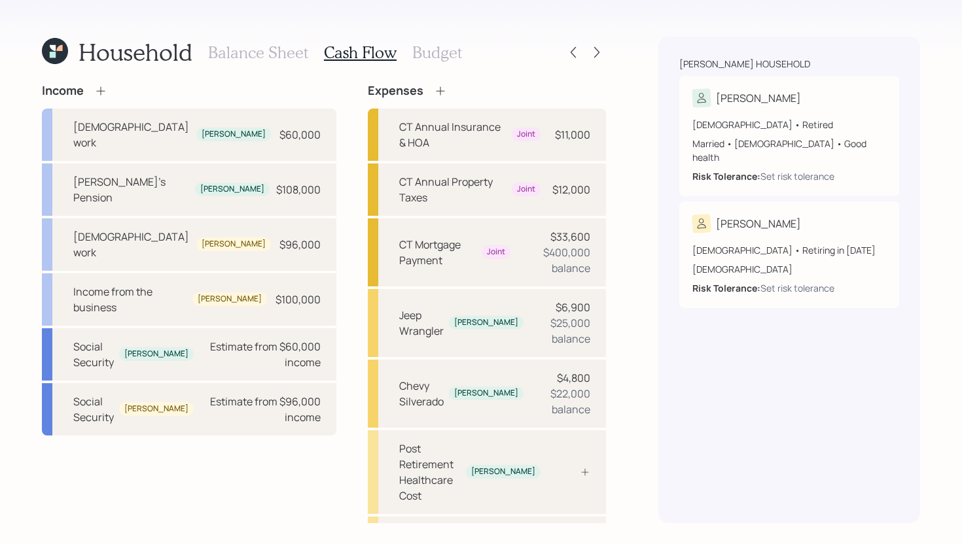
click at [434, 89] on icon at bounding box center [440, 90] width 13 height 13
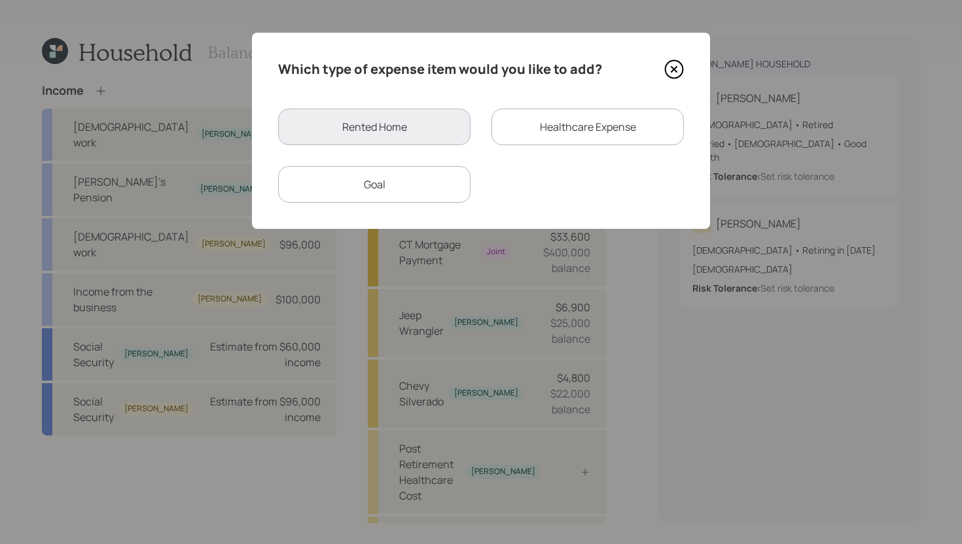
click at [572, 140] on div "Healthcare Expense" at bounding box center [587, 127] width 192 height 37
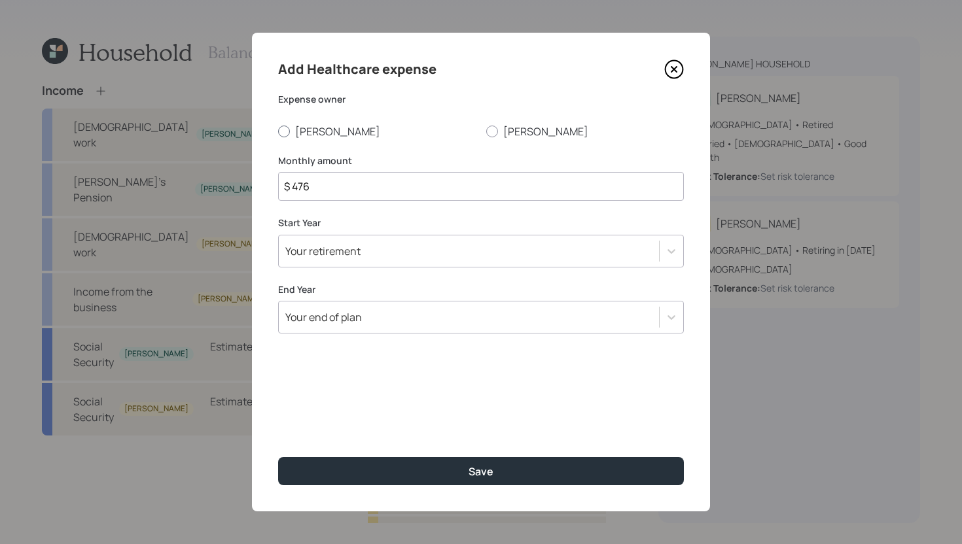
click at [317, 132] on label "Frank" at bounding box center [377, 131] width 198 height 14
click at [278, 132] on input "Frank" at bounding box center [277, 131] width 1 height 1
radio input "true"
click at [345, 250] on div "Your retirement" at bounding box center [322, 251] width 75 height 14
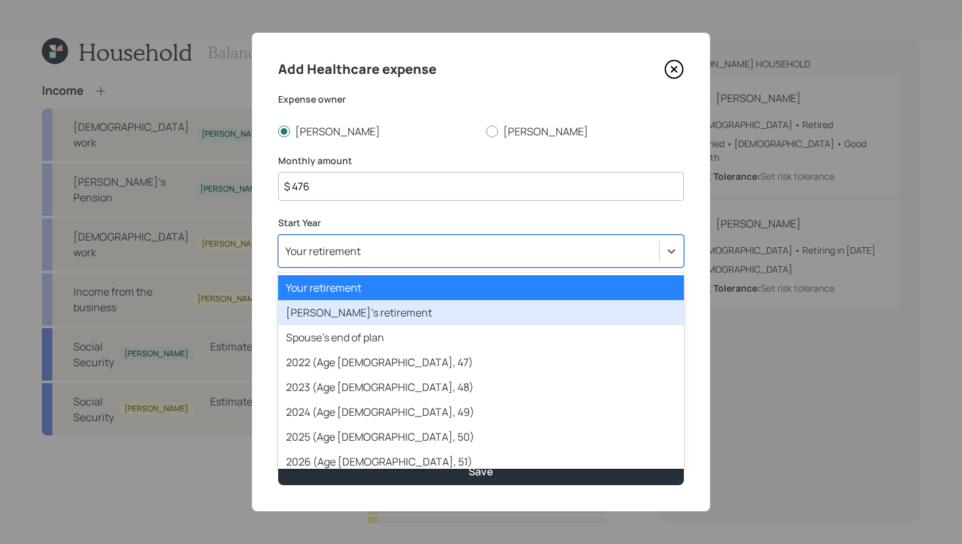
click at [349, 313] on div "Spouse's retirement" at bounding box center [481, 312] width 406 height 25
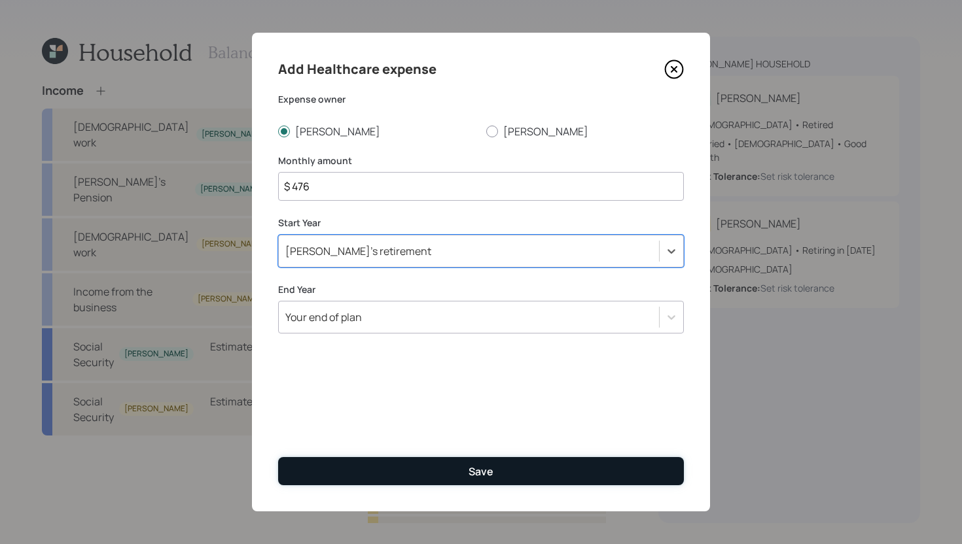
click at [393, 464] on button "Save" at bounding box center [481, 471] width 406 height 28
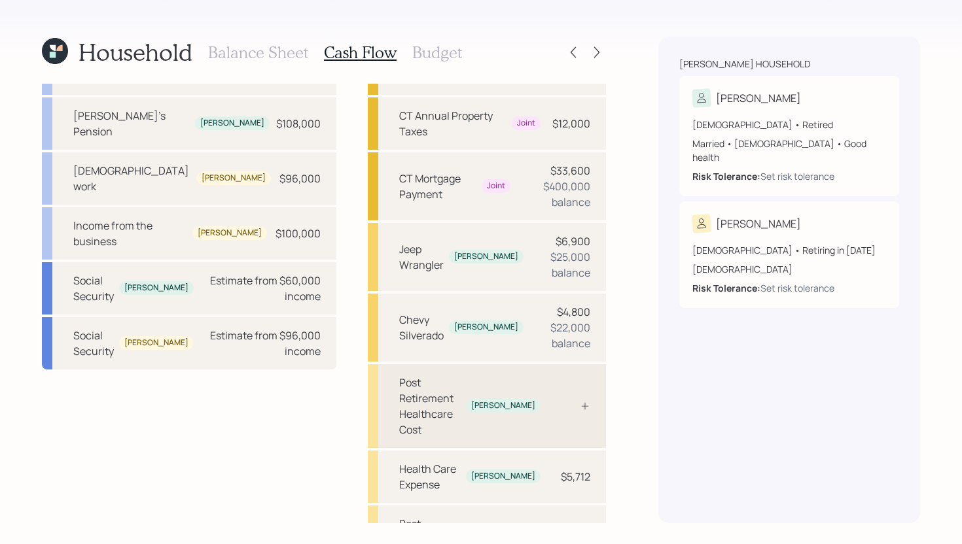
scroll to position [108, 0]
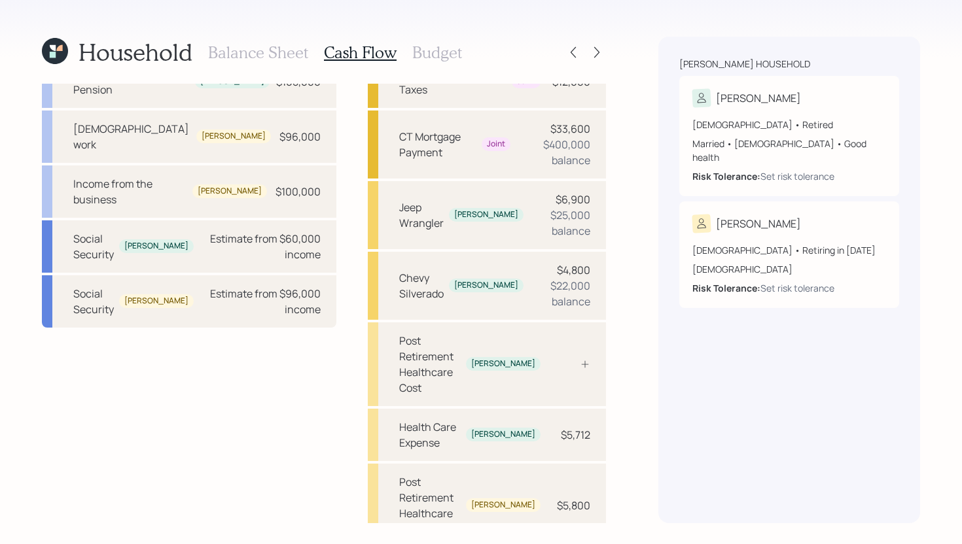
click at [451, 50] on h3 "Budget" at bounding box center [437, 52] width 50 height 19
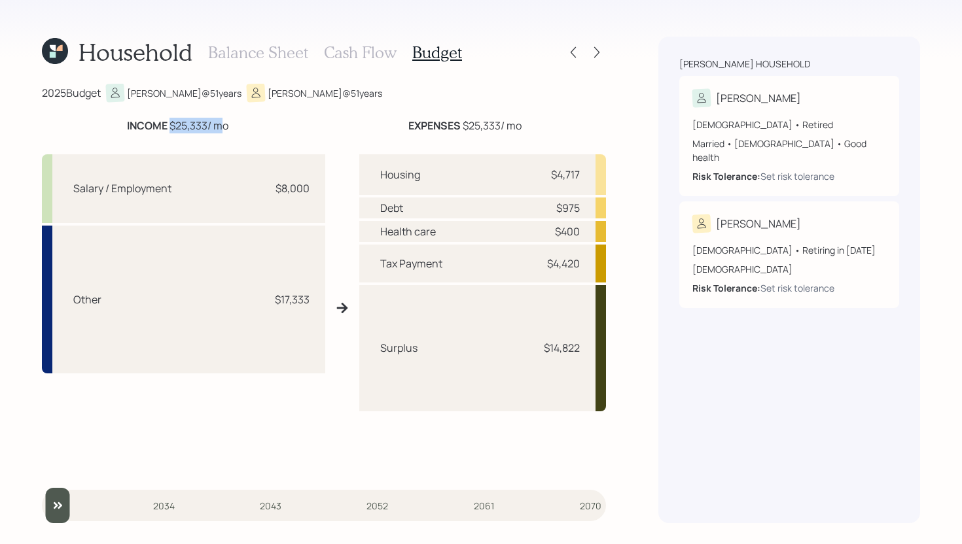
drag, startPoint x: 167, startPoint y: 124, endPoint x: 216, endPoint y: 123, distance: 48.4
click at [216, 123] on div "INCOME $25,333 / mo" at bounding box center [177, 126] width 101 height 16
drag, startPoint x: 537, startPoint y: 261, endPoint x: 593, endPoint y: 262, distance: 56.9
click at [593, 262] on div "Tax Payment $4,420" at bounding box center [482, 264] width 247 height 38
drag, startPoint x: 550, startPoint y: 229, endPoint x: 586, endPoint y: 229, distance: 36.0
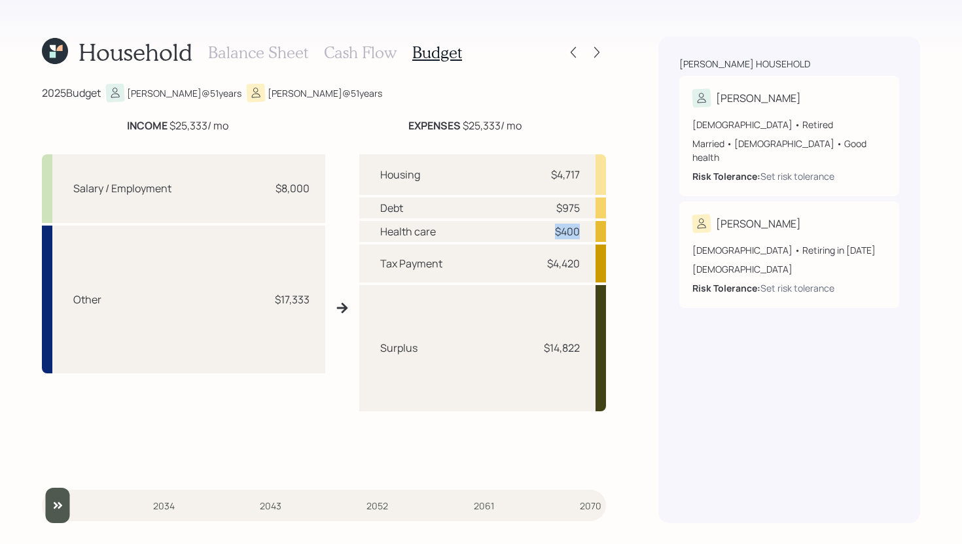
click at [586, 229] on div "Health care $400" at bounding box center [482, 231] width 247 height 21
drag, startPoint x: 557, startPoint y: 209, endPoint x: 579, endPoint y: 209, distance: 21.6
click at [579, 209] on div "$975" at bounding box center [568, 208] width 24 height 16
drag, startPoint x: 546, startPoint y: 174, endPoint x: 595, endPoint y: 167, distance: 48.9
click at [595, 167] on div "Housing $4,717" at bounding box center [482, 174] width 247 height 41
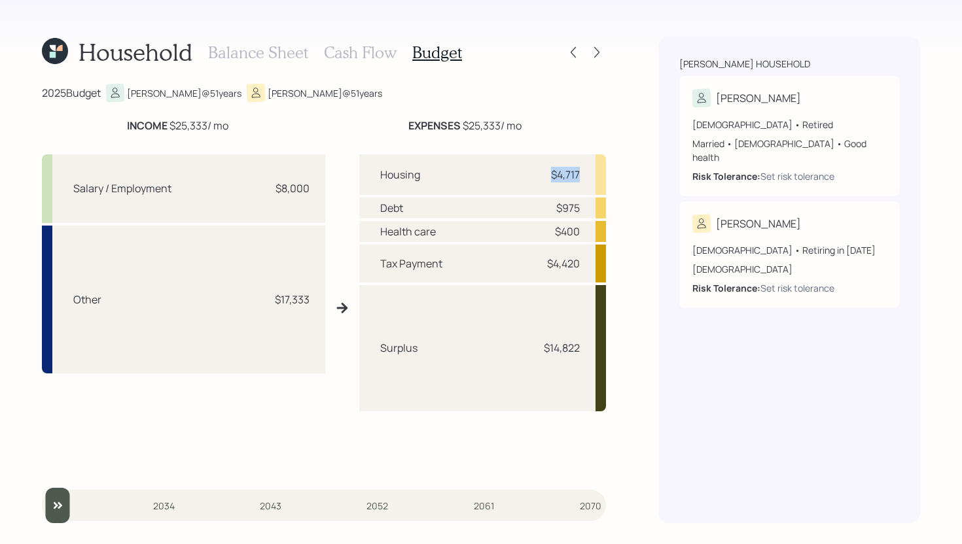
click at [587, 167] on div "Housing $4,717" at bounding box center [482, 174] width 247 height 41
drag, startPoint x: 542, startPoint y: 347, endPoint x: 581, endPoint y: 347, distance: 39.3
click at [581, 347] on div "Surplus $14,822" at bounding box center [482, 348] width 247 height 127
click at [576, 286] on div "Surplus $14,822" at bounding box center [482, 348] width 247 height 127
drag, startPoint x: 548, startPoint y: 173, endPoint x: 582, endPoint y: 172, distance: 34.0
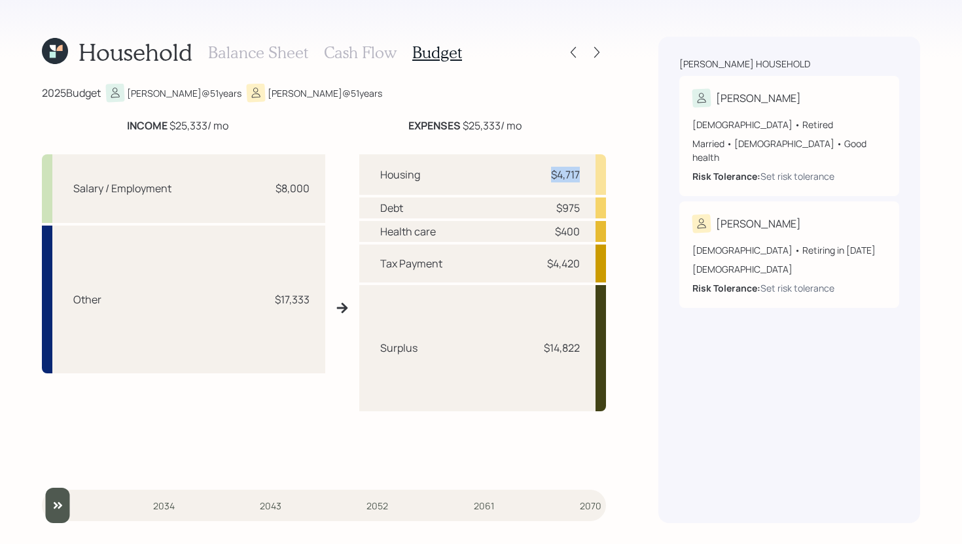
click at [582, 172] on div "Housing $4,717" at bounding box center [482, 174] width 247 height 41
click at [550, 330] on div "Surplus $14,822" at bounding box center [482, 348] width 247 height 127
drag, startPoint x: 429, startPoint y: 351, endPoint x: 372, endPoint y: 351, distance: 56.9
click at [372, 351] on div "Surplus $14,822" at bounding box center [482, 348] width 247 height 127
drag, startPoint x: 544, startPoint y: 343, endPoint x: 510, endPoint y: 327, distance: 37.7
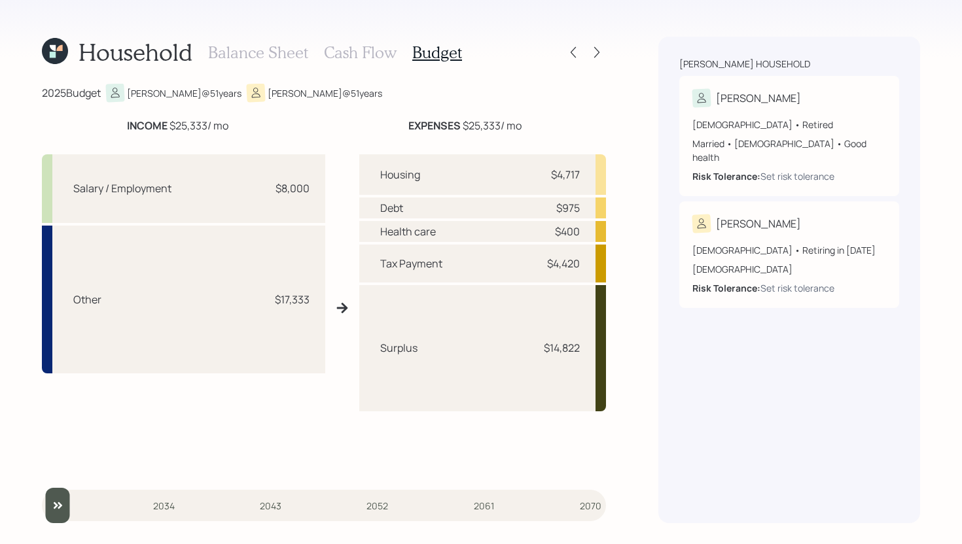
click at [557, 337] on div "Surplus $14,822" at bounding box center [482, 348] width 247 height 127
click at [509, 327] on div "Surplus $14,822" at bounding box center [482, 348] width 247 height 127
click at [355, 56] on h3 "Cash Flow" at bounding box center [360, 52] width 73 height 19
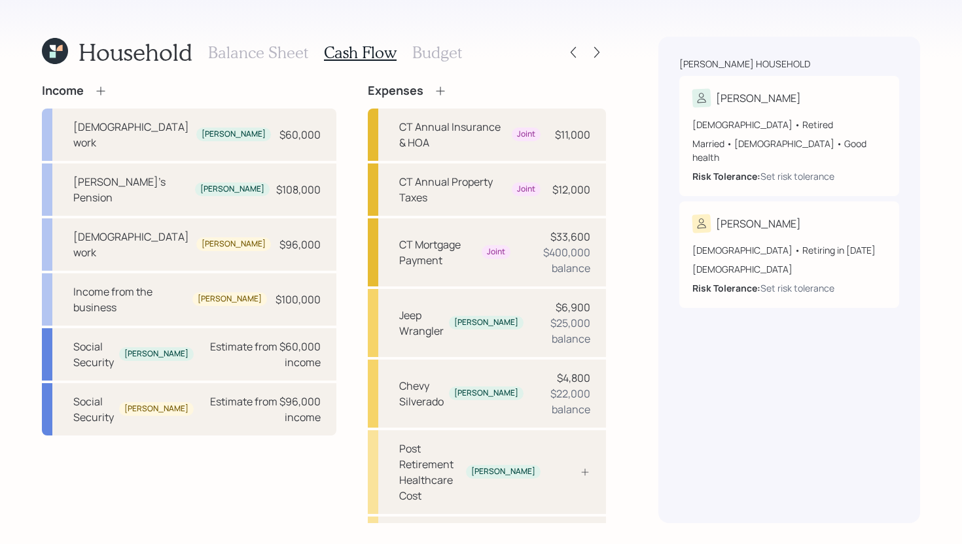
scroll to position [108, 0]
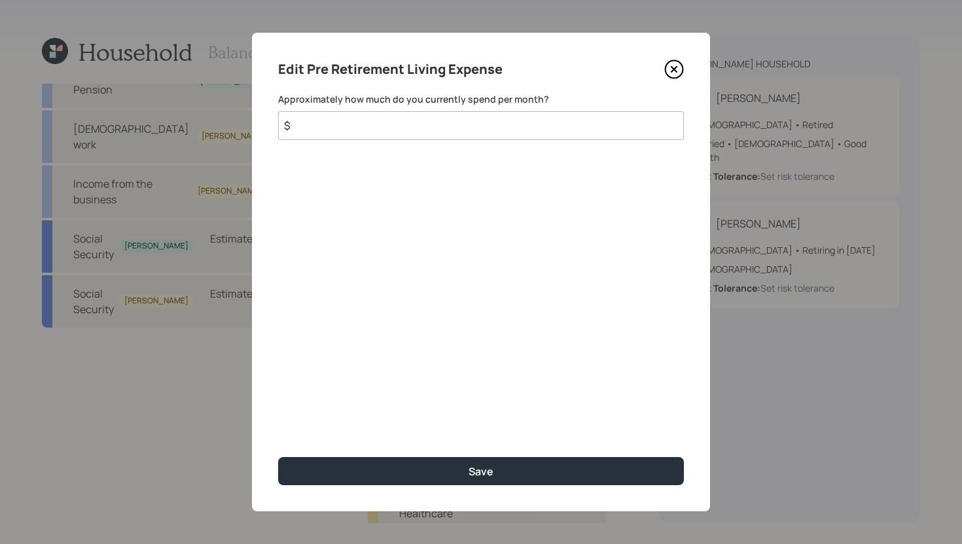
click at [457, 130] on input "$" at bounding box center [481, 125] width 406 height 29
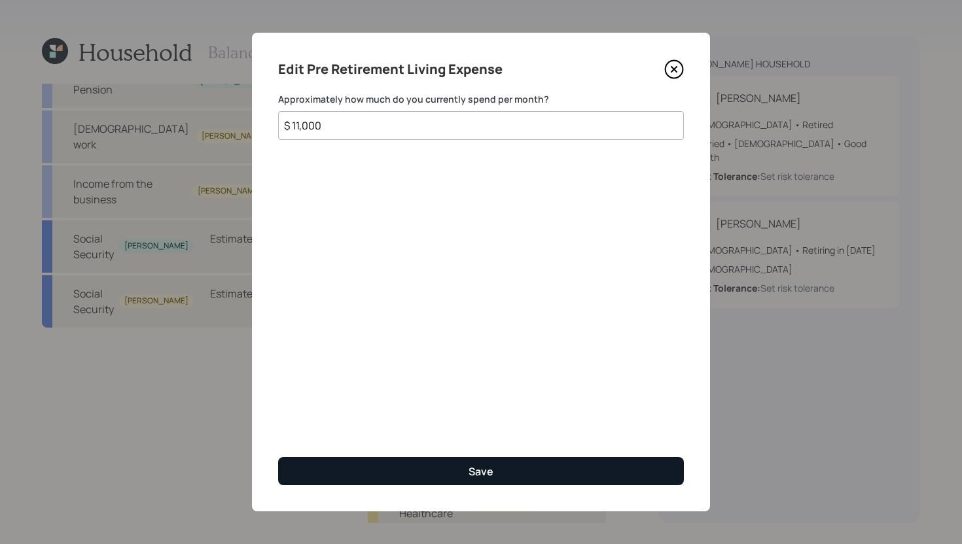
type input "$ 11,000"
click at [491, 479] on button "Save" at bounding box center [481, 471] width 406 height 28
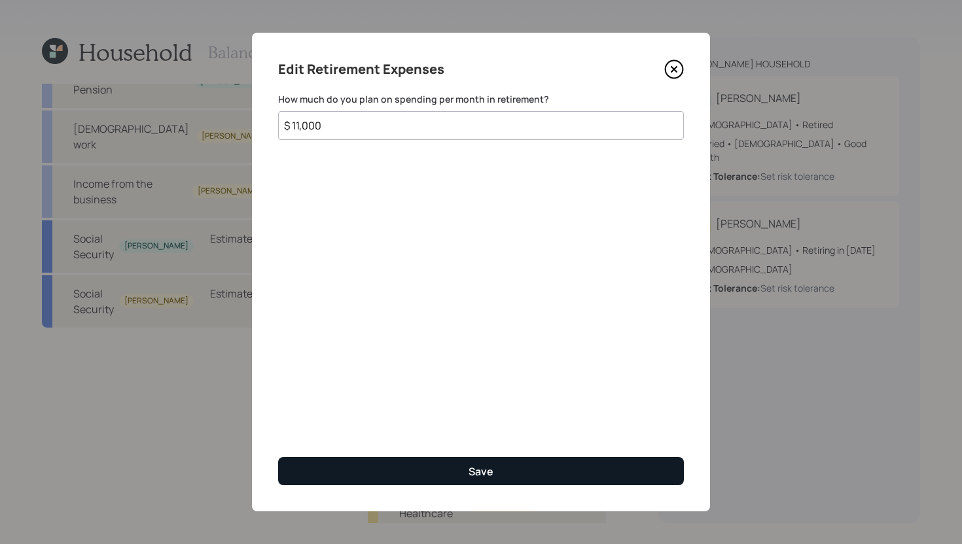
type input "$ 11,000"
click at [494, 472] on button "Save" at bounding box center [481, 471] width 406 height 28
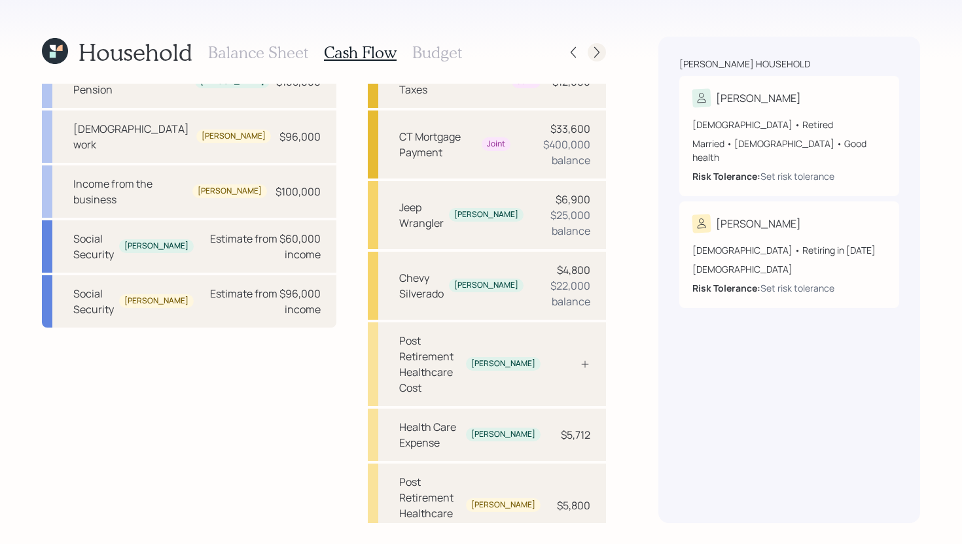
click at [597, 52] on icon at bounding box center [596, 52] width 13 height 13
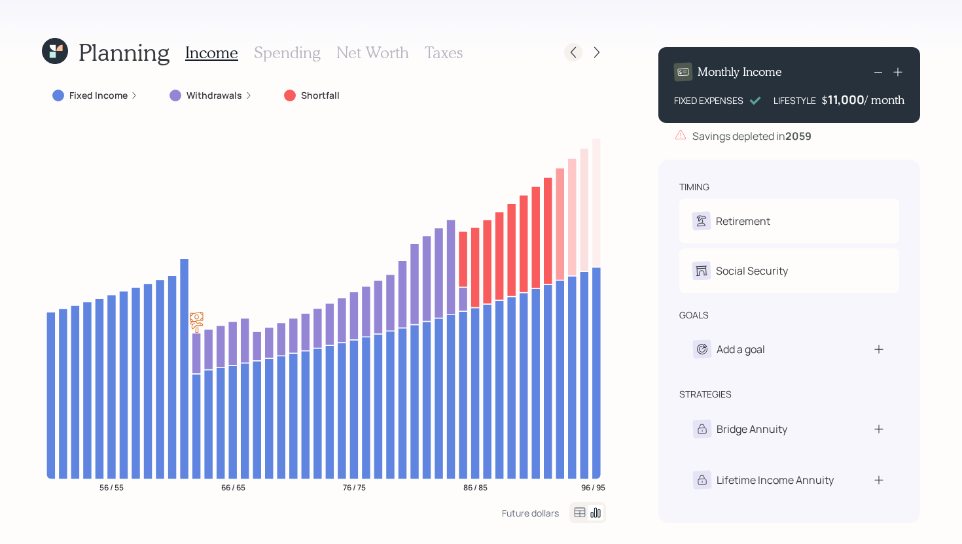
click at [569, 52] on icon at bounding box center [573, 52] width 13 height 13
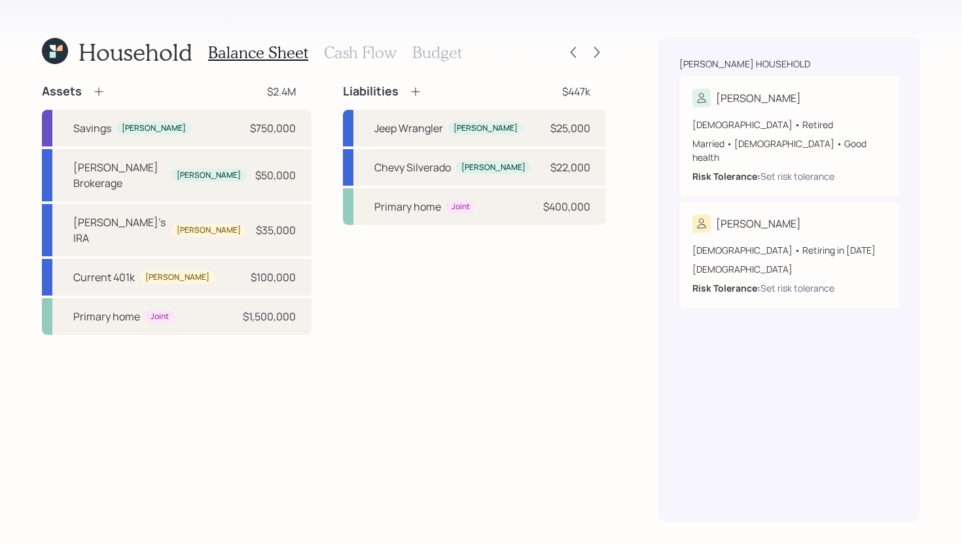
click at [376, 60] on h3 "Cash Flow" at bounding box center [360, 52] width 73 height 19
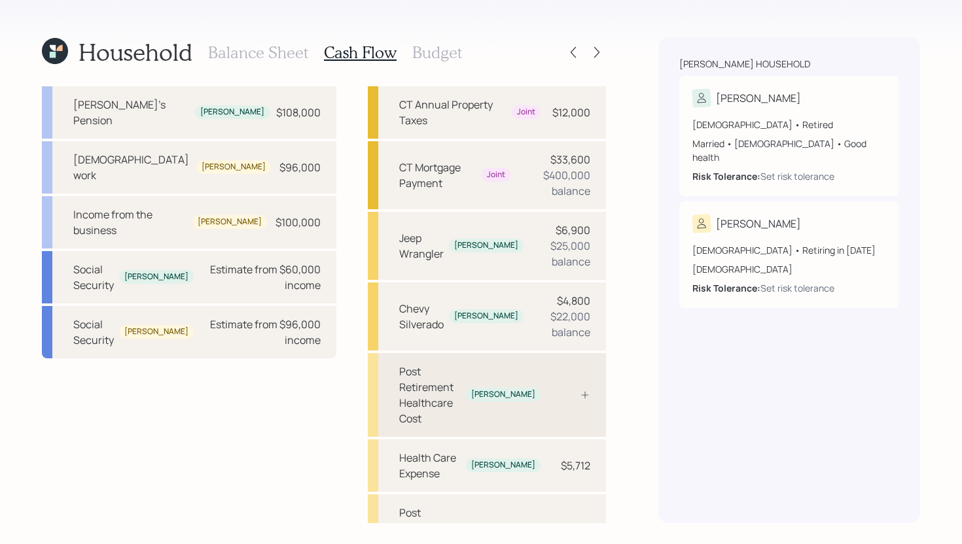
scroll to position [108, 0]
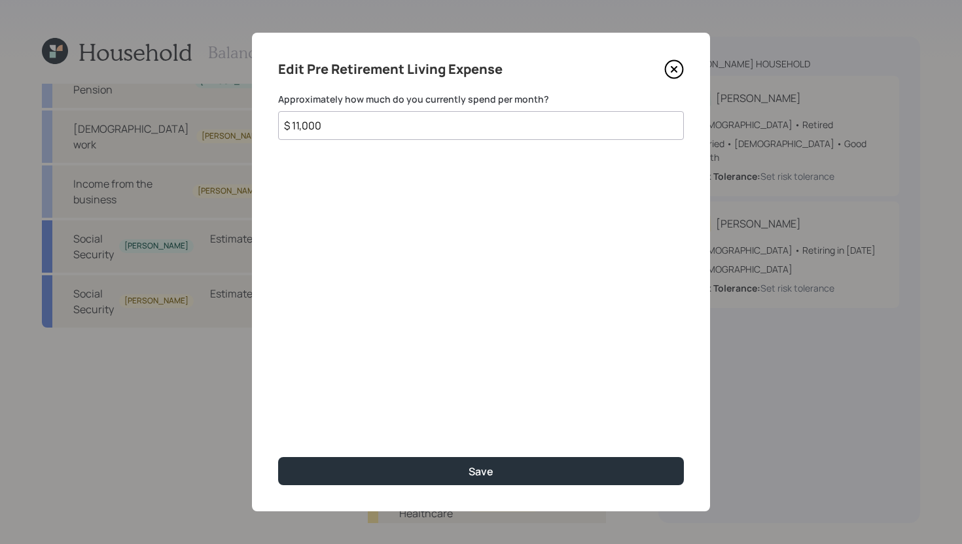
click at [404, 131] on input "$ 11,000" at bounding box center [481, 125] width 406 height 29
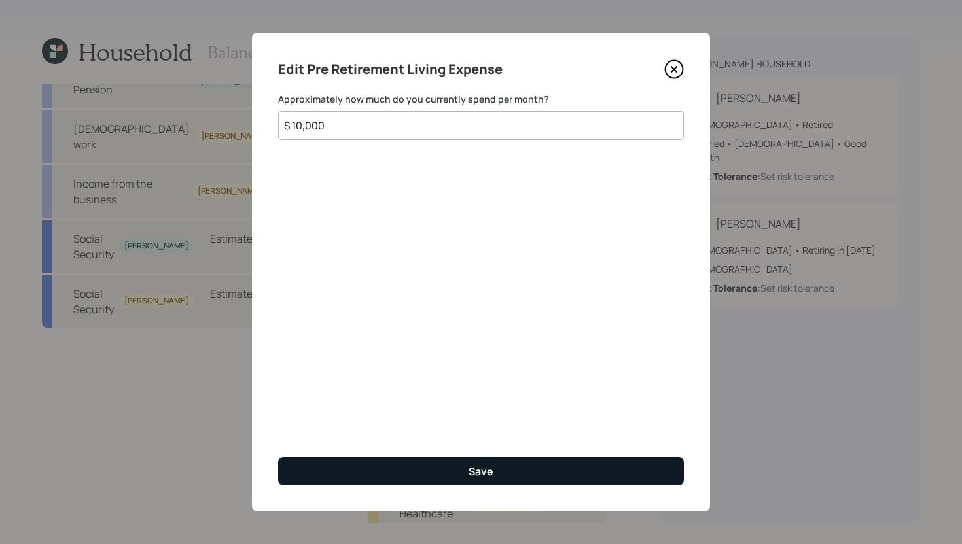
type input "$ 10,000"
click at [421, 474] on button "Save" at bounding box center [481, 471] width 406 height 28
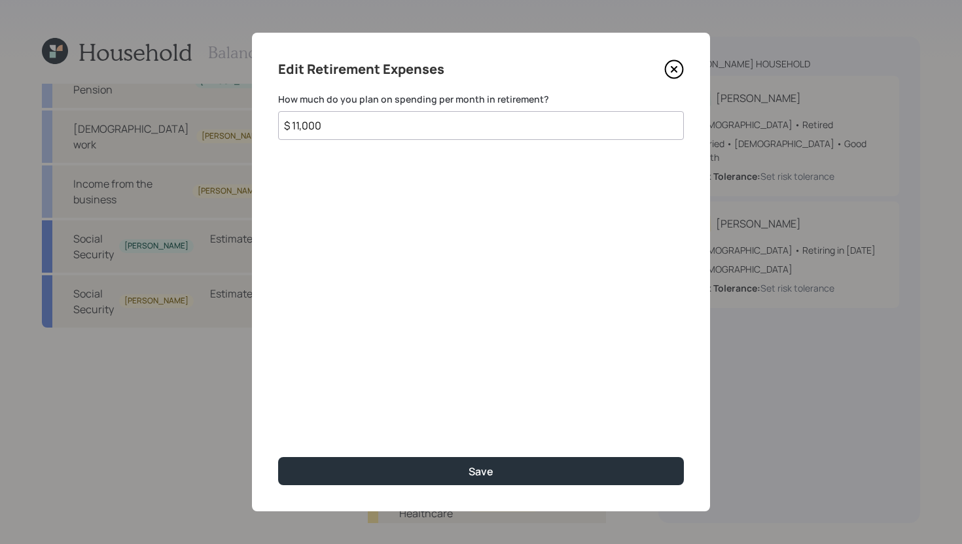
click at [402, 128] on input "$ 11,000" at bounding box center [481, 125] width 406 height 29
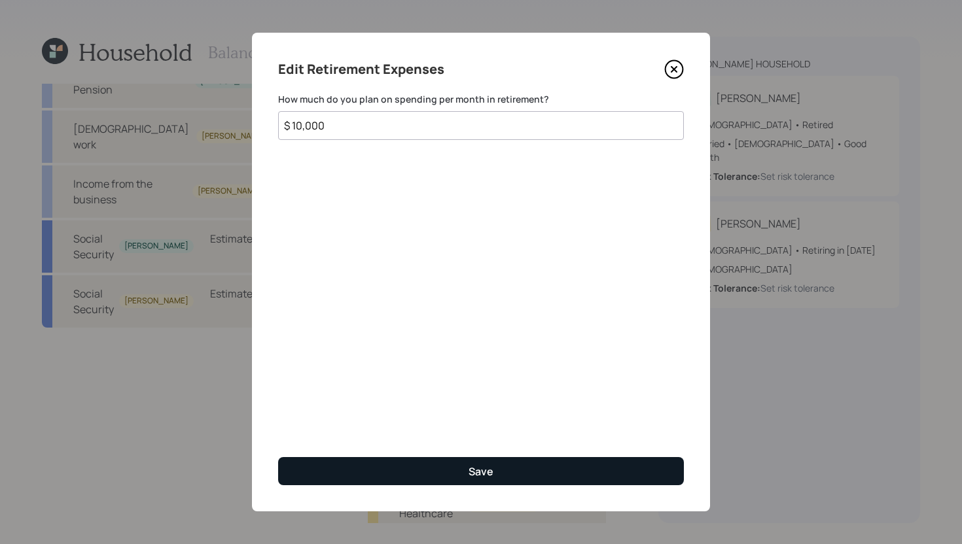
type input "$ 10,000"
click at [428, 465] on button "Save" at bounding box center [481, 471] width 406 height 28
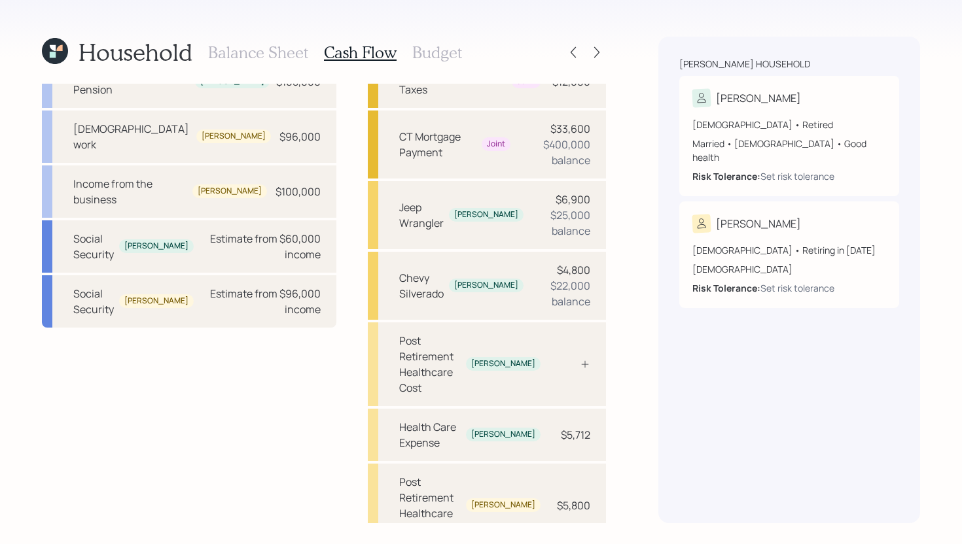
click at [295, 356] on div "Income Full-time work Frank $60,000 Frank's Pension Frank $108,000 Full-time wo…" at bounding box center [189, 344] width 294 height 737
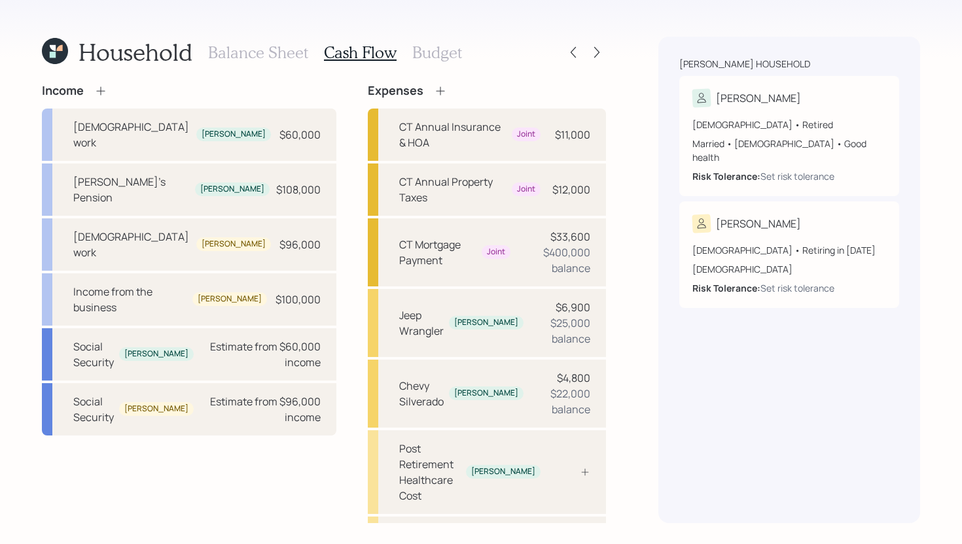
click at [434, 90] on icon at bounding box center [440, 90] width 13 height 13
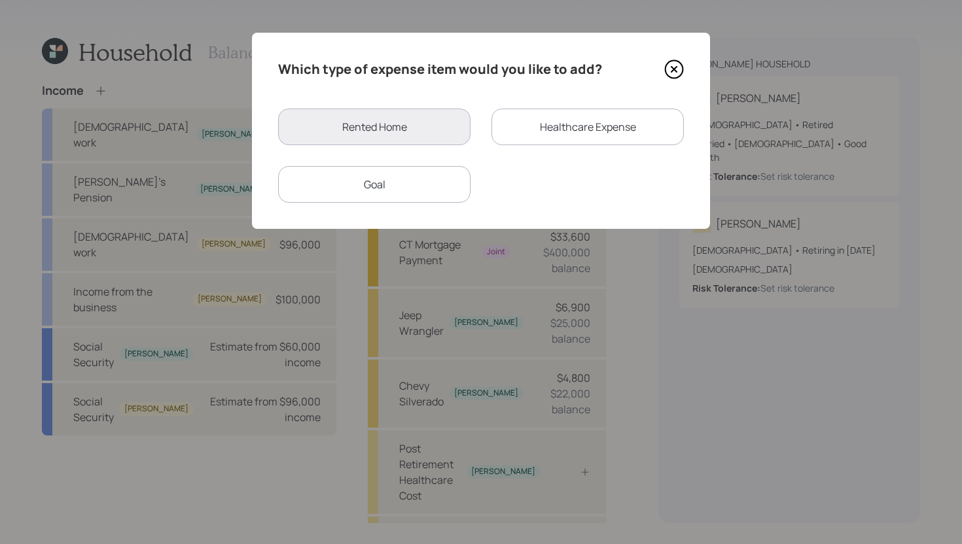
click at [423, 166] on div "Goal" at bounding box center [374, 184] width 192 height 37
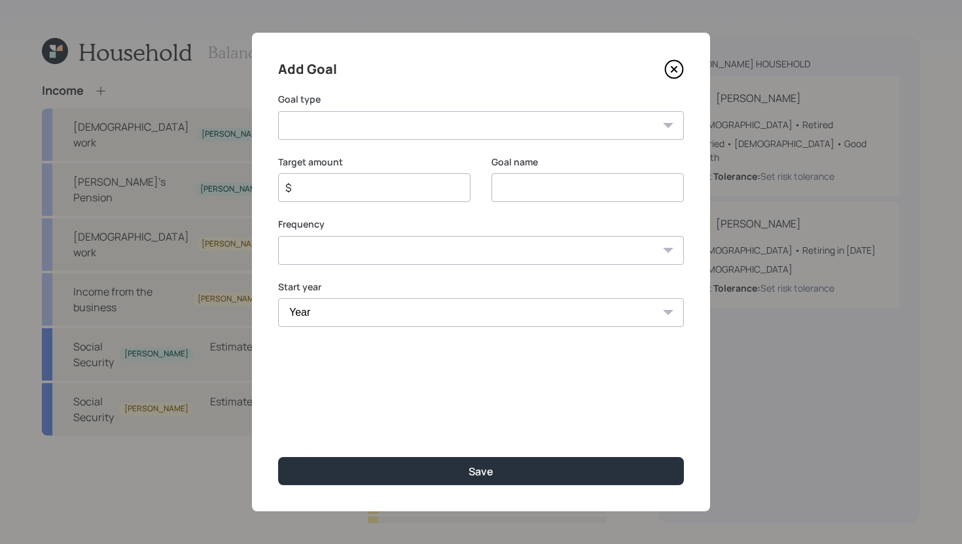
click at [432, 123] on select "Create an emergency fund Donate to charity Purchase a home Make a purchase Supp…" at bounding box center [481, 125] width 406 height 29
click at [671, 71] on icon at bounding box center [673, 69] width 5 height 5
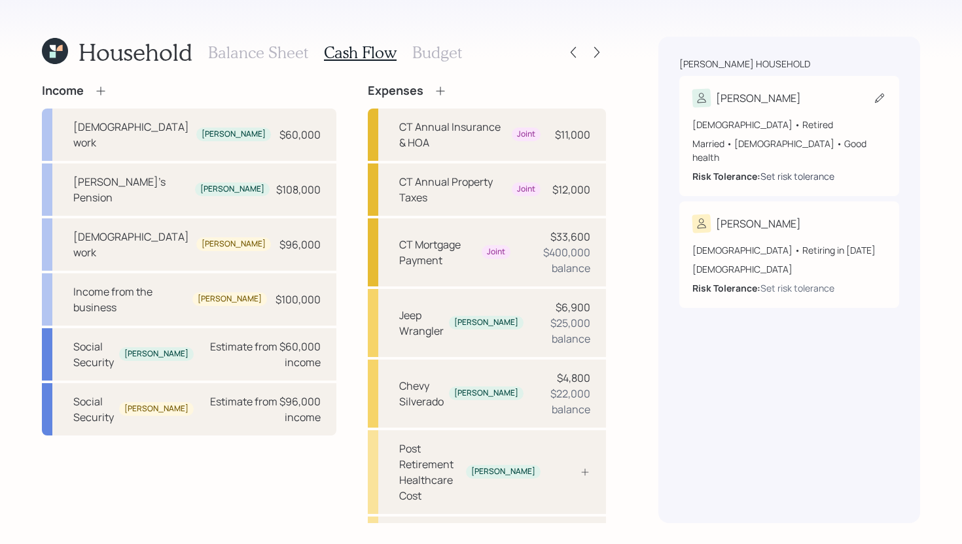
click at [777, 169] on div "Set risk tolerance" at bounding box center [797, 176] width 74 height 14
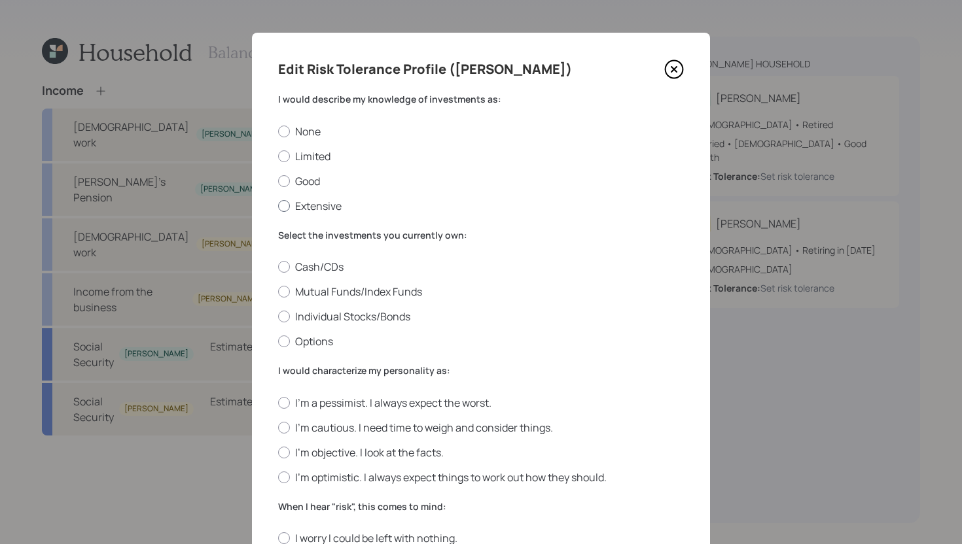
click at [314, 204] on label "Extensive" at bounding box center [481, 206] width 406 height 14
click at [278, 205] on input "Extensive" at bounding box center [277, 205] width 1 height 1
radio input "true"
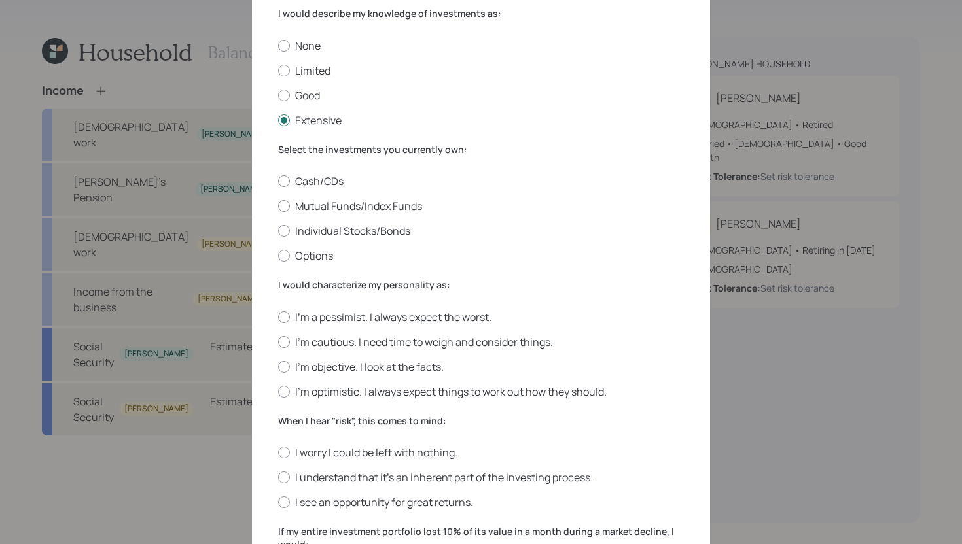
scroll to position [88, 0]
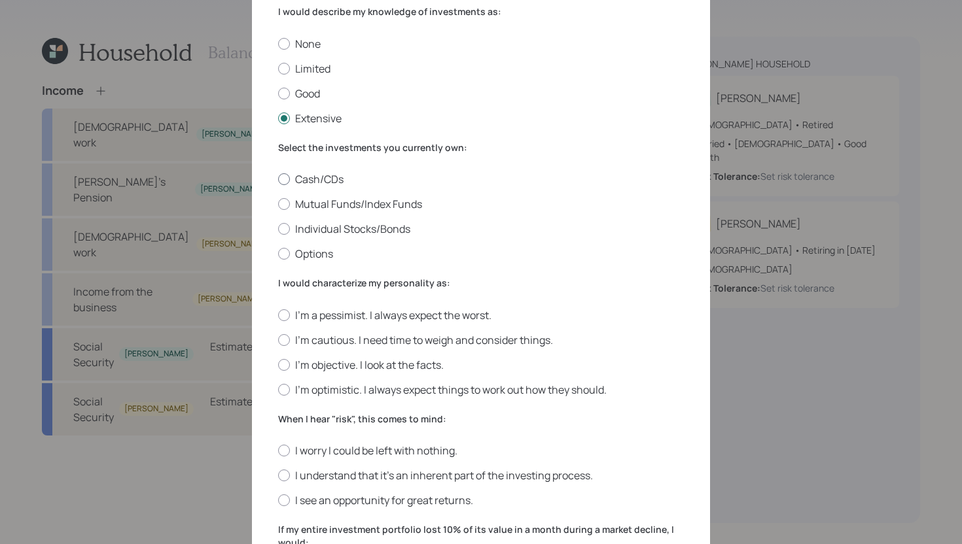
click at [322, 181] on label "Cash/CDs" at bounding box center [481, 179] width 406 height 14
click at [278, 180] on input "Cash/CDs" at bounding box center [277, 179] width 1 height 1
radio input "true"
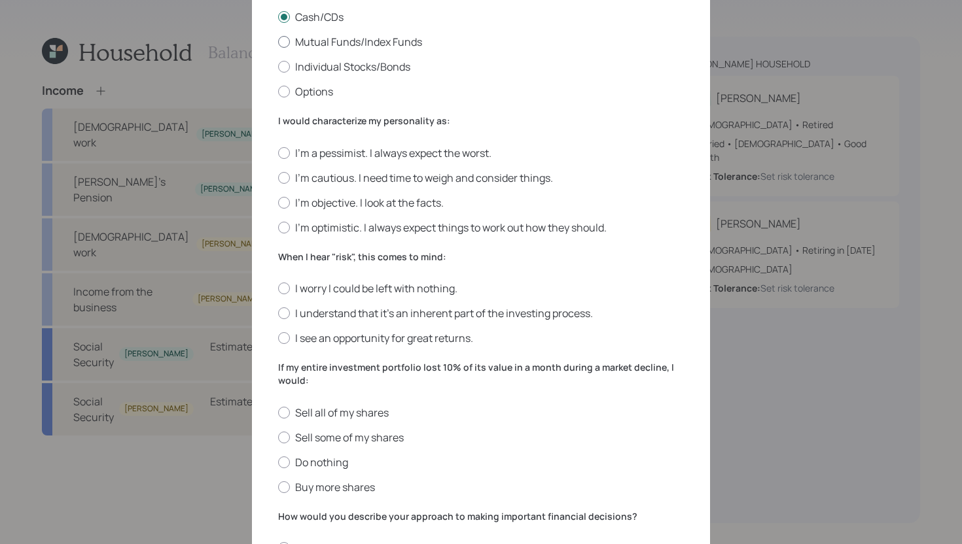
scroll to position [251, 0]
click at [331, 204] on label "I'm objective. I look at the facts." at bounding box center [481, 202] width 406 height 14
click at [278, 202] on input "I'm objective. I look at the facts." at bounding box center [277, 202] width 1 height 1
radio input "true"
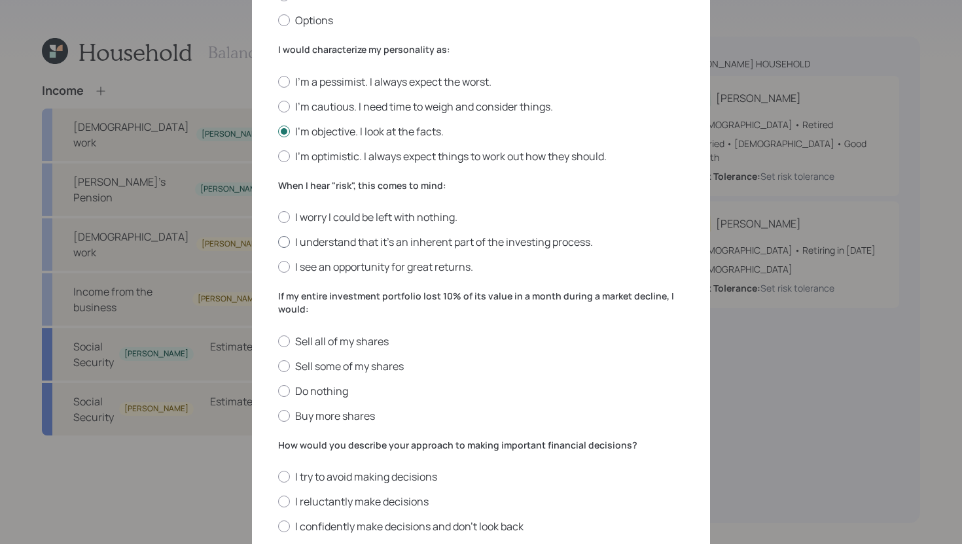
scroll to position [331, 0]
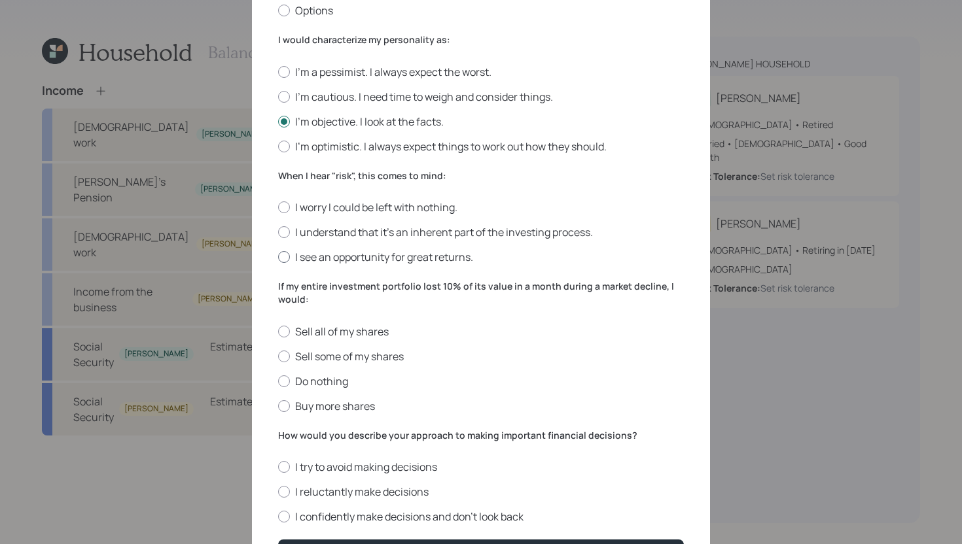
click at [410, 262] on label "I see an opportunity for great returns." at bounding box center [481, 257] width 406 height 14
click at [278, 258] on input "I see an opportunity for great returns." at bounding box center [277, 257] width 1 height 1
radio input "true"
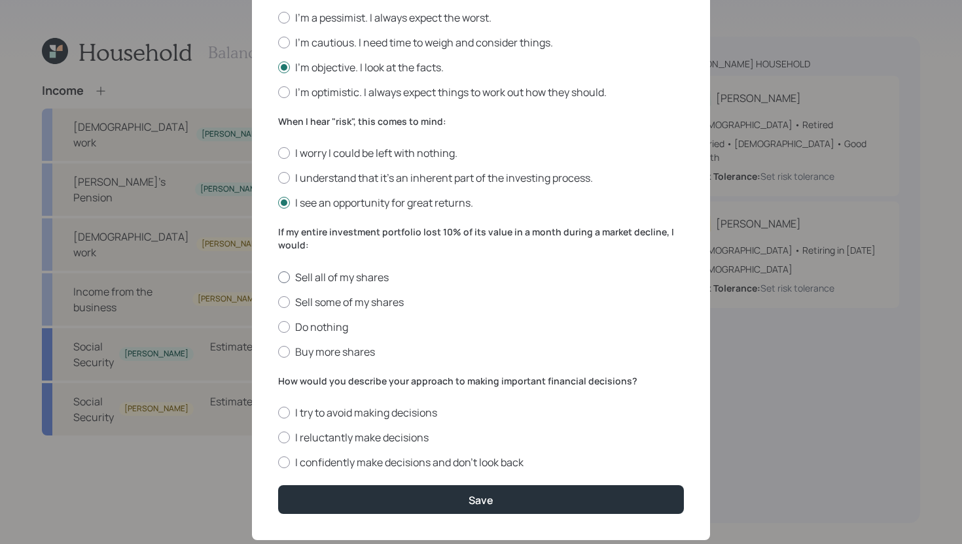
scroll to position [414, 0]
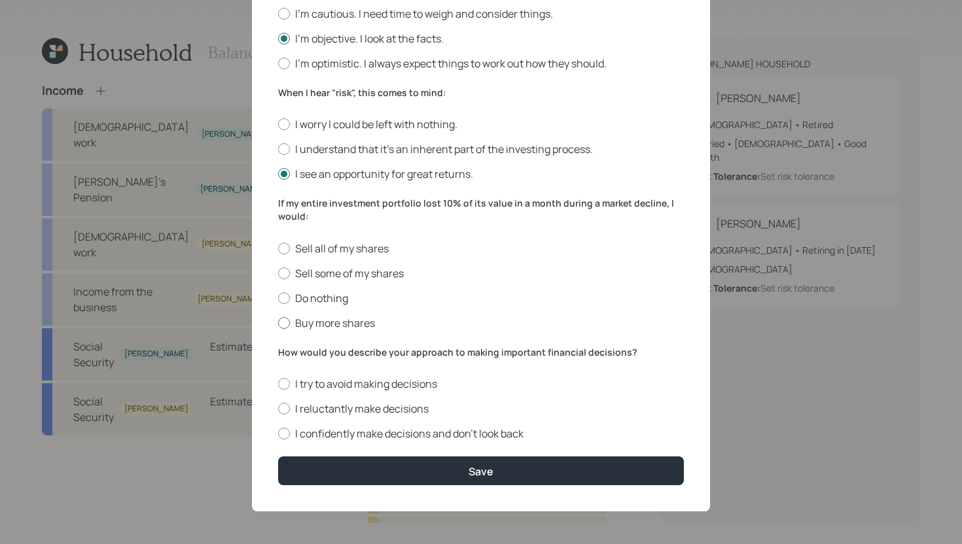
click at [347, 323] on label "Buy more shares" at bounding box center [481, 323] width 406 height 14
click at [278, 323] on input "Buy more shares" at bounding box center [277, 323] width 1 height 1
radio input "true"
click at [426, 436] on label "I confidently make decisions and don’t look back" at bounding box center [481, 434] width 406 height 14
click at [278, 434] on input "I confidently make decisions and don’t look back" at bounding box center [277, 434] width 1 height 1
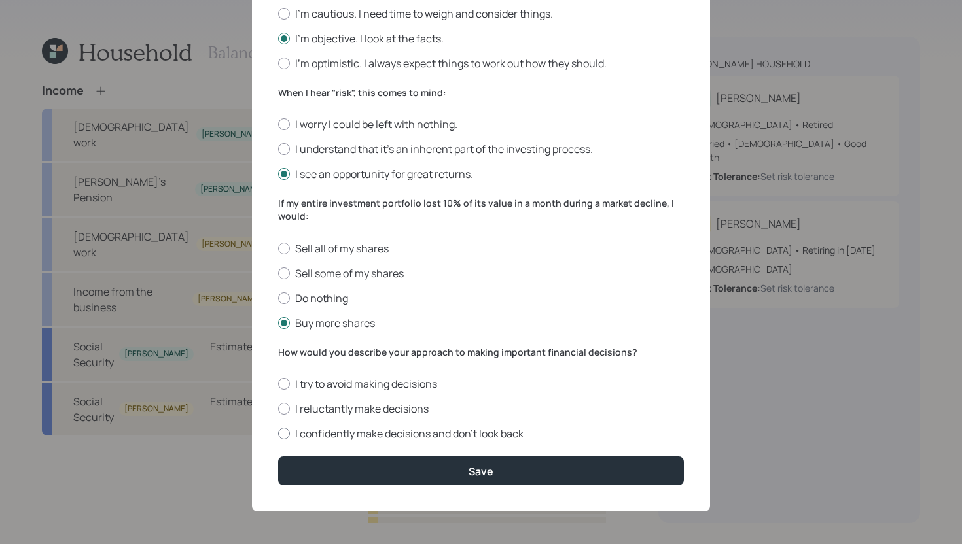
radio input "true"
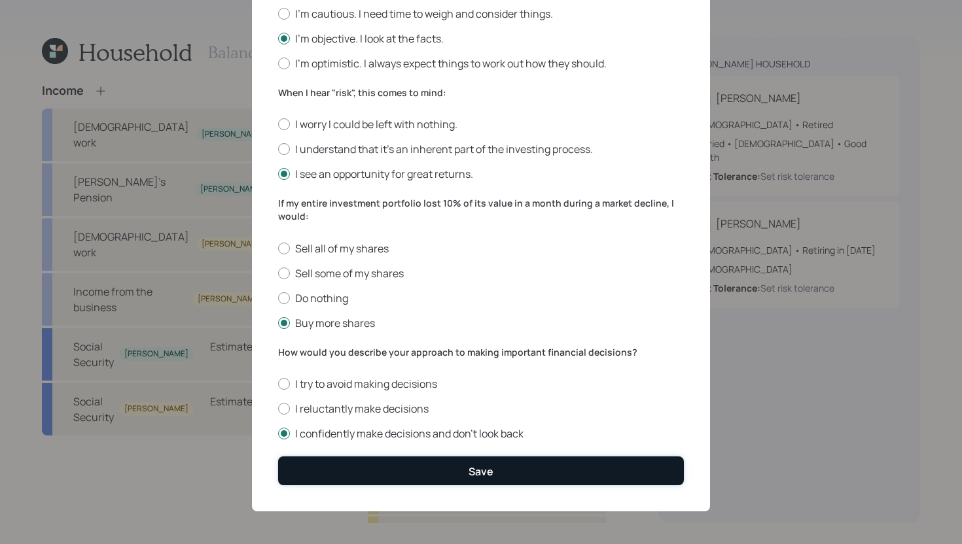
click at [426, 461] on button "Save" at bounding box center [481, 471] width 406 height 28
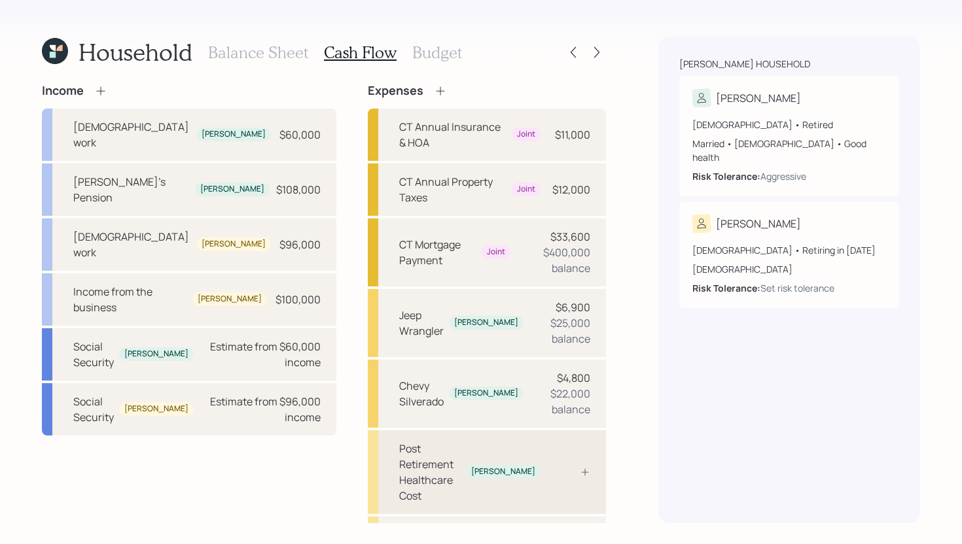
scroll to position [108, 0]
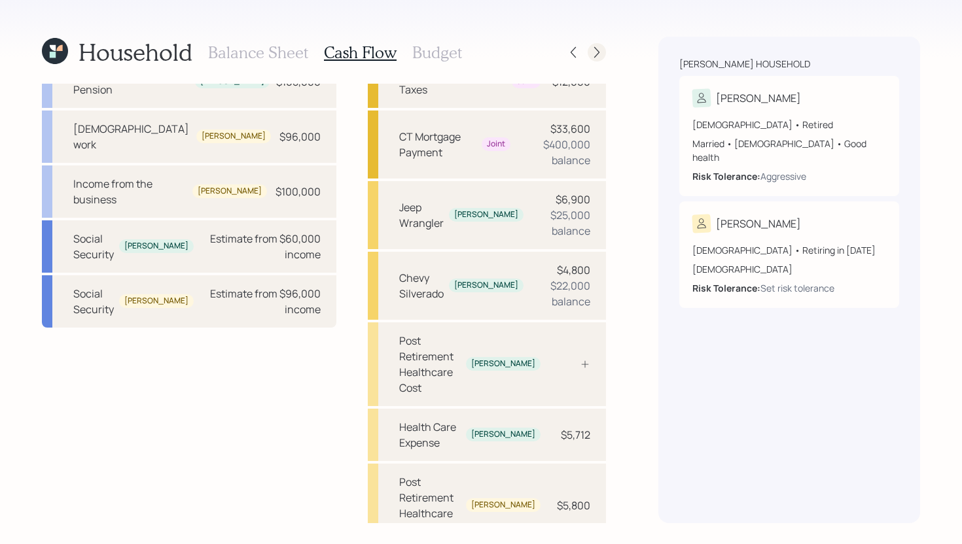
click at [593, 58] on icon at bounding box center [596, 52] width 13 height 13
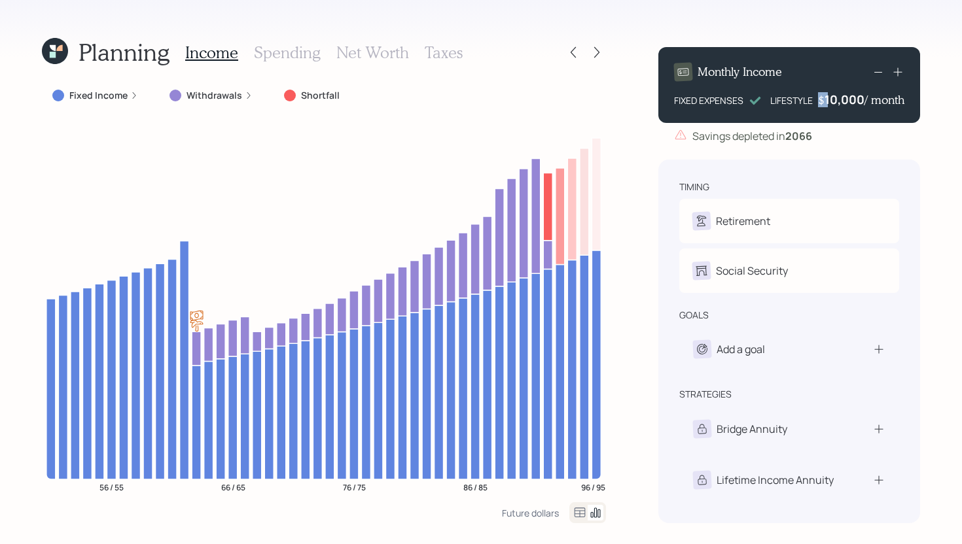
drag, startPoint x: 810, startPoint y: 100, endPoint x: 856, endPoint y: 99, distance: 45.8
click at [856, 99] on div "LIFESTYLE $ 10,000 / month" at bounding box center [837, 100] width 134 height 16
click at [843, 61] on div "Monthly Income FIXED EXPENSES LIFESTYLE $ 10,000 / month" at bounding box center [789, 85] width 262 height 76
click at [843, 103] on div "10000" at bounding box center [846, 100] width 37 height 16
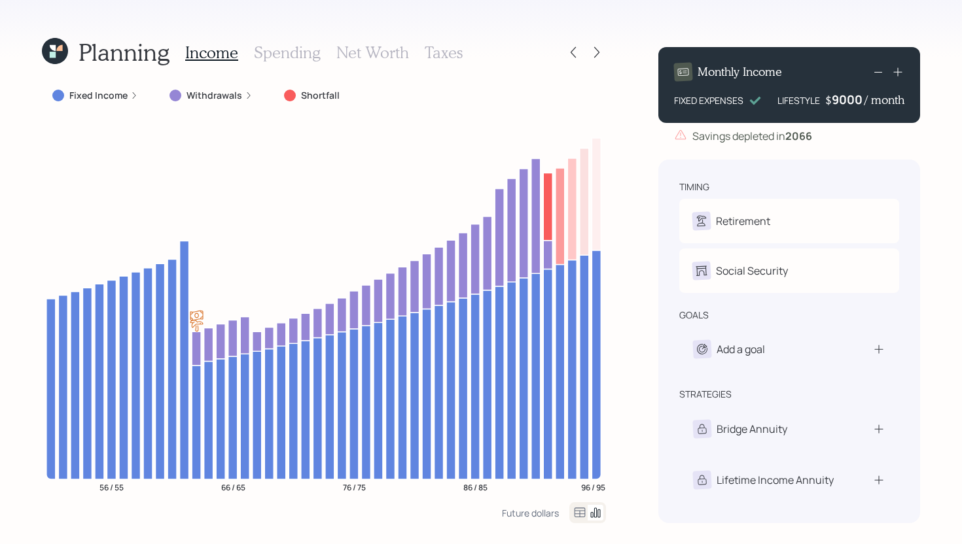
click at [621, 241] on div "Planning Income Spending Net Worth Taxes Fixed Income Withdrawals Shortfall 56 …" at bounding box center [481, 272] width 962 height 544
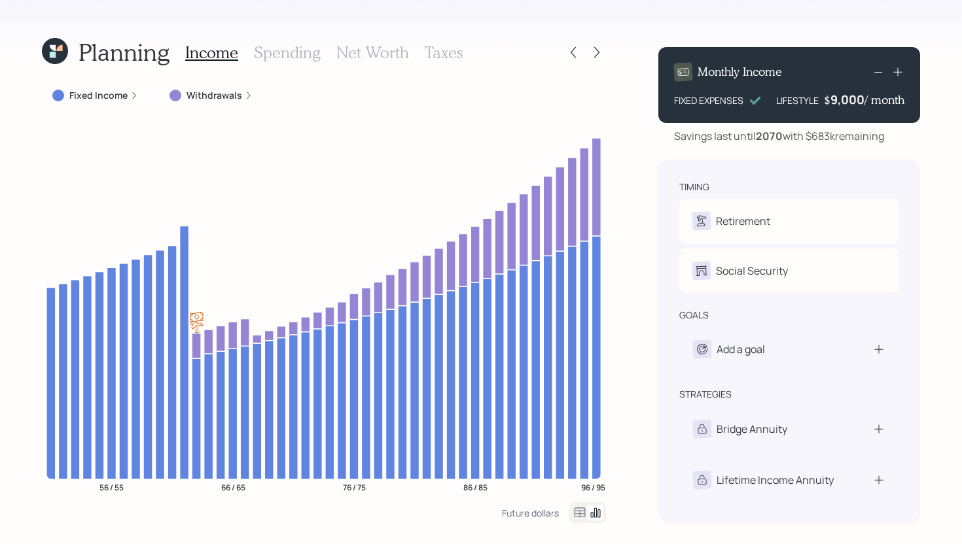
click at [35, 320] on div "Planning Income Spending Net Worth Taxes Fixed Income Withdrawals 56 / 55 66 / …" at bounding box center [481, 272] width 962 height 544
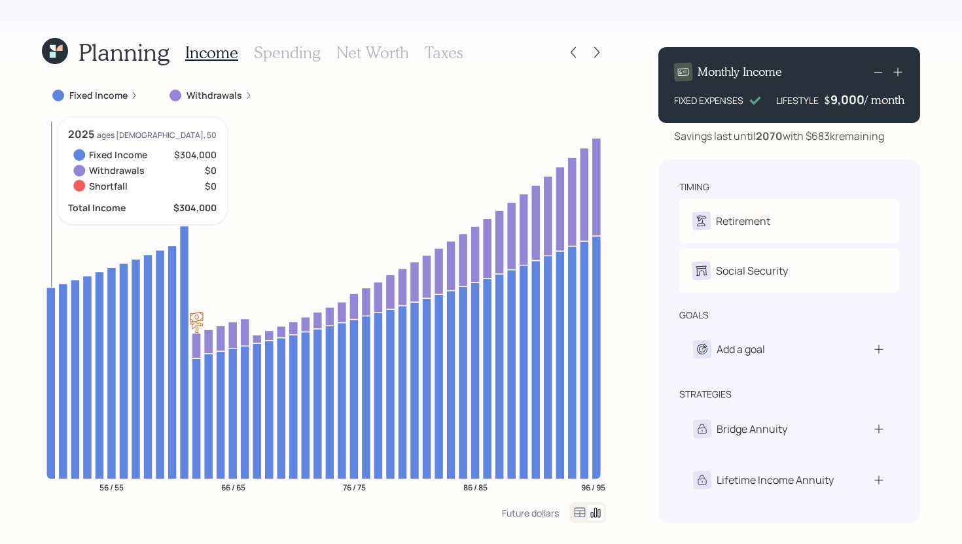
click at [52, 292] on icon at bounding box center [50, 383] width 9 height 192
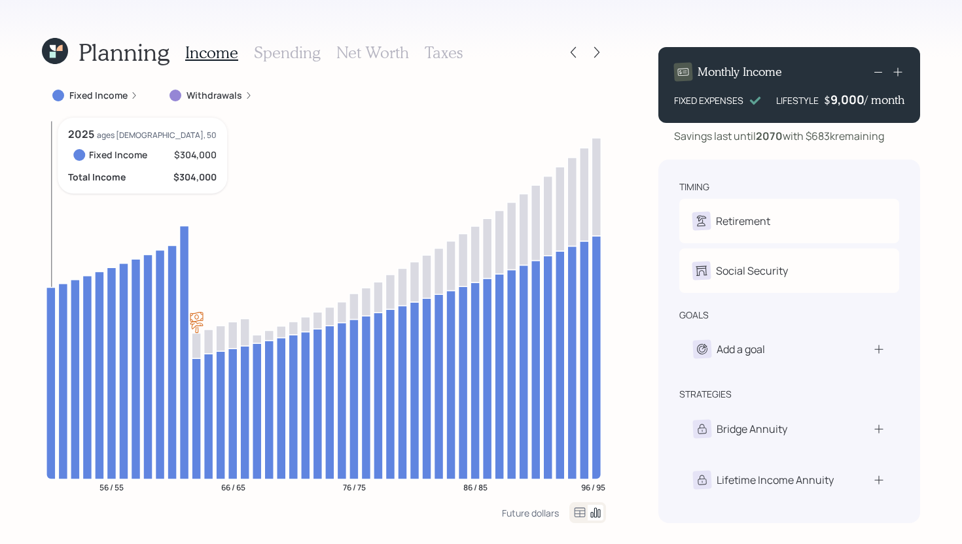
click at [52, 292] on icon at bounding box center [50, 383] width 9 height 192
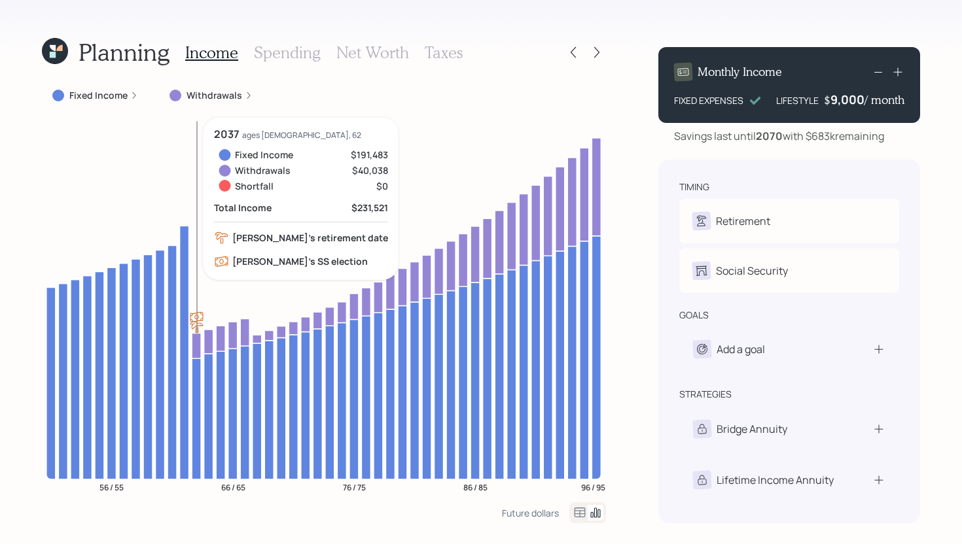
click at [194, 341] on icon at bounding box center [196, 346] width 9 height 26
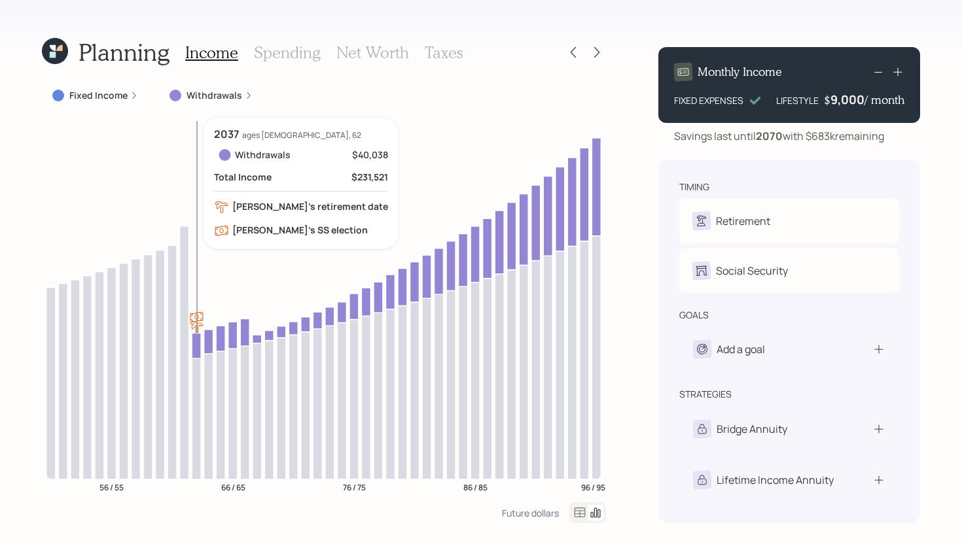
click at [198, 341] on icon at bounding box center [196, 346] width 9 height 26
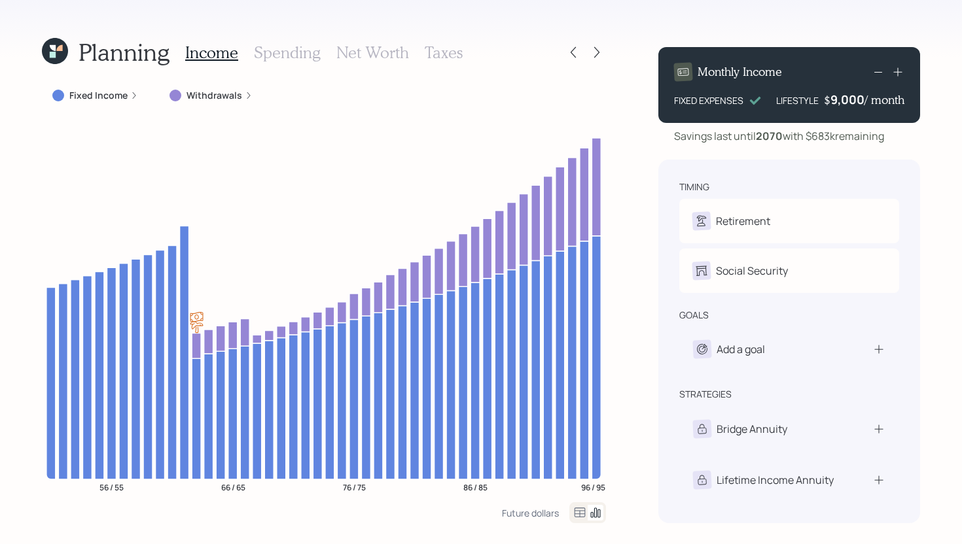
click at [230, 90] on label "Withdrawals" at bounding box center [214, 95] width 56 height 13
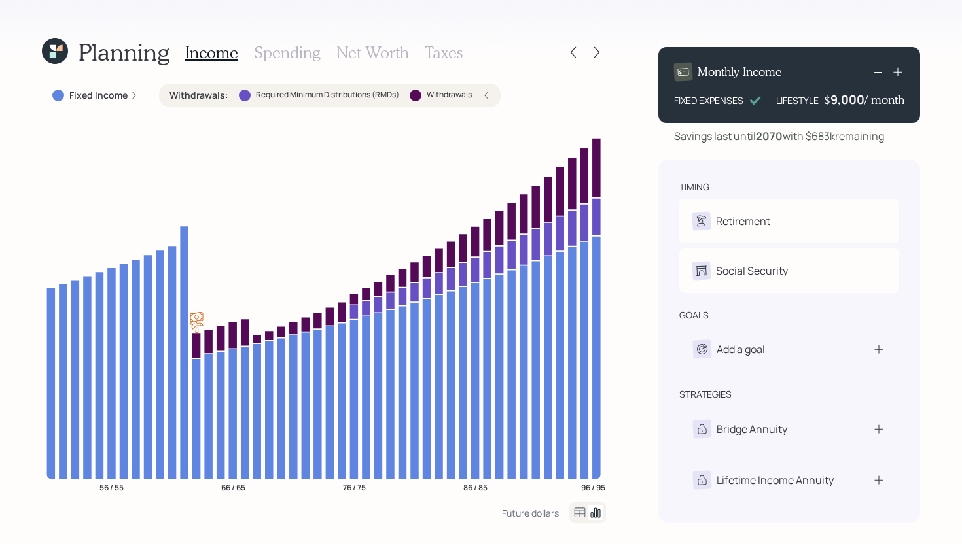
click at [230, 92] on div "Withdrawals : Required Minimum Distributions (RMDs) Withdrawals" at bounding box center [329, 95] width 321 height 13
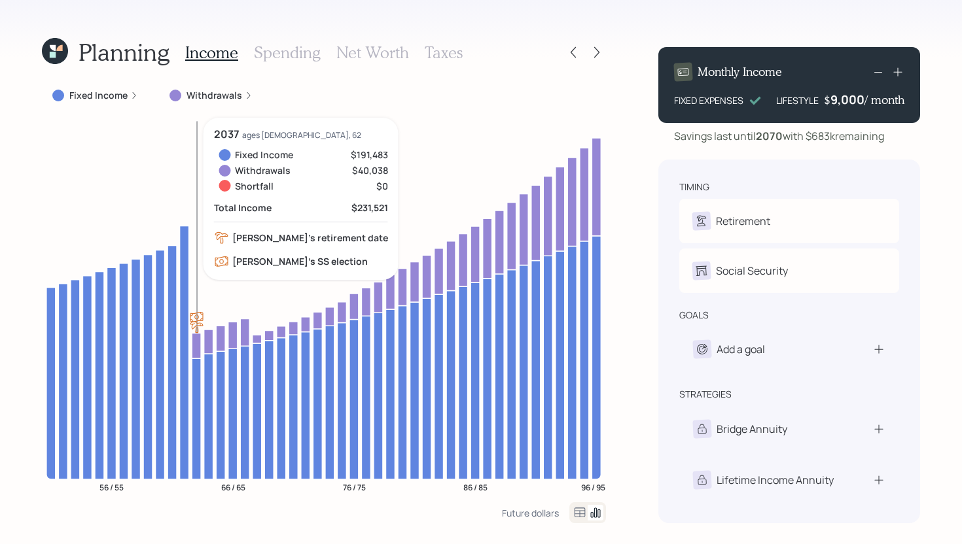
click at [197, 341] on icon at bounding box center [196, 346] width 9 height 26
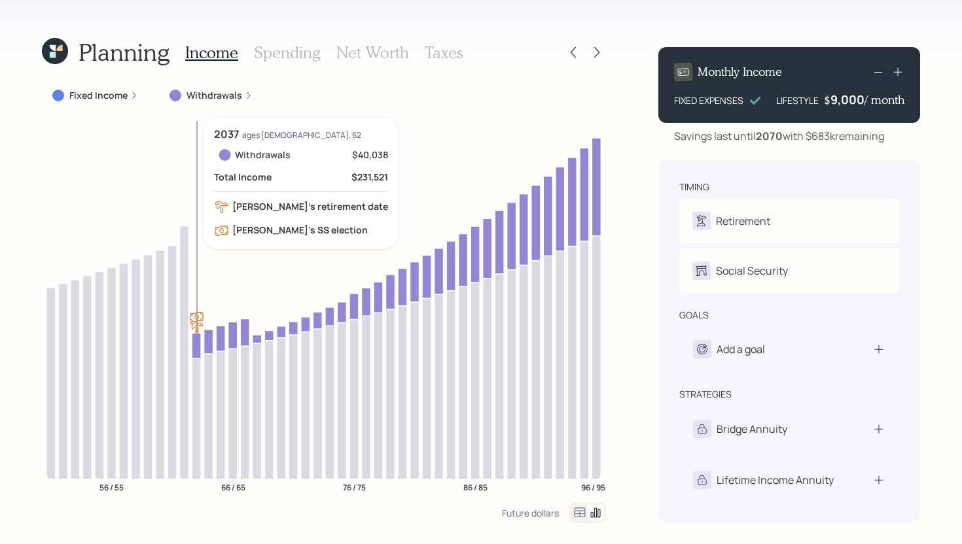
click at [197, 341] on icon at bounding box center [196, 346] width 9 height 26
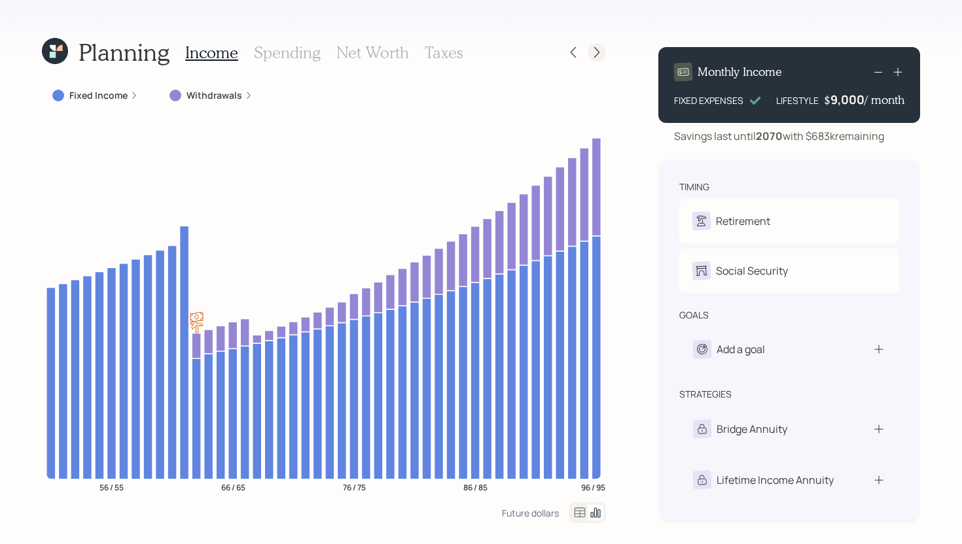
click at [599, 56] on icon at bounding box center [596, 52] width 13 height 13
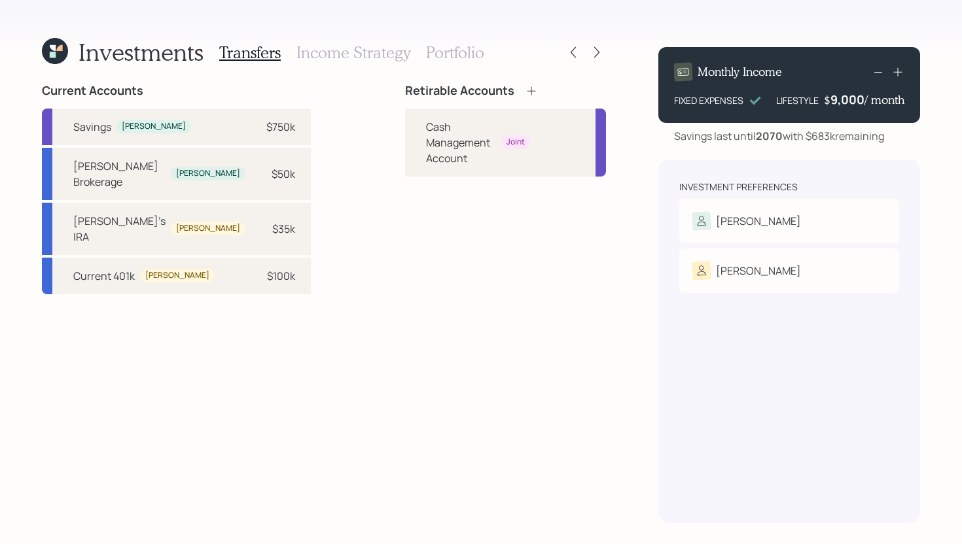
click at [525, 93] on icon at bounding box center [531, 90] width 13 height 13
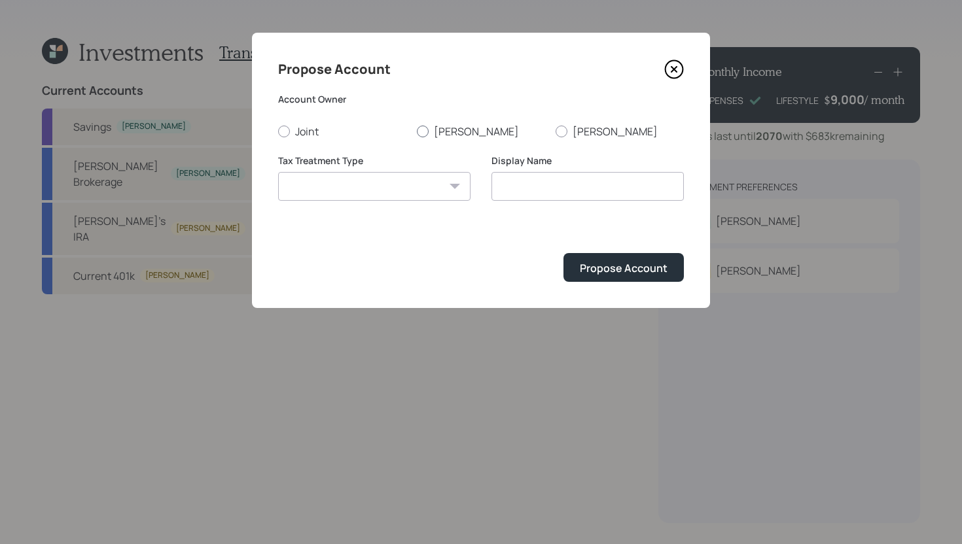
click at [444, 131] on label "Frank" at bounding box center [481, 131] width 128 height 14
click at [417, 131] on input "Frank" at bounding box center [416, 131] width 1 height 1
radio input "true"
click at [401, 193] on select "Roth Taxable Traditional" at bounding box center [374, 186] width 192 height 29
select select "taxable"
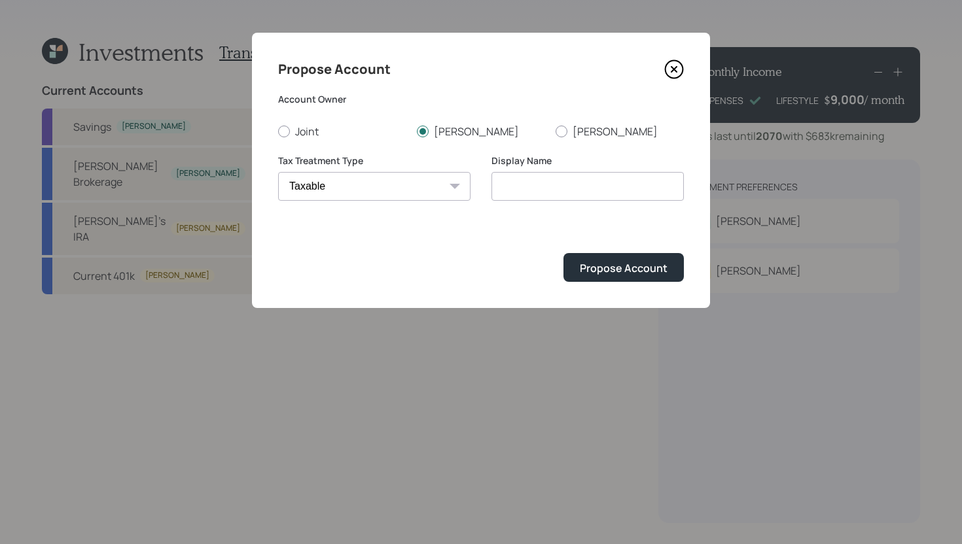
click at [278, 172] on select "Roth Taxable Traditional" at bounding box center [374, 186] width 192 height 29
type input "Taxable"
click at [561, 188] on input "Taxable" at bounding box center [587, 186] width 192 height 29
type input "Joint Account"
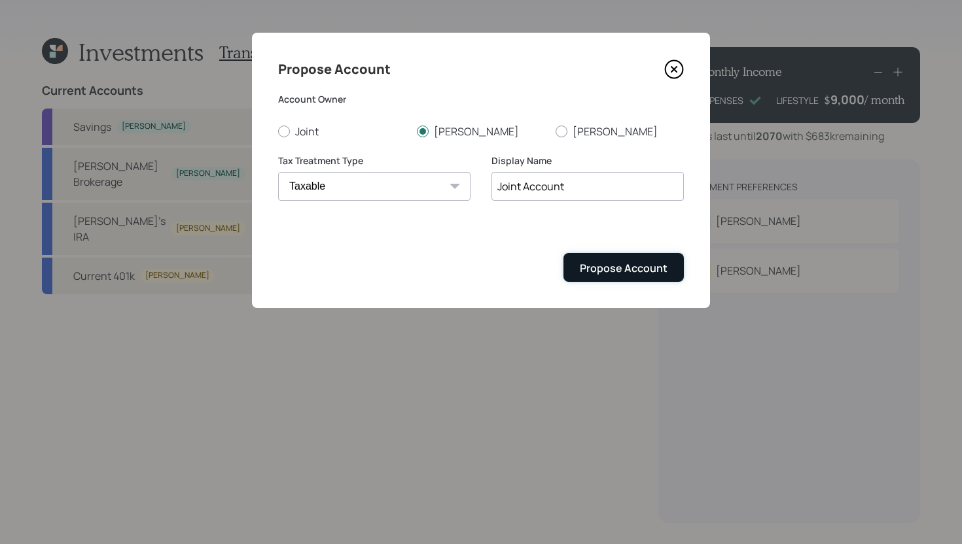
click at [612, 275] on div "Propose Account" at bounding box center [624, 268] width 88 height 14
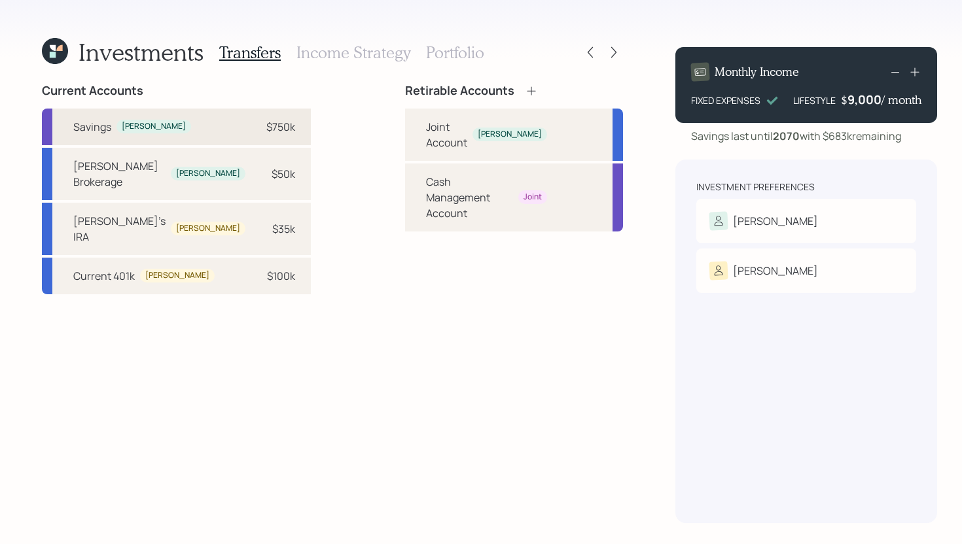
click at [251, 135] on div "Savings Frank $750k" at bounding box center [176, 127] width 269 height 37
click at [426, 133] on div "Joint Account" at bounding box center [446, 134] width 41 height 31
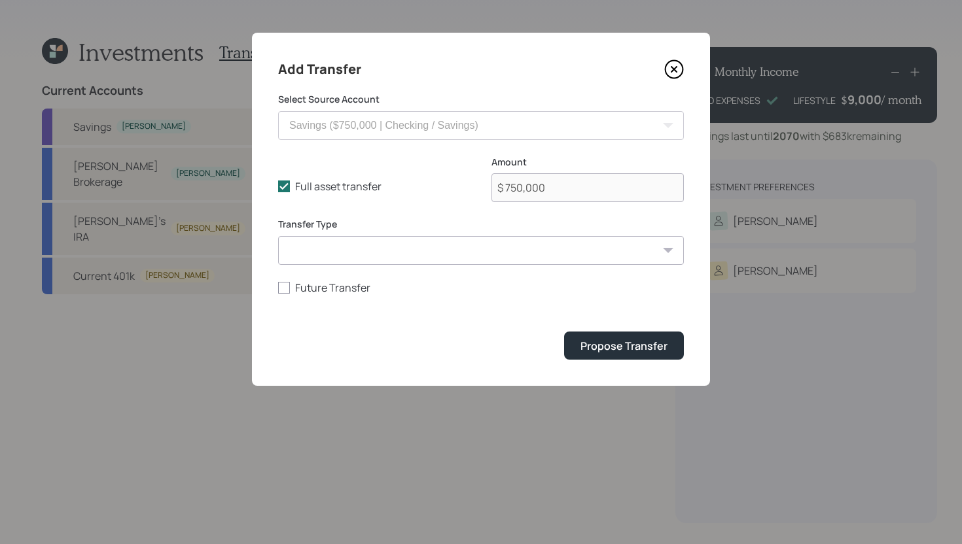
click at [461, 246] on select "ACAT Transfer Non ACAT Transfer Capitalize Rollover Rollover Deposit" at bounding box center [481, 250] width 406 height 29
click at [278, 236] on select "ACAT Transfer Non ACAT Transfer Capitalize Rollover Rollover Deposit" at bounding box center [481, 250] width 406 height 29
click at [310, 189] on label "Full asset transfer" at bounding box center [374, 186] width 192 height 14
click at [278, 187] on input "Full asset transfer" at bounding box center [277, 186] width 1 height 1
checkbox input "false"
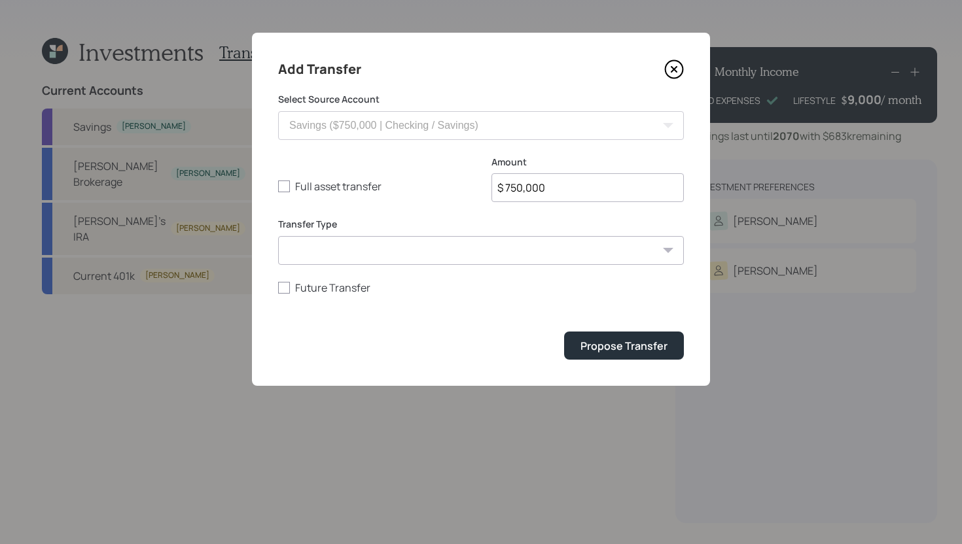
click at [521, 186] on input "$ 750,000" at bounding box center [587, 187] width 192 height 29
type input "$ 200,000"
click at [588, 353] on div "Propose Transfer" at bounding box center [623, 346] width 87 height 14
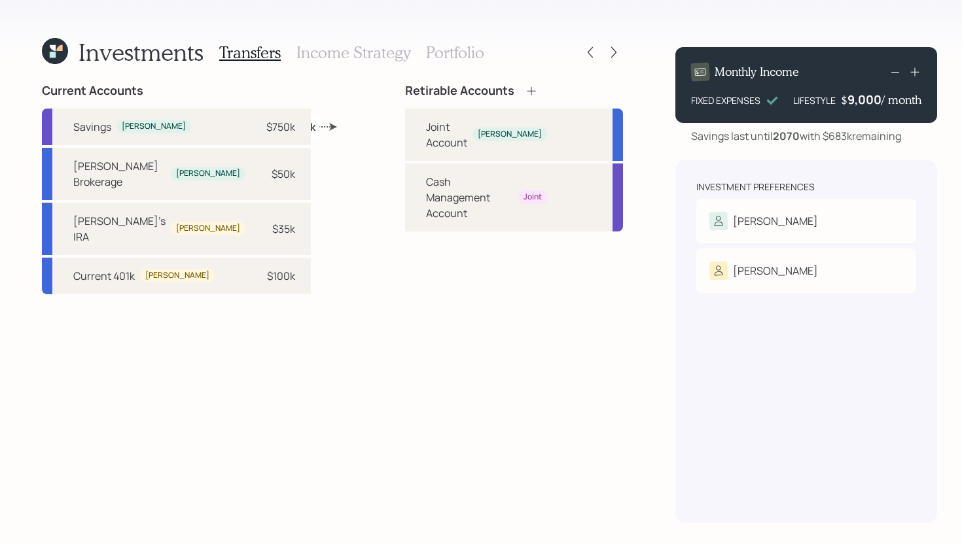
click at [341, 69] on div "Investments Transfers Income Strategy Portfolio Current Accounts Savings Frank …" at bounding box center [332, 280] width 581 height 487
click at [347, 52] on h3 "Income Strategy" at bounding box center [353, 52] width 114 height 19
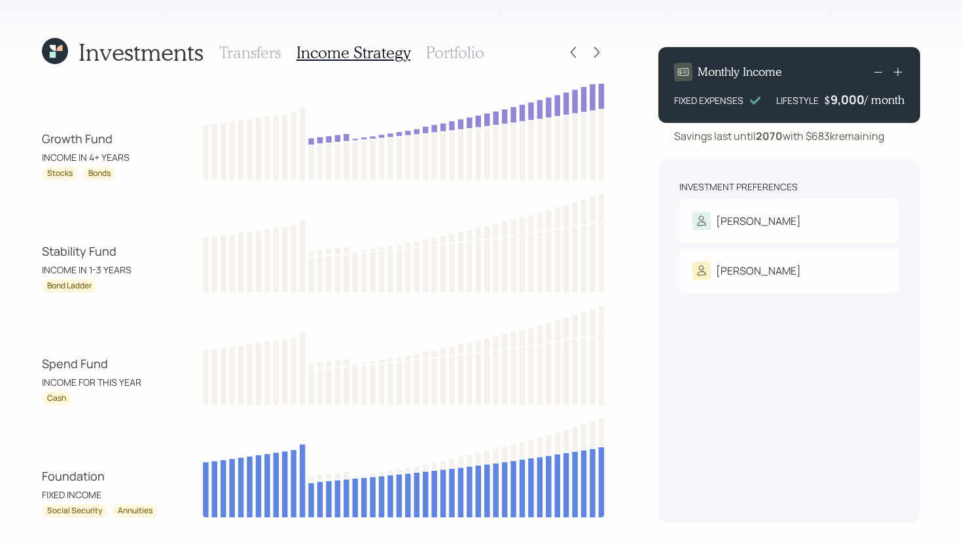
scroll to position [3, 0]
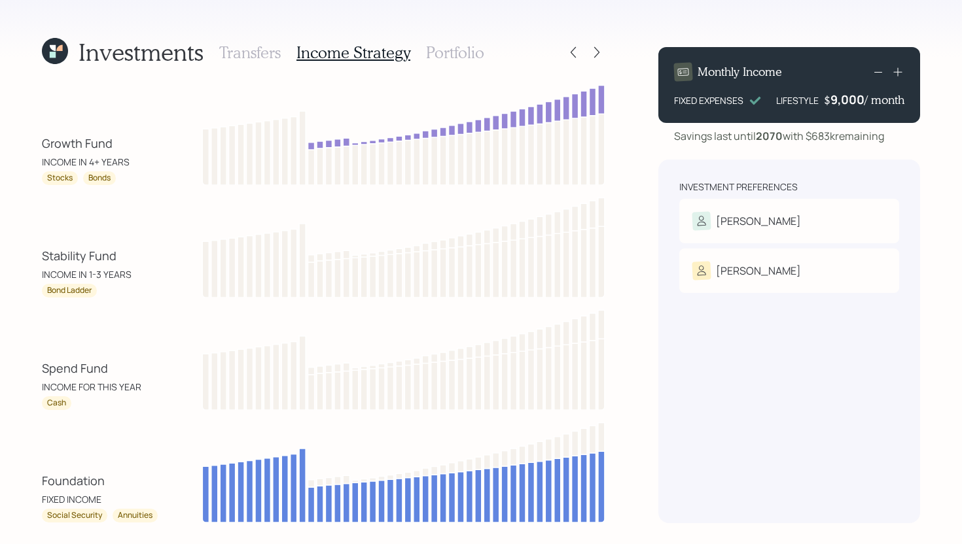
click at [452, 54] on h3 "Portfolio" at bounding box center [455, 52] width 58 height 19
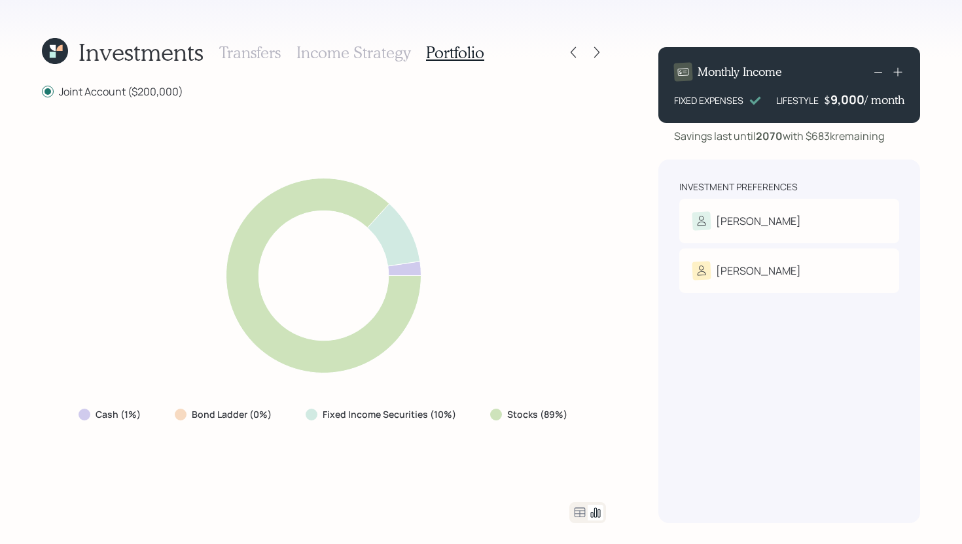
click at [580, 510] on icon at bounding box center [580, 513] width 16 height 16
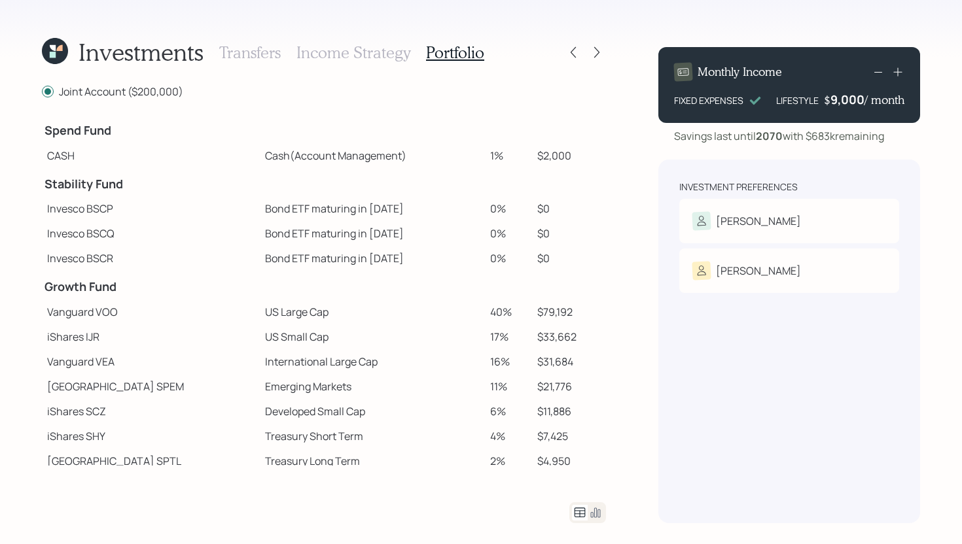
drag, startPoint x: 490, startPoint y: 154, endPoint x: 466, endPoint y: 155, distance: 23.6
click at [465, 156] on tr "CASH Cash (Account Management) 1% $2,000" at bounding box center [324, 155] width 564 height 25
click at [465, 155] on td "Cash (Account Management)" at bounding box center [372, 155] width 225 height 25
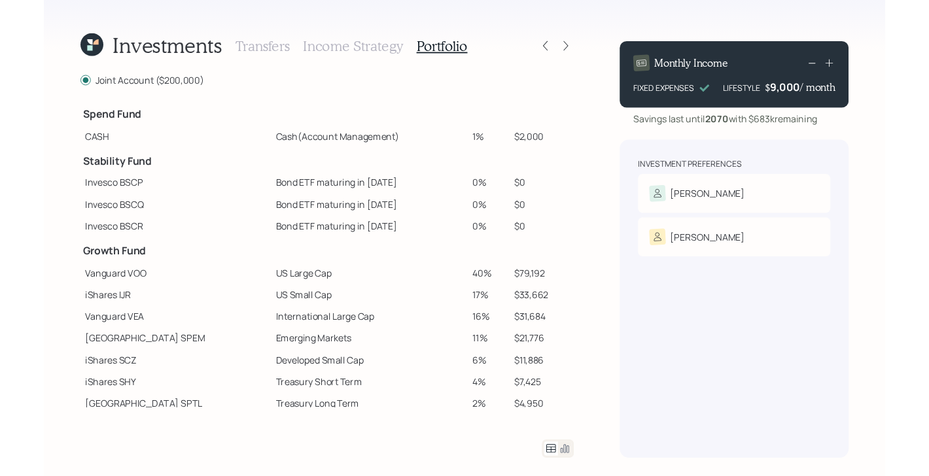
scroll to position [82, 0]
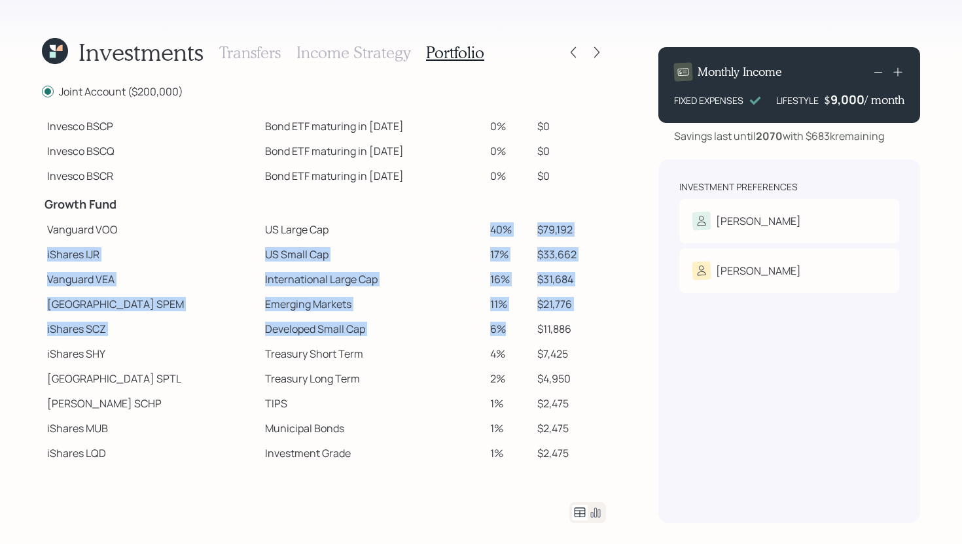
drag, startPoint x: 489, startPoint y: 325, endPoint x: 460, endPoint y: 228, distance: 101.0
click at [460, 228] on tbody "Spend Fund CASH Cash (Account Management) 1% $2,000 Stability Fund Invesco BSCP…" at bounding box center [324, 249] width 564 height 434
click at [460, 228] on td "US Large Cap" at bounding box center [372, 229] width 225 height 25
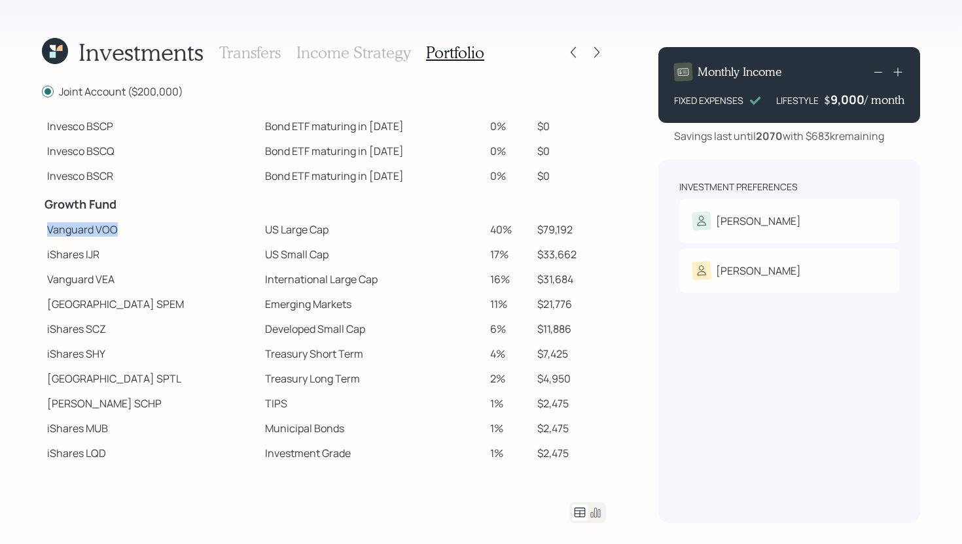
drag, startPoint x: 120, startPoint y: 232, endPoint x: 48, endPoint y: 232, distance: 72.6
click at [48, 232] on td "Vanguard VOO" at bounding box center [151, 229] width 218 height 25
drag, startPoint x: 106, startPoint y: 258, endPoint x: 52, endPoint y: 256, distance: 54.3
click at [52, 257] on td "iShares IJR" at bounding box center [151, 254] width 218 height 25
click at [113, 234] on td "Vanguard VOO" at bounding box center [151, 229] width 218 height 25
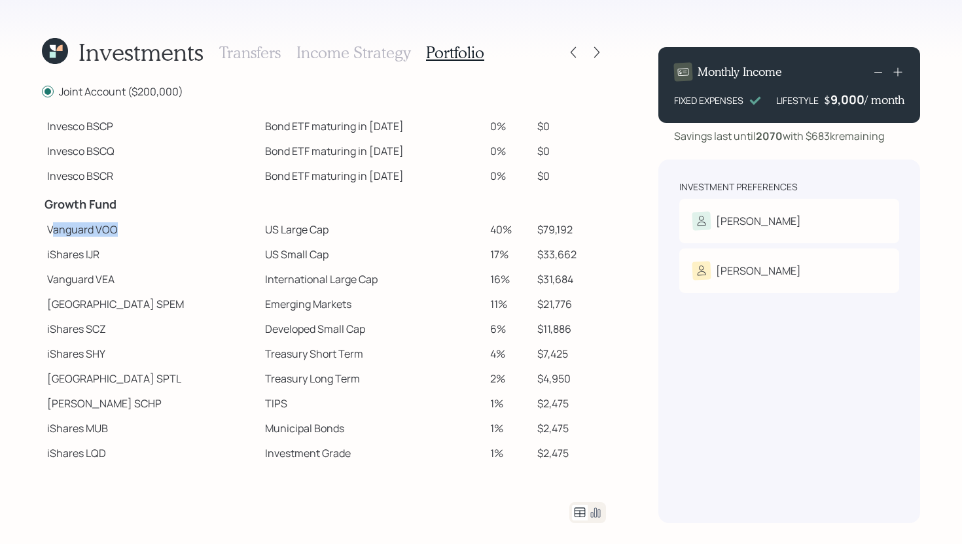
drag, startPoint x: 126, startPoint y: 228, endPoint x: 52, endPoint y: 228, distance: 73.9
click at [52, 228] on td "Vanguard VOO" at bounding box center [151, 229] width 218 height 25
click at [141, 232] on td "Vanguard VOO" at bounding box center [151, 229] width 218 height 25
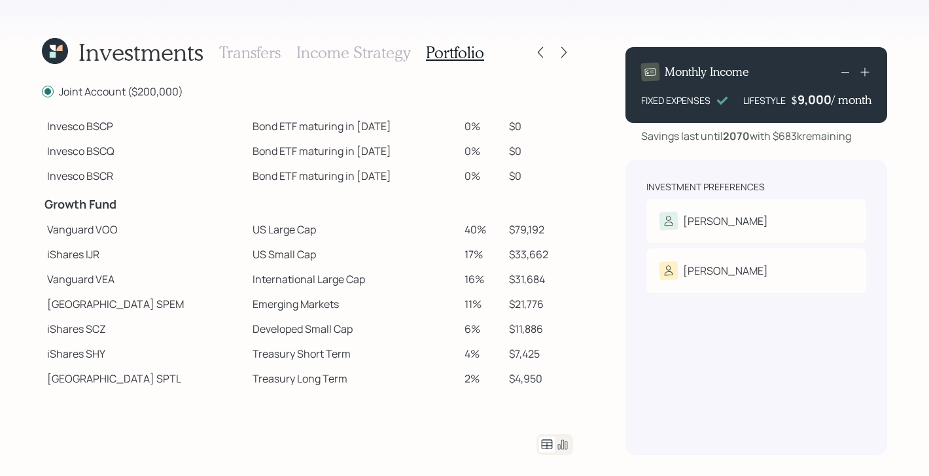
scroll to position [0, 0]
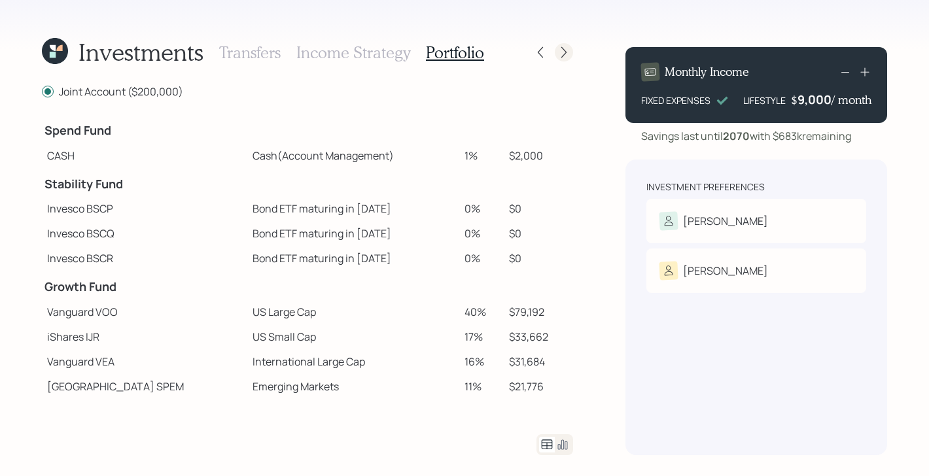
click at [565, 56] on icon at bounding box center [563, 52] width 13 height 13
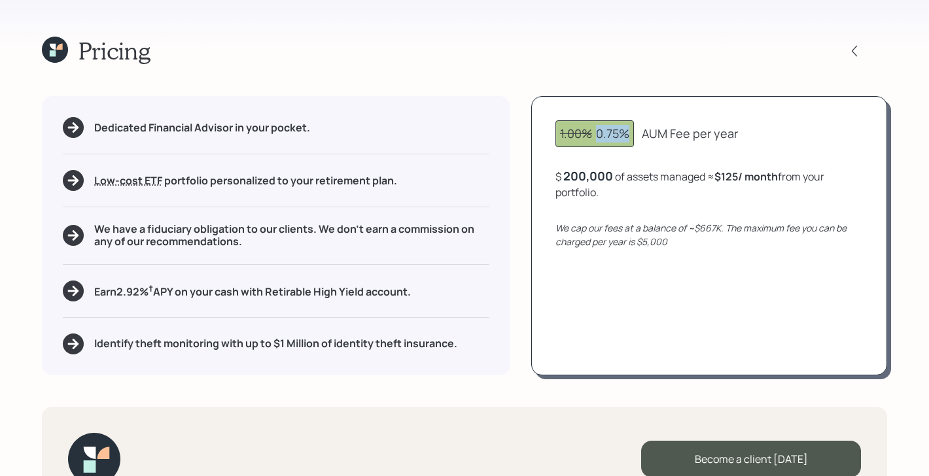
drag, startPoint x: 632, startPoint y: 134, endPoint x: 597, endPoint y: 135, distance: 35.3
click at [597, 135] on div "1.00% 0.75%" at bounding box center [594, 133] width 79 height 27
click at [762, 143] on div "1.00% 0.75% AUM Fee per year" at bounding box center [709, 133] width 308 height 27
click at [54, 45] on icon at bounding box center [53, 47] width 6 height 6
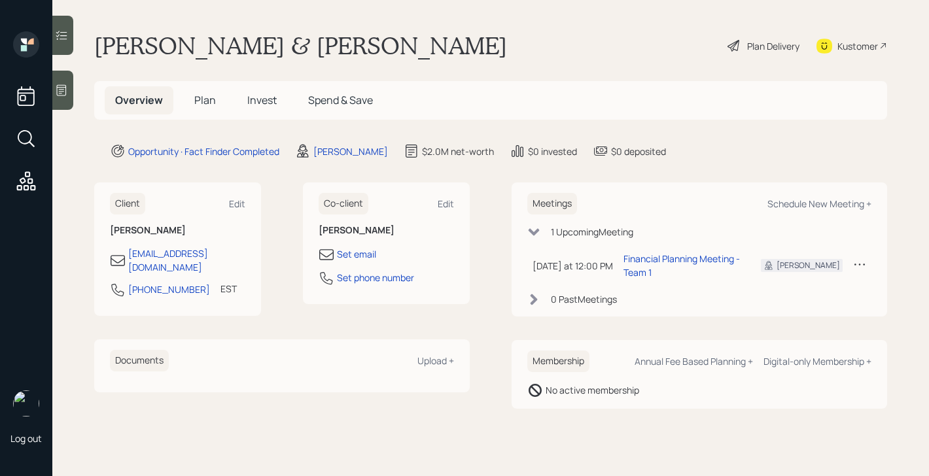
click at [261, 104] on span "Invest" at bounding box center [261, 100] width 29 height 14
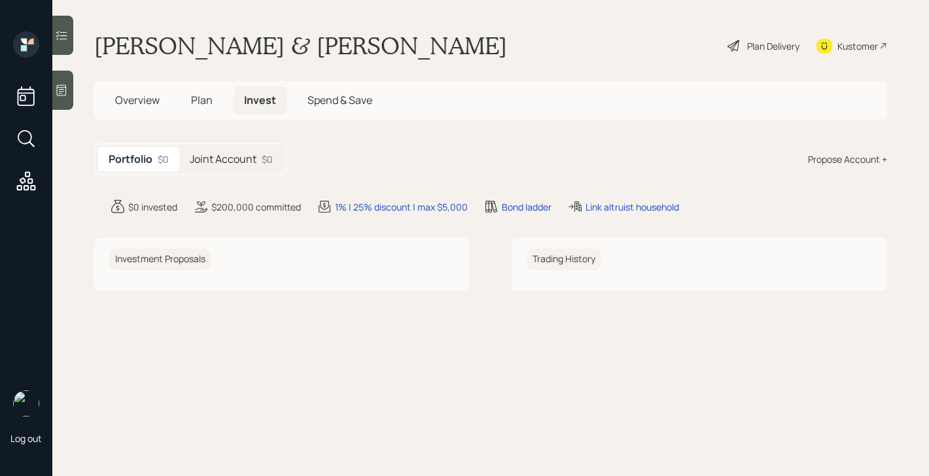
click at [239, 156] on h5 "Joint Account" at bounding box center [223, 159] width 67 height 12
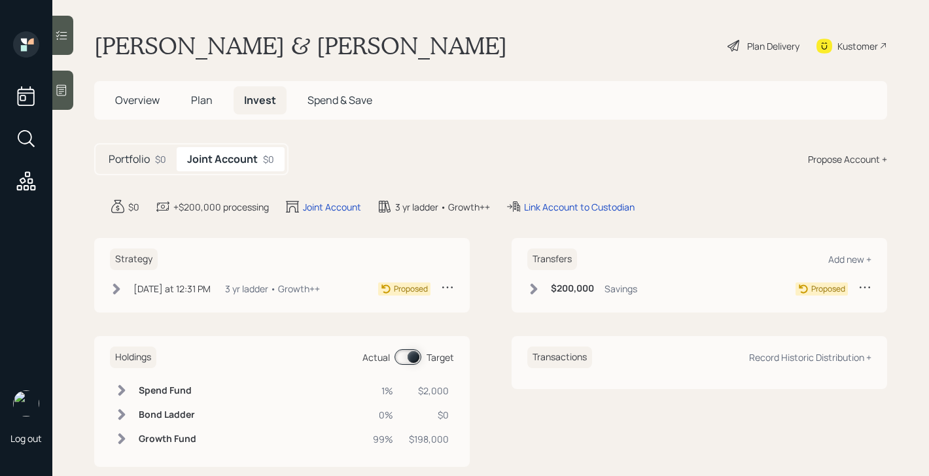
click at [114, 164] on h5 "Portfolio" at bounding box center [129, 159] width 41 height 12
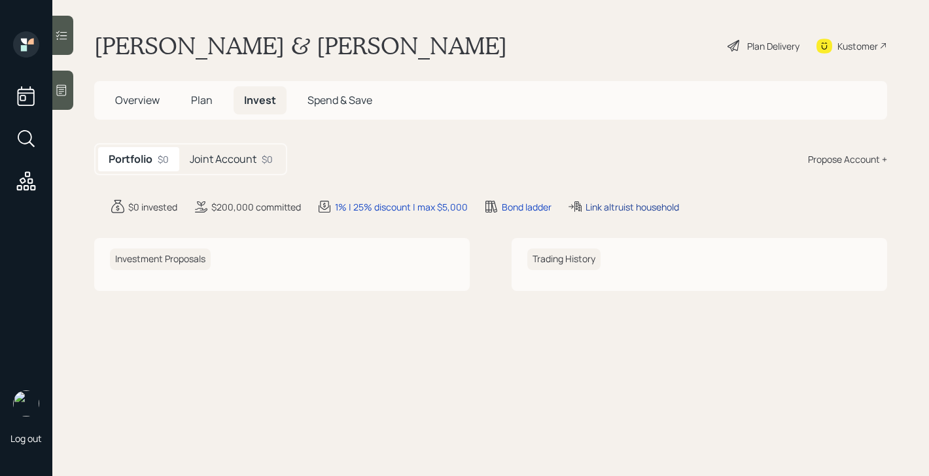
click at [626, 206] on div "Link altruist household" at bounding box center [633, 207] width 94 height 14
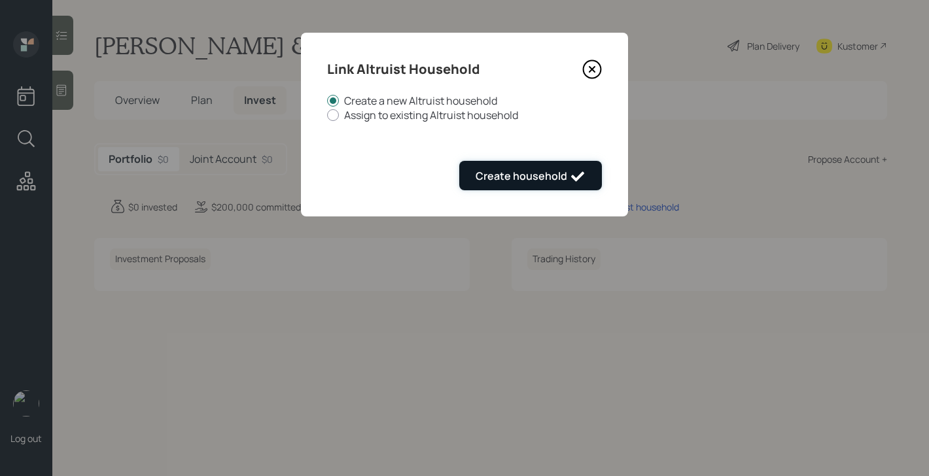
click at [567, 168] on button "Create household" at bounding box center [530, 175] width 143 height 29
click at [588, 69] on icon at bounding box center [592, 70] width 20 height 20
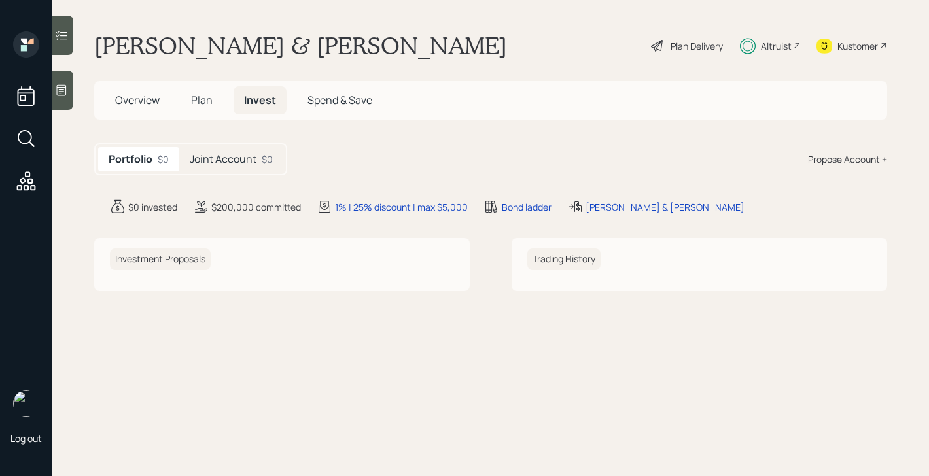
click at [779, 46] on div "Altruist" at bounding box center [776, 46] width 31 height 14
click at [145, 99] on span "Overview" at bounding box center [137, 100] width 44 height 14
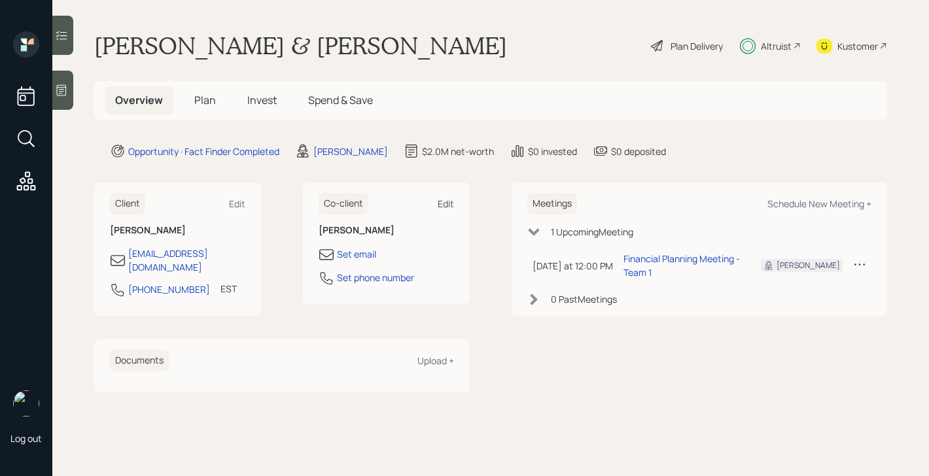
click at [448, 203] on div "Edit" at bounding box center [446, 204] width 16 height 12
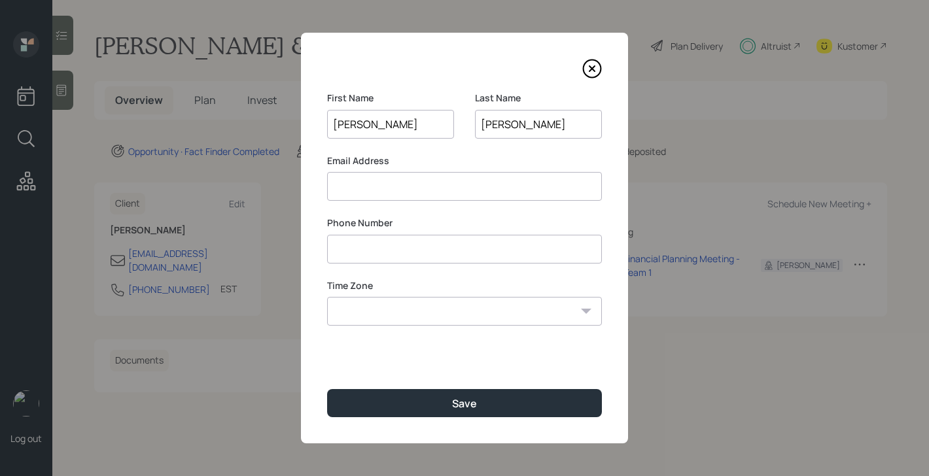
click at [401, 310] on select "Eastern Standard Time Central Standard Time Mountain Standard Time Pacific Stan…" at bounding box center [464, 311] width 275 height 29
select select "America/New_York"
click at [327, 297] on select "Eastern Standard Time Central Standard Time Mountain Standard Time Pacific Stan…" at bounding box center [464, 311] width 275 height 29
click at [391, 193] on input at bounding box center [464, 186] width 275 height 29
type input "[EMAIL_ADDRESS][DOMAIN_NAME]"
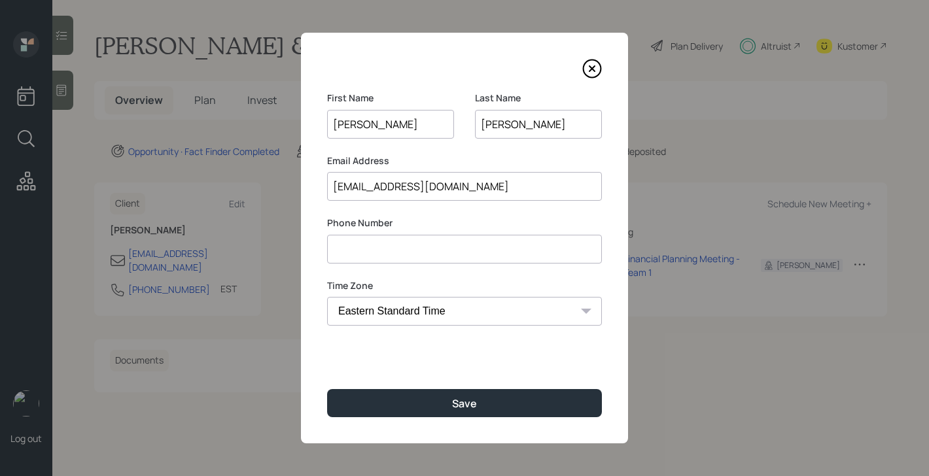
click at [378, 253] on input at bounding box center [464, 249] width 275 height 29
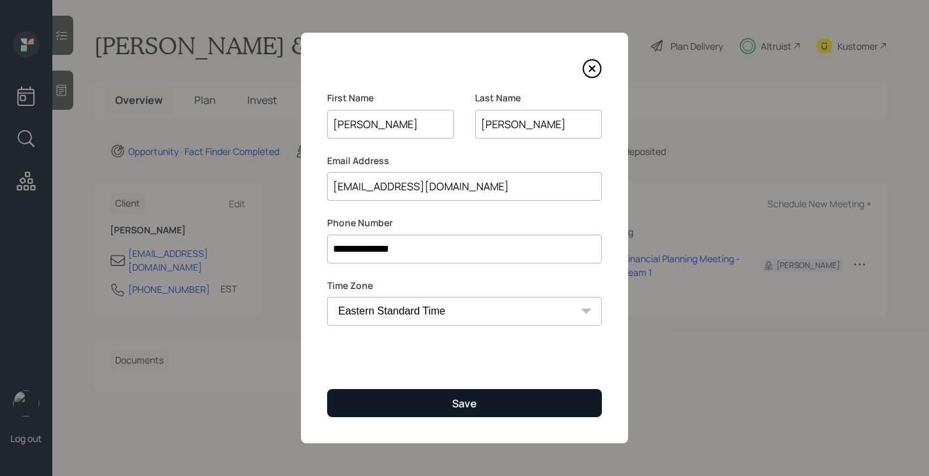
type input "**********"
click at [415, 404] on button "Save" at bounding box center [464, 403] width 275 height 28
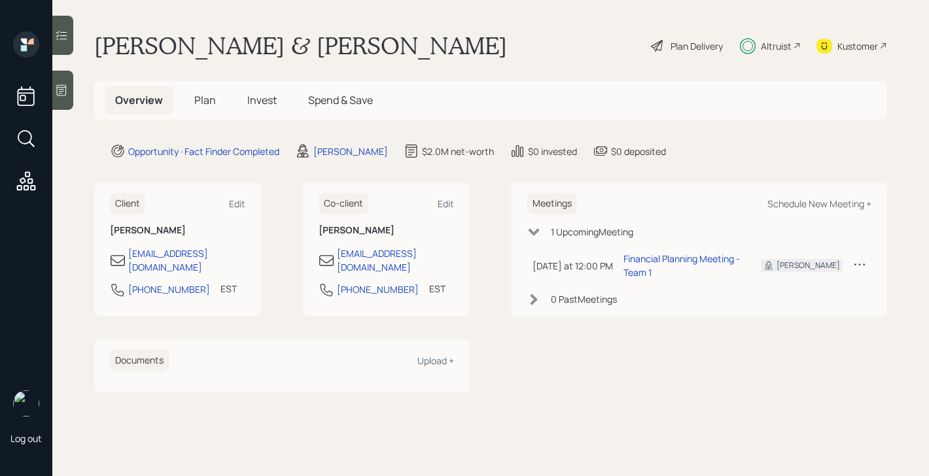
click at [204, 105] on span "Plan" at bounding box center [205, 100] width 22 height 14
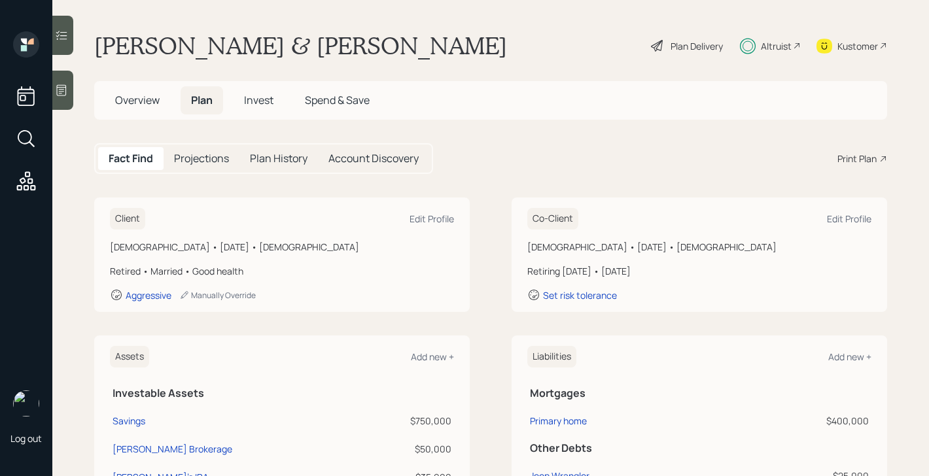
click at [256, 105] on span "Invest" at bounding box center [258, 100] width 29 height 14
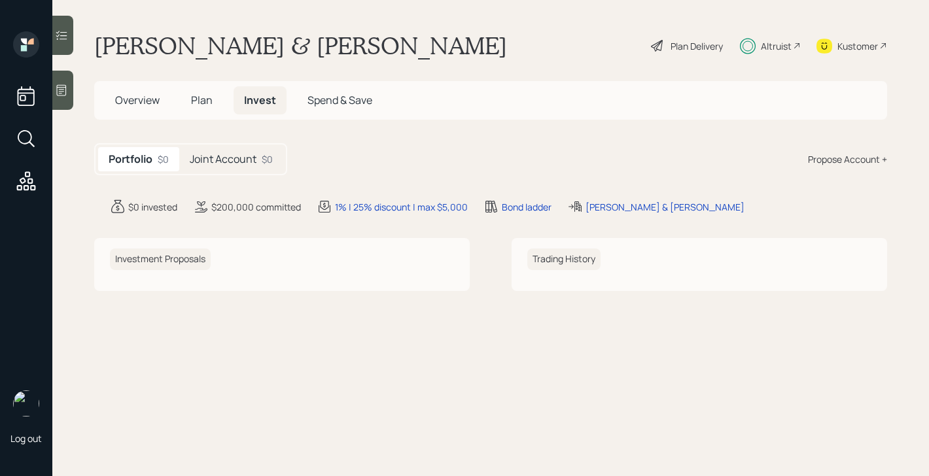
click at [153, 97] on span "Overview" at bounding box center [137, 100] width 44 height 14
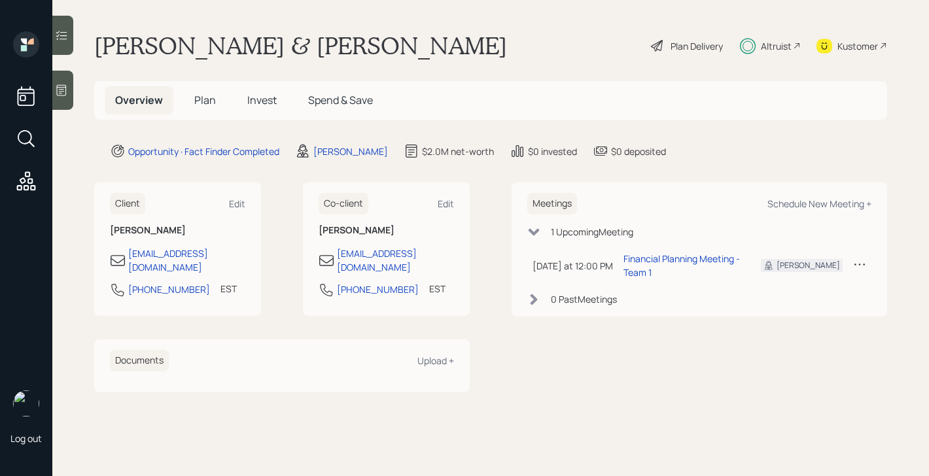
click at [264, 102] on span "Invest" at bounding box center [261, 100] width 29 height 14
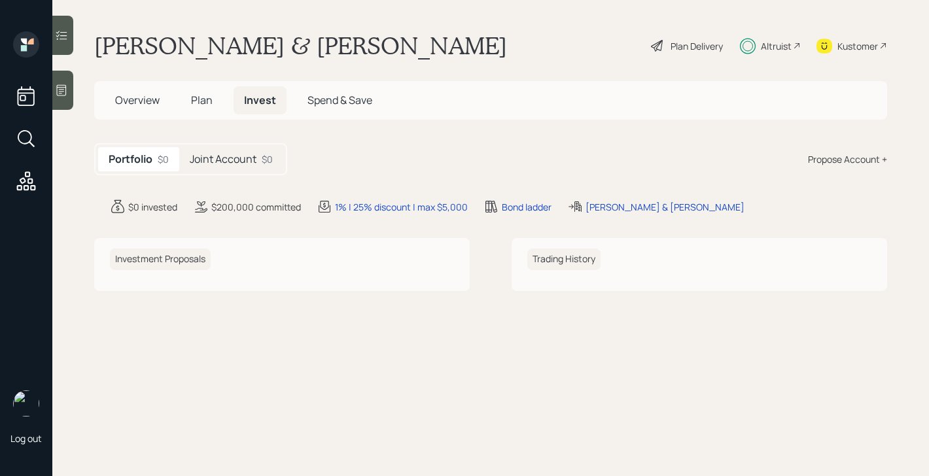
click at [245, 153] on h5 "Joint Account" at bounding box center [223, 159] width 67 height 12
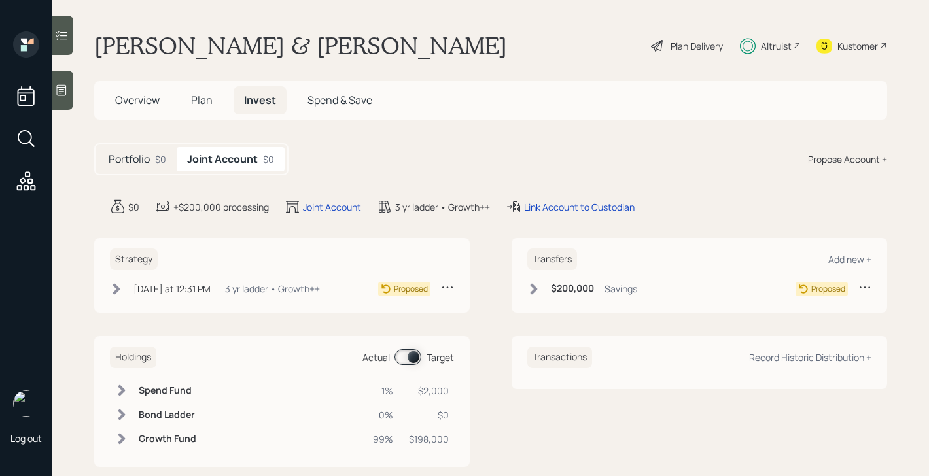
click at [113, 284] on icon at bounding box center [116, 289] width 13 height 13
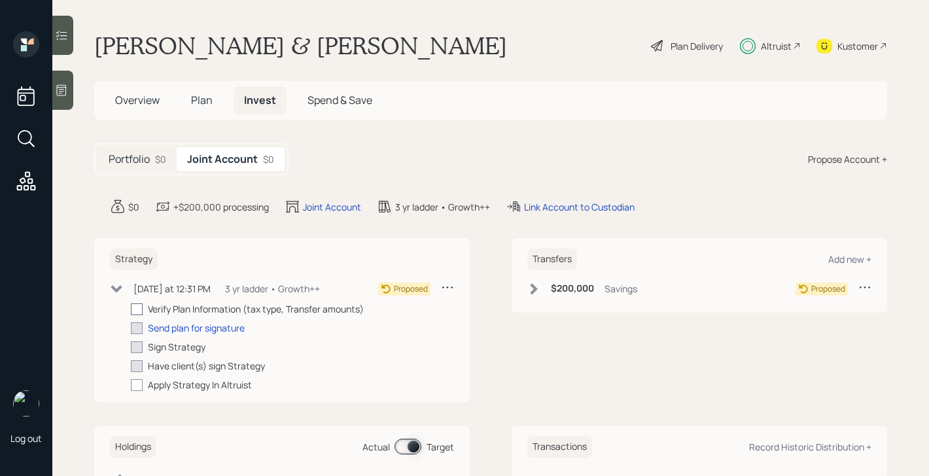
click at [137, 308] on div at bounding box center [137, 310] width 12 height 12
click at [131, 309] on input "checkbox" at bounding box center [130, 309] width 1 height 1
checkbox input "true"
click at [160, 329] on div "Send plan for signature" at bounding box center [196, 328] width 97 height 14
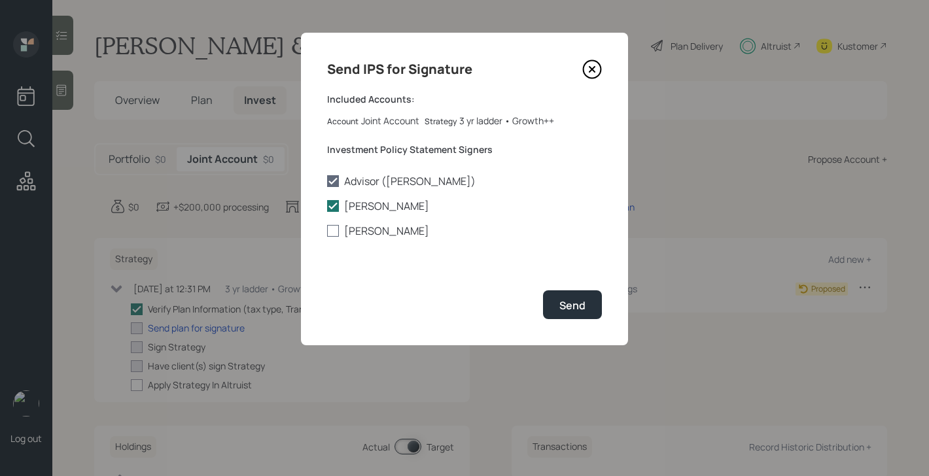
click at [388, 231] on label "[PERSON_NAME]" at bounding box center [464, 231] width 275 height 14
click at [327, 231] on input "[PERSON_NAME]" at bounding box center [326, 231] width 1 height 1
checkbox input "true"
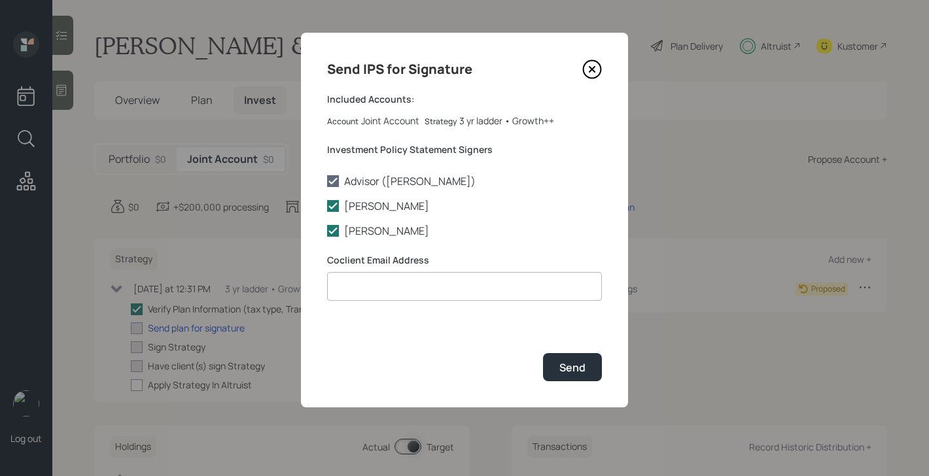
click at [384, 285] on input at bounding box center [464, 286] width 275 height 29
type input "[EMAIL_ADDRESS][DOMAIN_NAME]"
click at [568, 365] on div "Send" at bounding box center [572, 368] width 26 height 14
checkbox input "true"
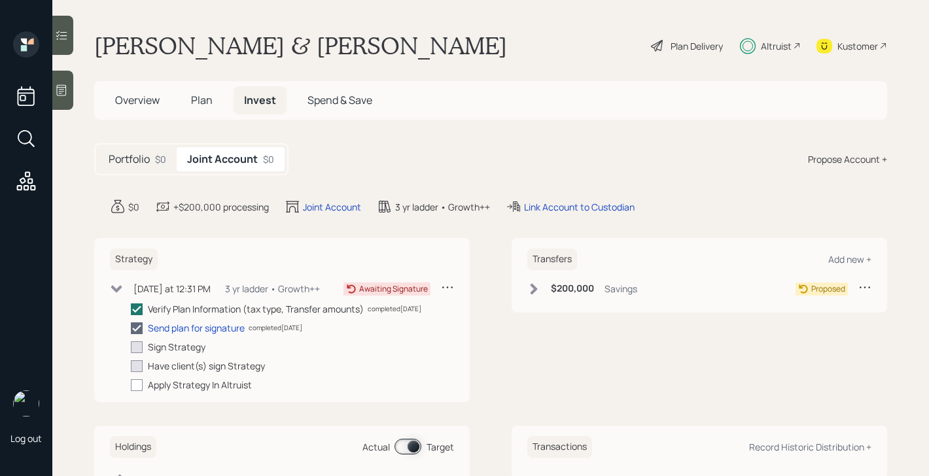
click at [532, 286] on icon at bounding box center [534, 288] width 7 height 11
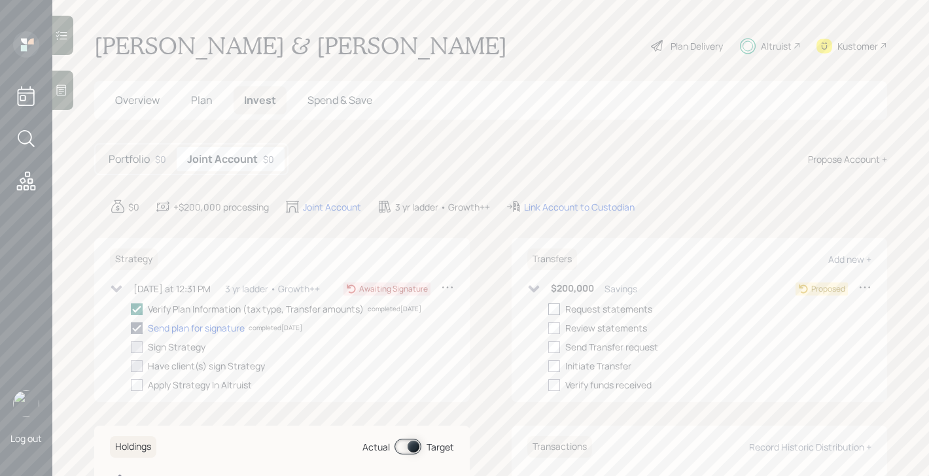
click at [557, 310] on div at bounding box center [554, 310] width 12 height 12
click at [548, 309] on input "checkbox" at bounding box center [548, 309] width 1 height 1
checkbox input "true"
click at [537, 292] on icon at bounding box center [533, 289] width 13 height 13
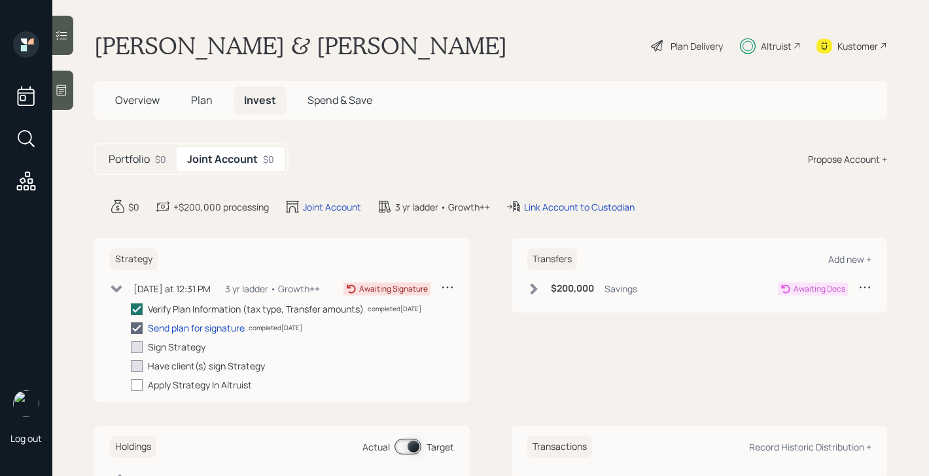
click at [114, 290] on icon at bounding box center [116, 288] width 11 height 7
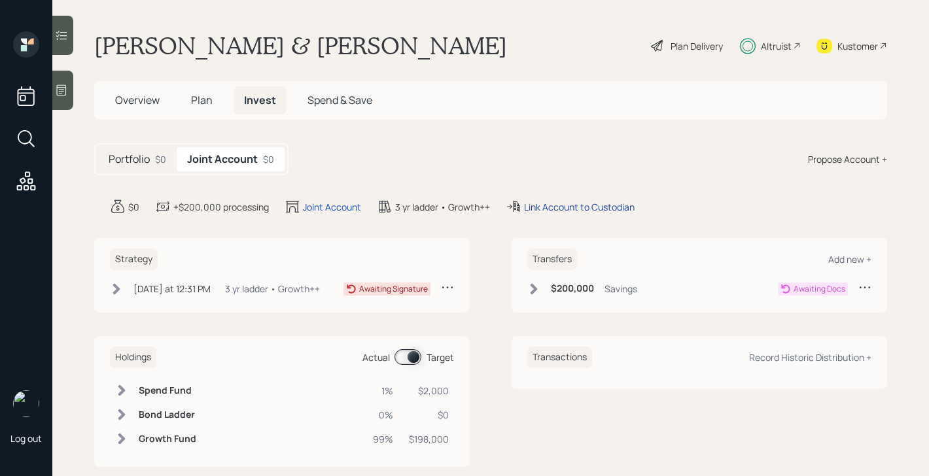
click at [559, 210] on div "Link Account to Custodian" at bounding box center [579, 207] width 111 height 14
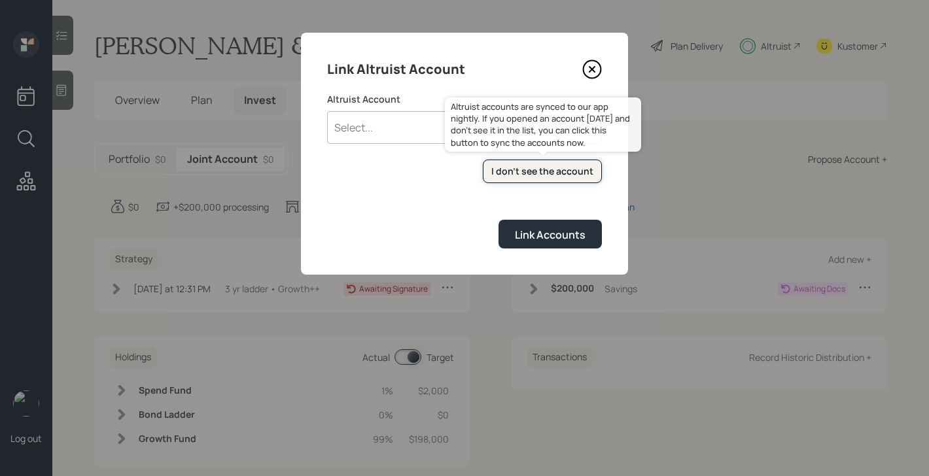
click at [508, 175] on div "I don't see the account" at bounding box center [542, 171] width 102 height 13
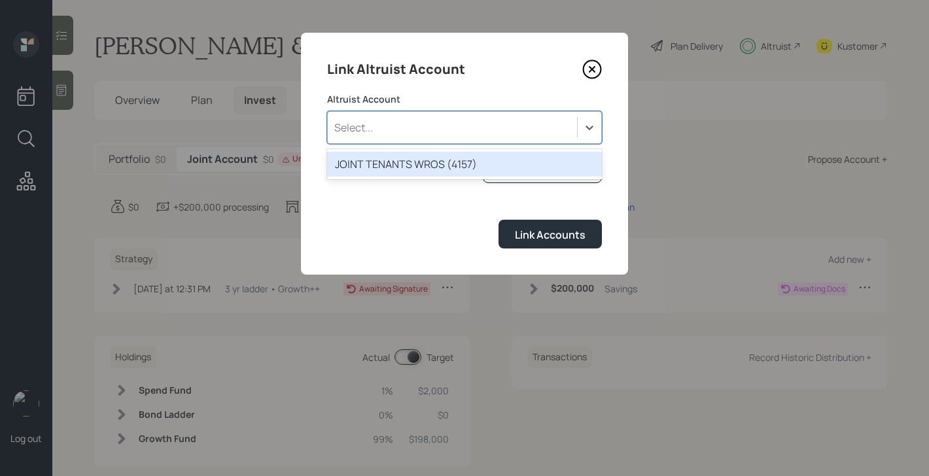
click at [404, 131] on div "Select..." at bounding box center [452, 127] width 249 height 22
click at [400, 171] on div "JOINT TENANTS WROS (4157)" at bounding box center [464, 164] width 275 height 25
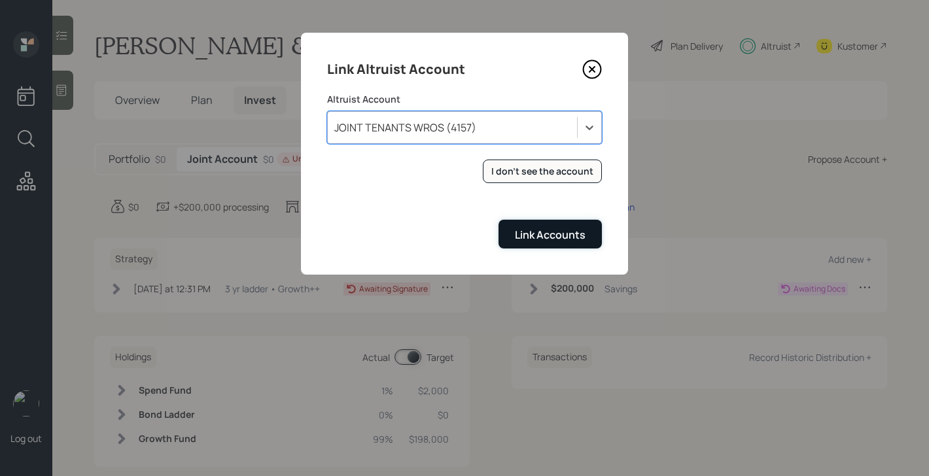
click at [525, 234] on div "Link Accounts" at bounding box center [550, 235] width 71 height 14
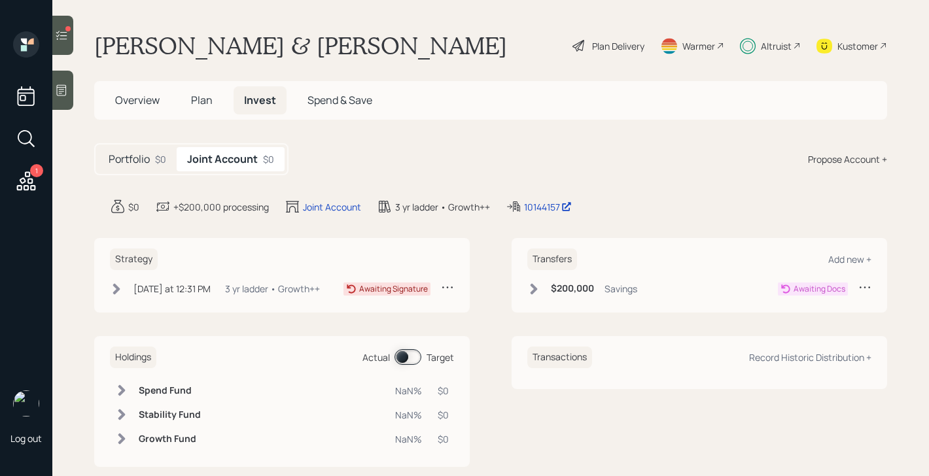
click at [44, 174] on div "1 Log out" at bounding box center [26, 238] width 52 height 476
click at [66, 16] on div at bounding box center [62, 35] width 21 height 39
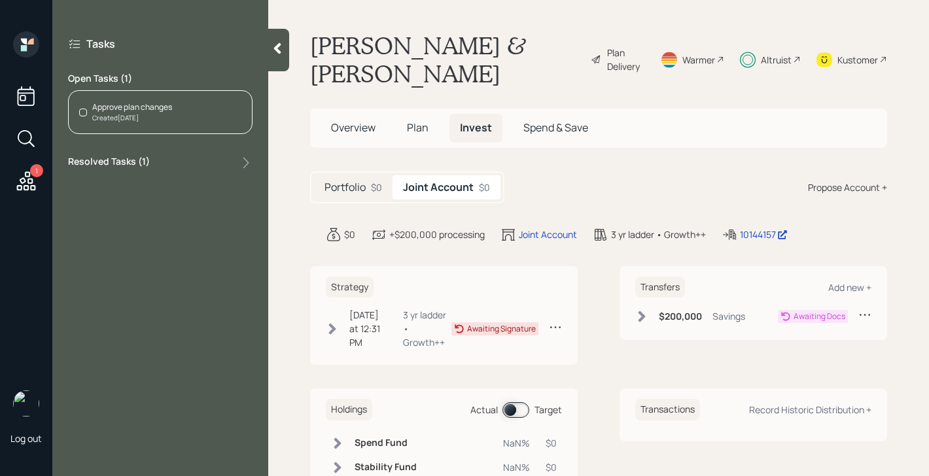
click at [137, 111] on div "Approve plan changes" at bounding box center [132, 107] width 80 height 12
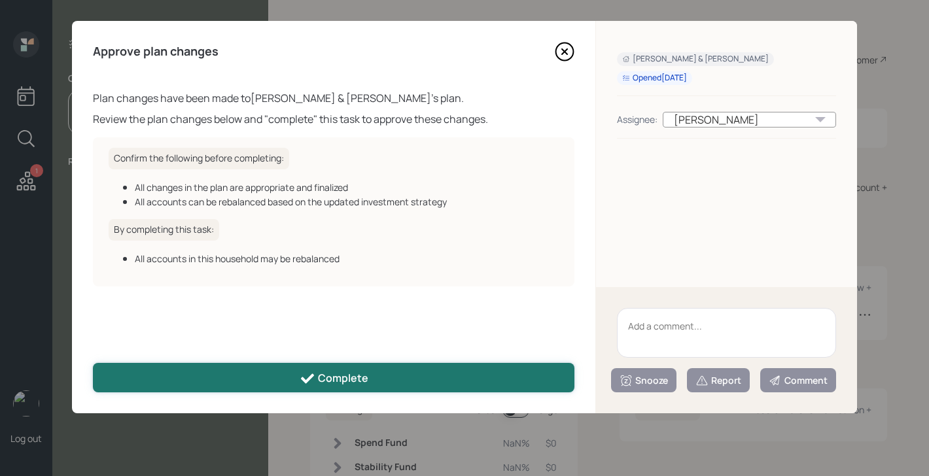
click at [275, 376] on button "Complete" at bounding box center [334, 377] width 482 height 29
